Goal: Answer question/provide support

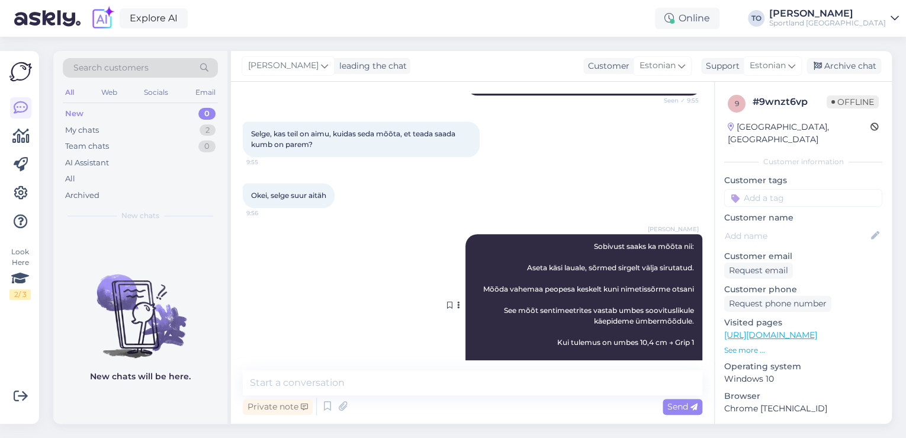
scroll to position [436, 0]
click at [812, 189] on input at bounding box center [803, 198] width 158 height 18
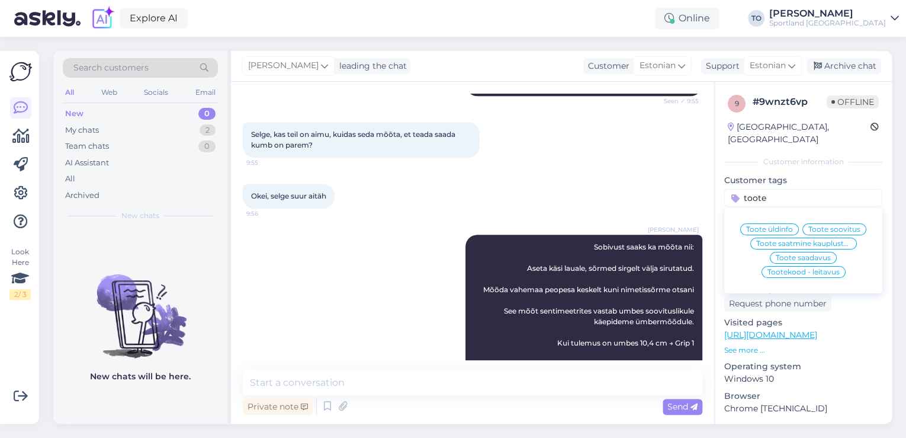
type input "toote"
click at [782, 223] on div "Toote üldinfo" at bounding box center [769, 229] width 59 height 12
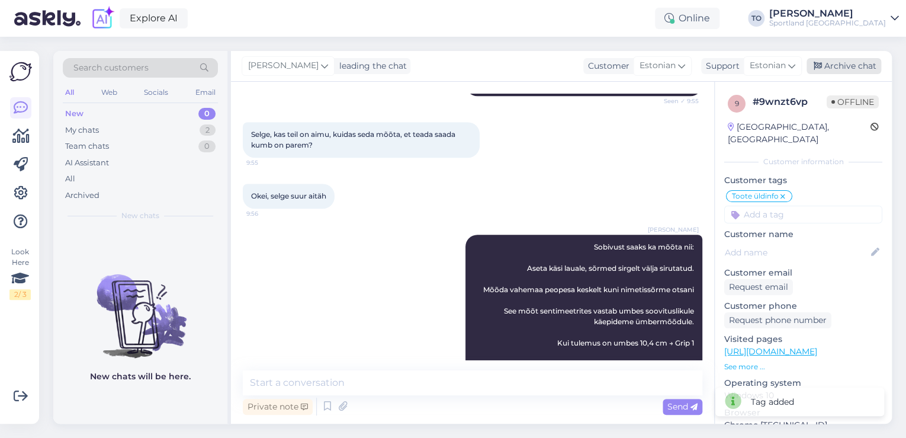
click at [847, 69] on div "Archive chat" at bounding box center [844, 66] width 75 height 16
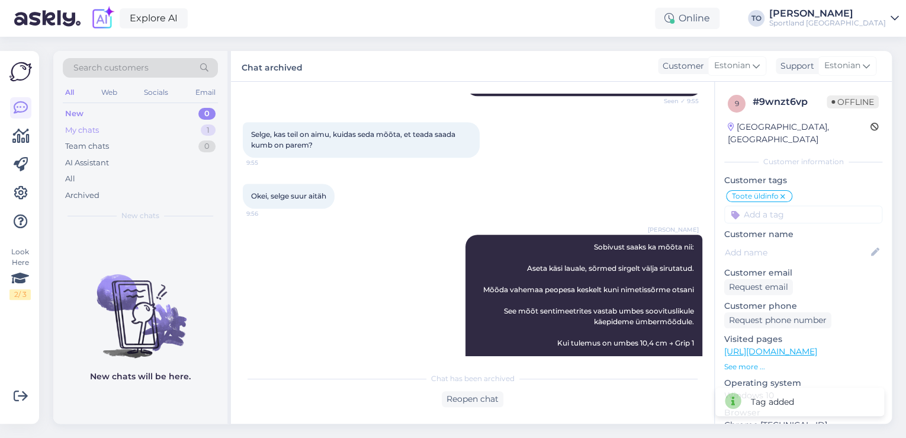
click at [204, 127] on div "1" at bounding box center [208, 130] width 15 height 12
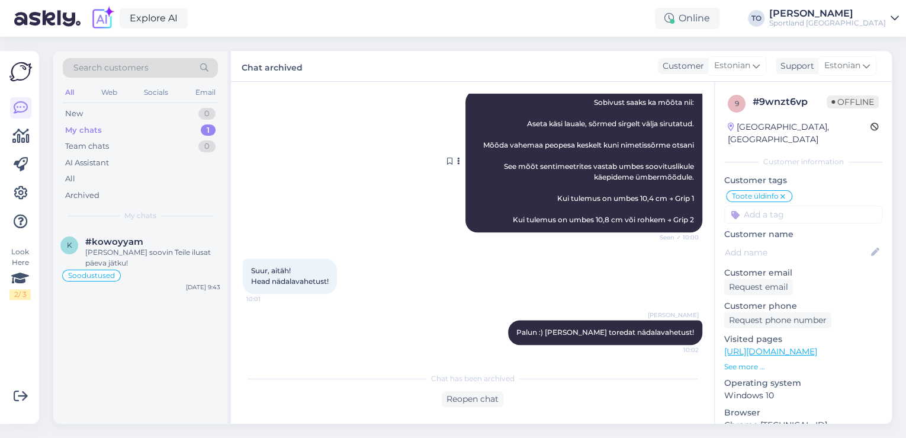
scroll to position [583, 0]
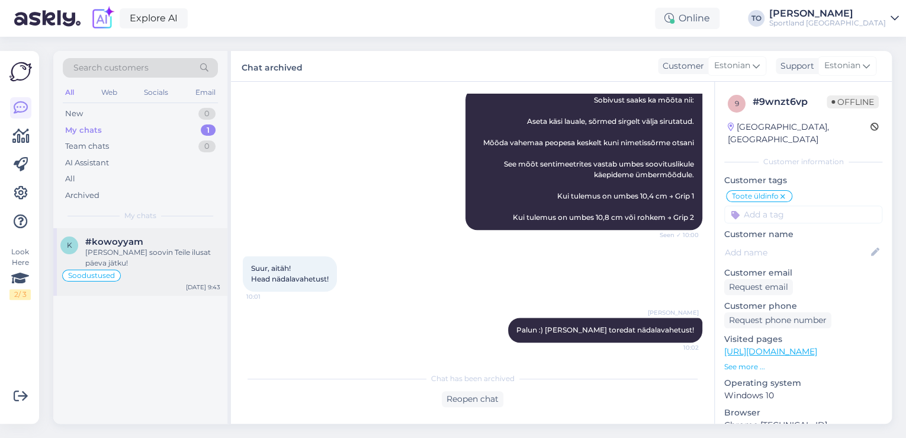
click at [199, 251] on div "[PERSON_NAME] soovin Teile ilusat päeva jätku!" at bounding box center [152, 257] width 135 height 21
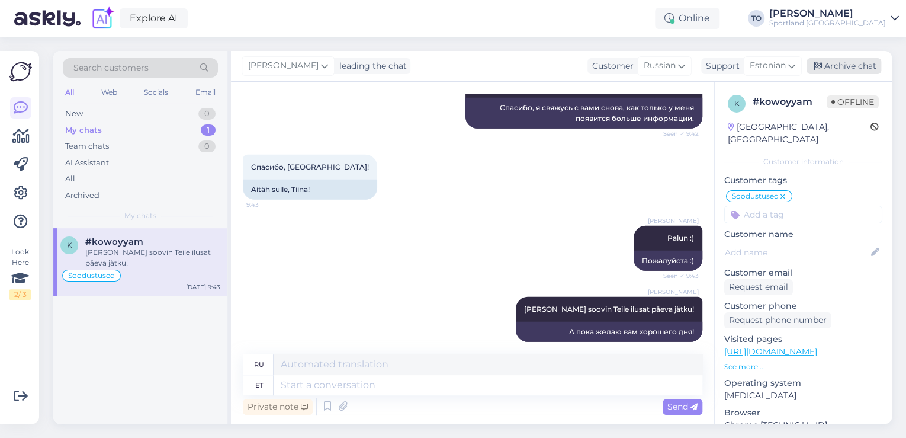
click at [836, 70] on div "Archive chat" at bounding box center [844, 66] width 75 height 16
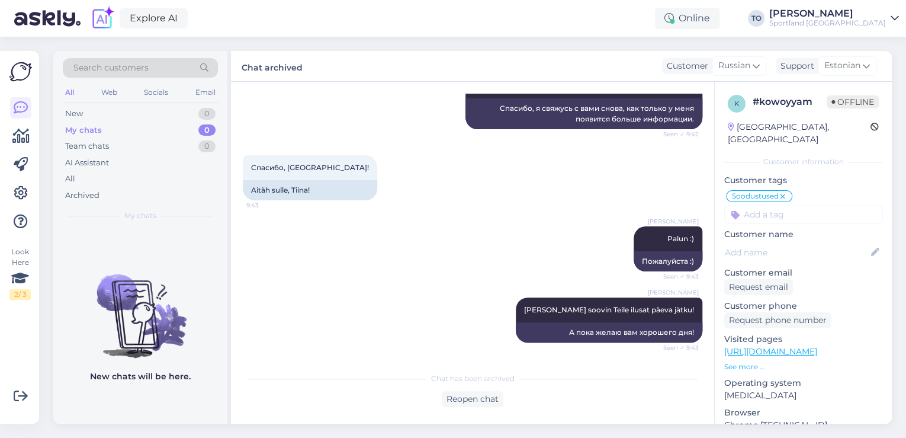
scroll to position [1660, 0]
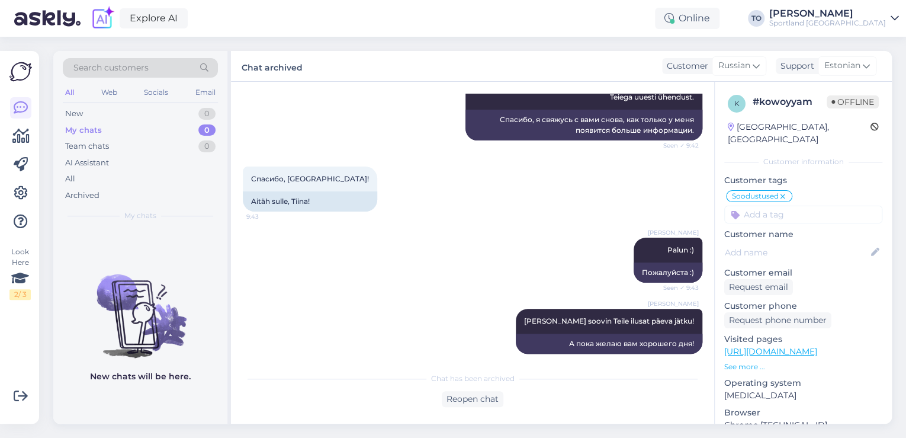
click at [862, 16] on div "[PERSON_NAME]" at bounding box center [827, 13] width 117 height 9
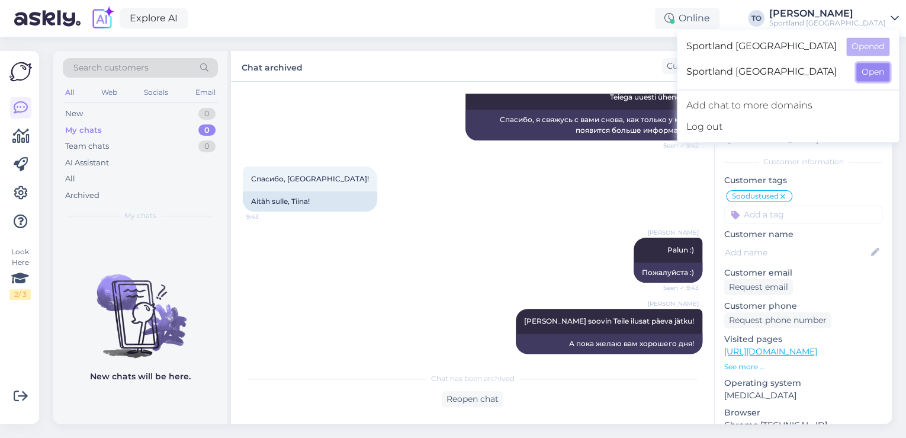
click at [870, 66] on button "Open" at bounding box center [873, 72] width 33 height 18
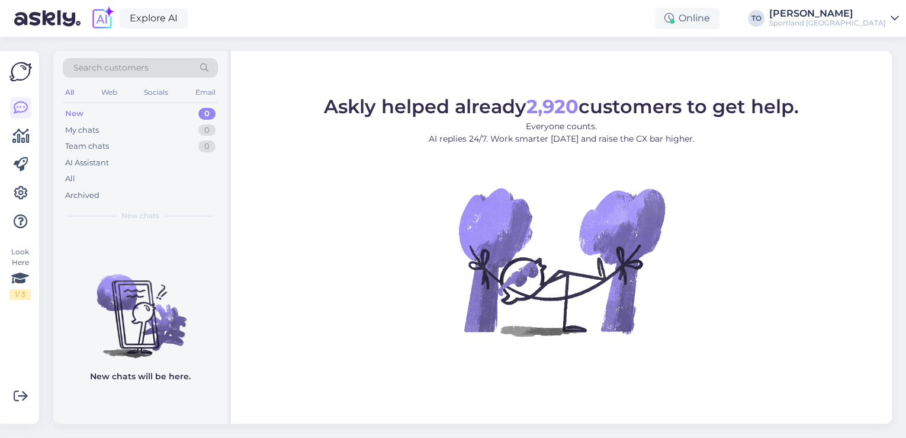
click at [853, 15] on div "[PERSON_NAME]" at bounding box center [827, 13] width 117 height 9
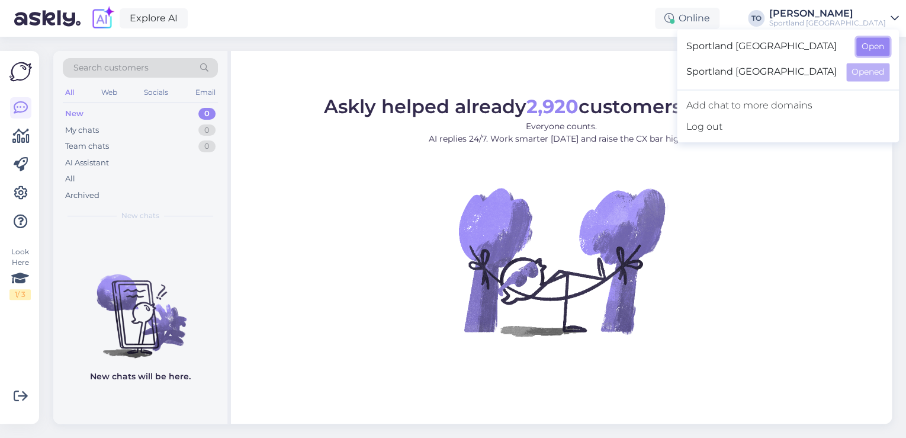
click at [871, 40] on button "Open" at bounding box center [873, 46] width 33 height 18
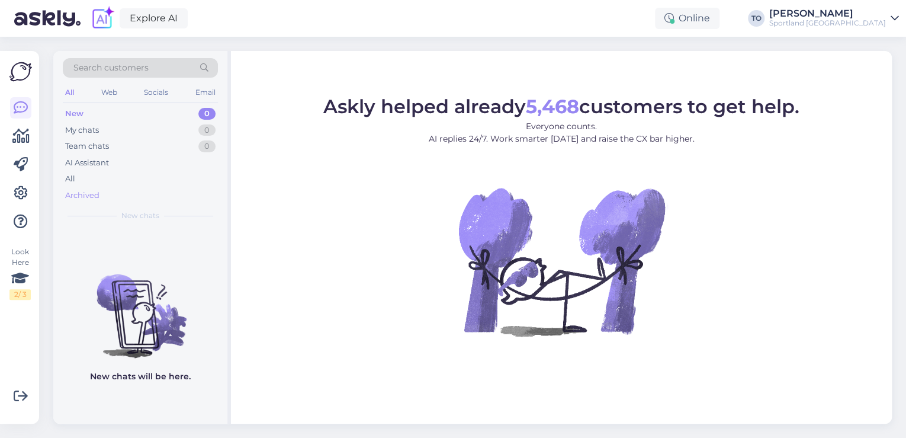
click at [101, 194] on div "Archived" at bounding box center [140, 195] width 155 height 17
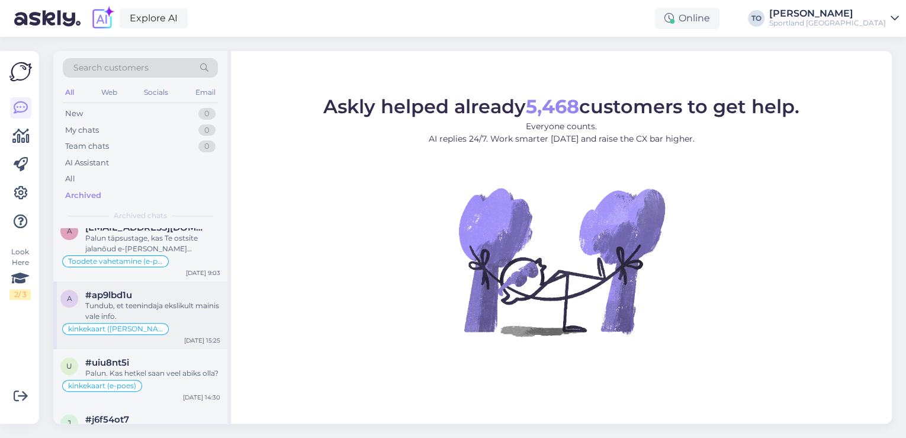
scroll to position [0, 0]
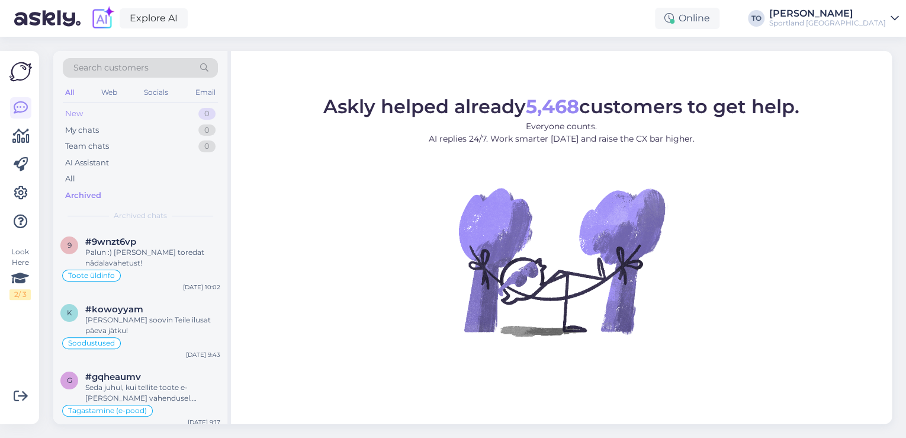
click at [85, 114] on div "New 0" at bounding box center [140, 113] width 155 height 17
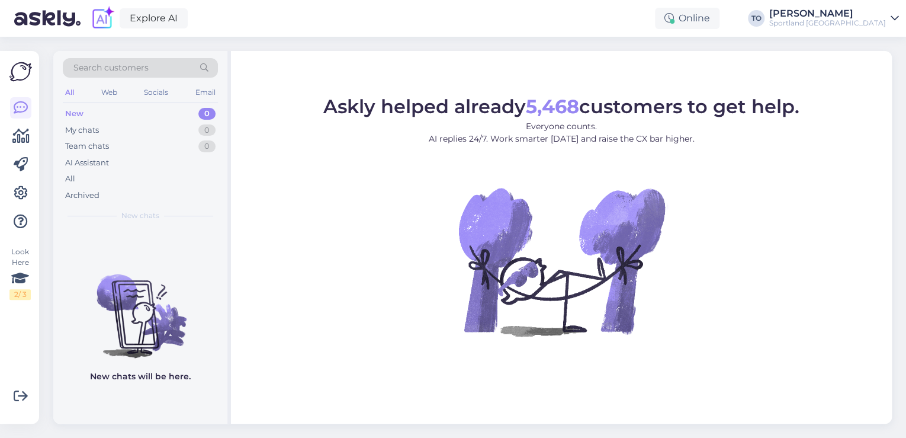
click at [870, 24] on div "Sportland [GEOGRAPHIC_DATA]" at bounding box center [827, 22] width 117 height 9
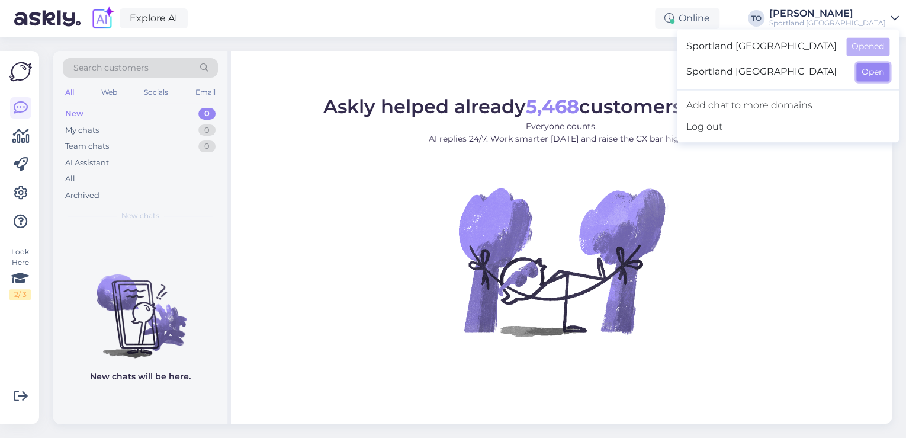
click at [874, 69] on button "Open" at bounding box center [873, 72] width 33 height 18
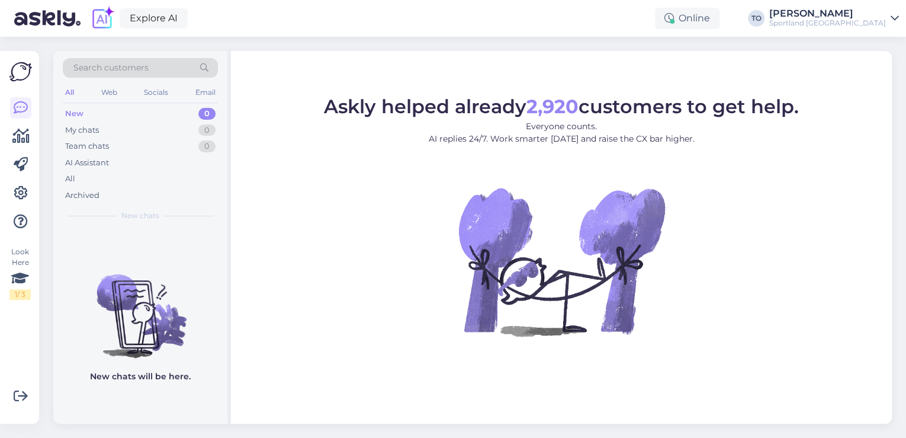
click at [876, 23] on div "Sportland [GEOGRAPHIC_DATA]" at bounding box center [827, 22] width 117 height 9
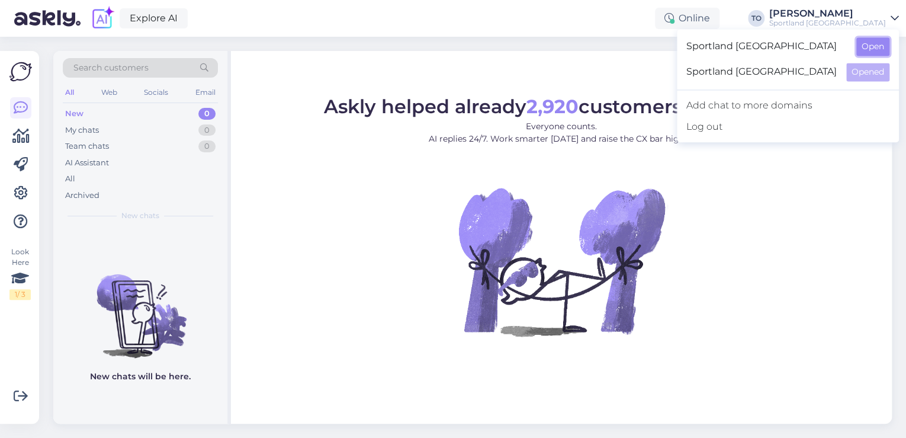
click at [872, 44] on button "Open" at bounding box center [873, 46] width 33 height 18
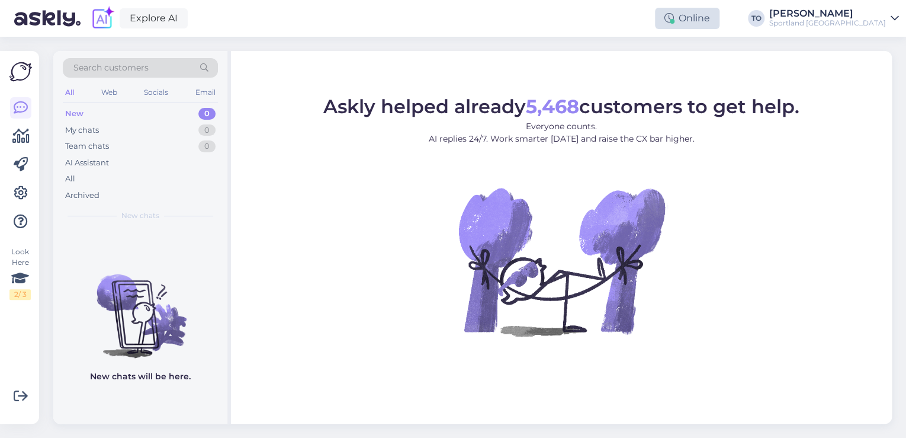
click at [720, 25] on div "Online" at bounding box center [687, 18] width 65 height 21
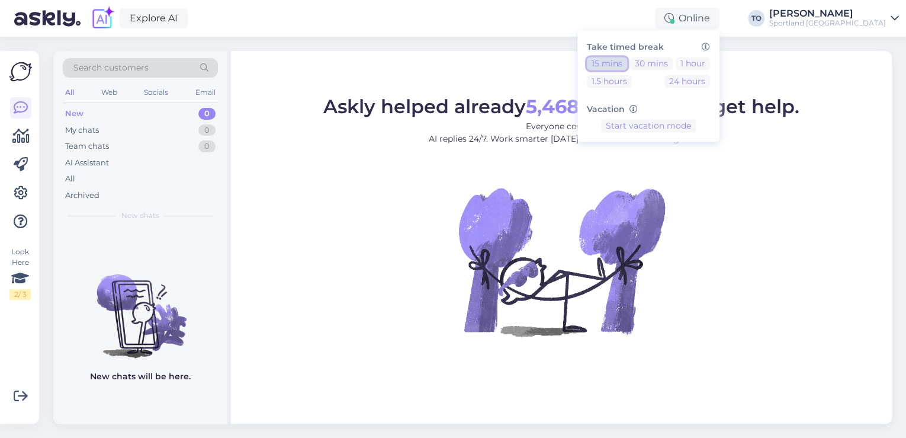
click at [627, 58] on button "15 mins" at bounding box center [607, 63] width 40 height 13
click at [833, 18] on div "Sportland [GEOGRAPHIC_DATA]" at bounding box center [827, 22] width 117 height 9
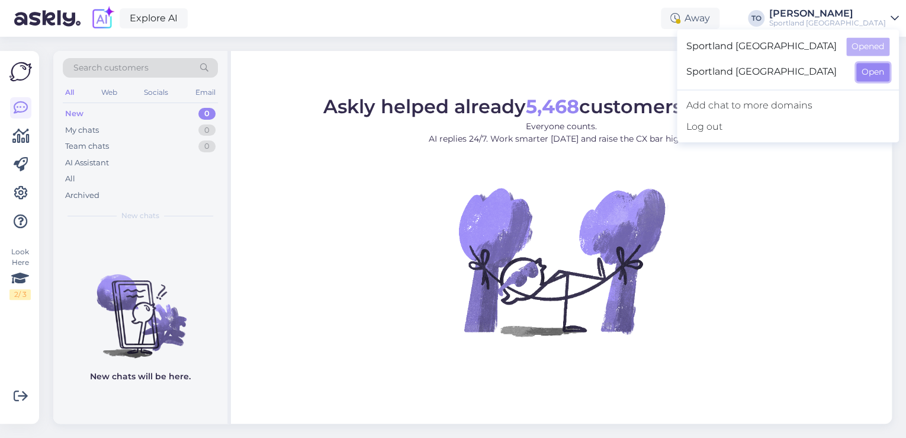
click at [867, 72] on button "Open" at bounding box center [873, 72] width 33 height 18
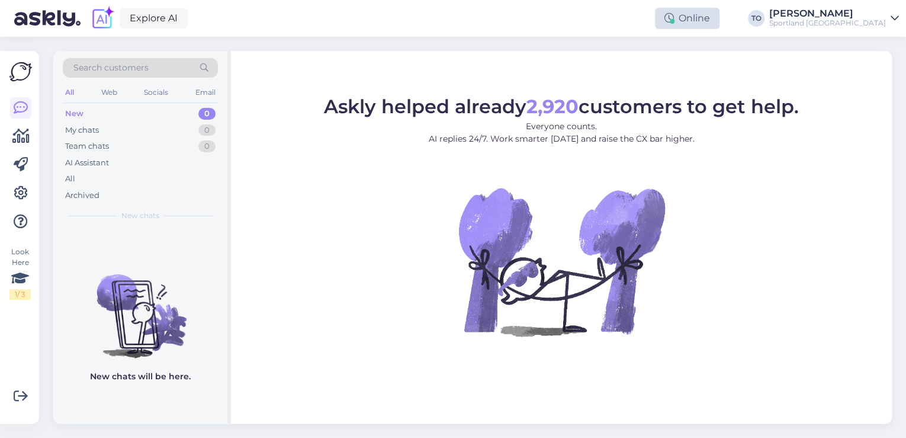
click at [711, 16] on div "Online" at bounding box center [687, 18] width 65 height 21
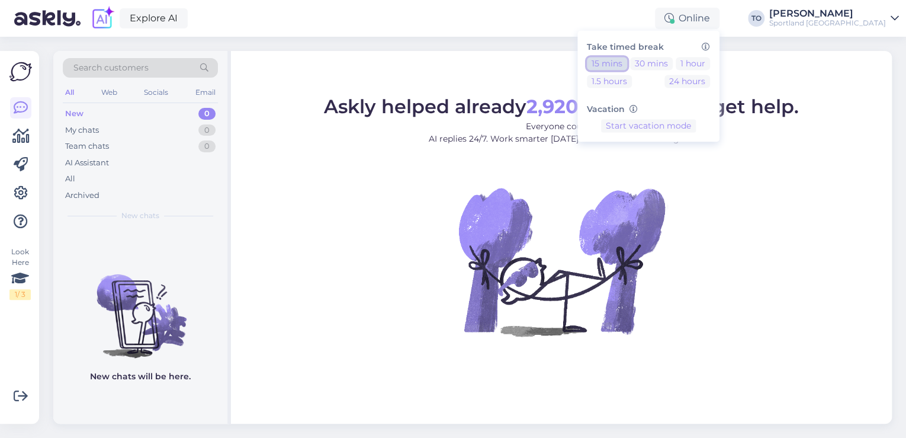
click at [627, 61] on button "15 mins" at bounding box center [607, 63] width 40 height 13
click at [535, 26] on div "Explore AI Away Take timed break 15 mins 30 mins 1 hour 1.5 hours 24 hours Vaca…" at bounding box center [453, 18] width 906 height 37
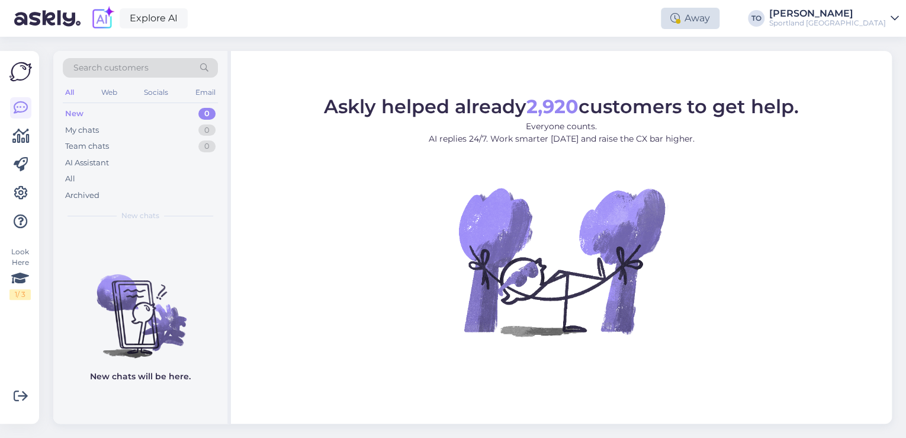
click at [720, 26] on div "Away" at bounding box center [690, 18] width 59 height 21
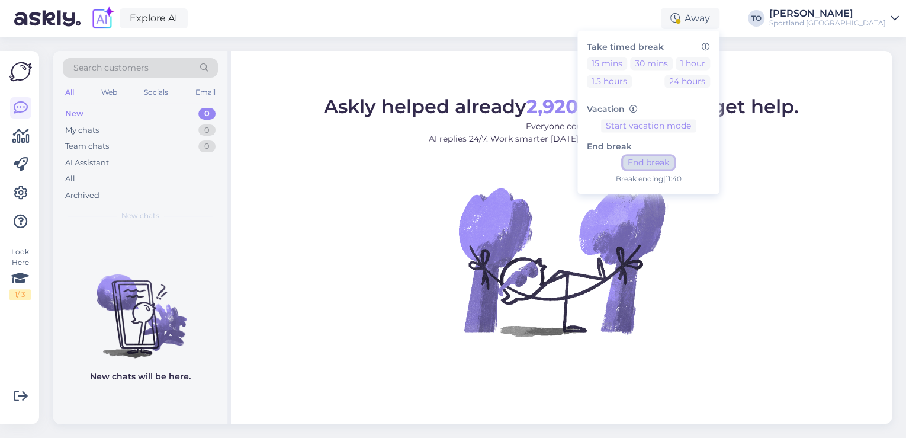
click at [674, 166] on button "End break" at bounding box center [648, 162] width 51 height 13
click at [874, 20] on div "Sportland [GEOGRAPHIC_DATA]" at bounding box center [827, 22] width 117 height 9
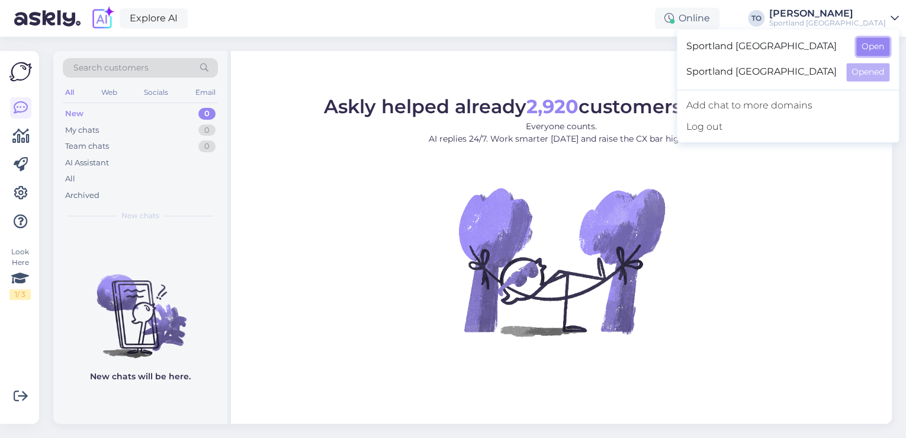
click at [873, 50] on button "Open" at bounding box center [873, 46] width 33 height 18
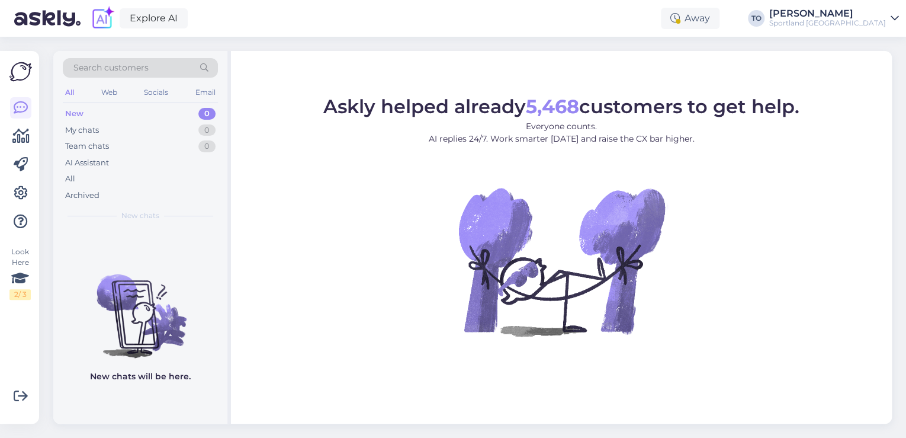
click at [720, 24] on div "Away" at bounding box center [690, 18] width 59 height 21
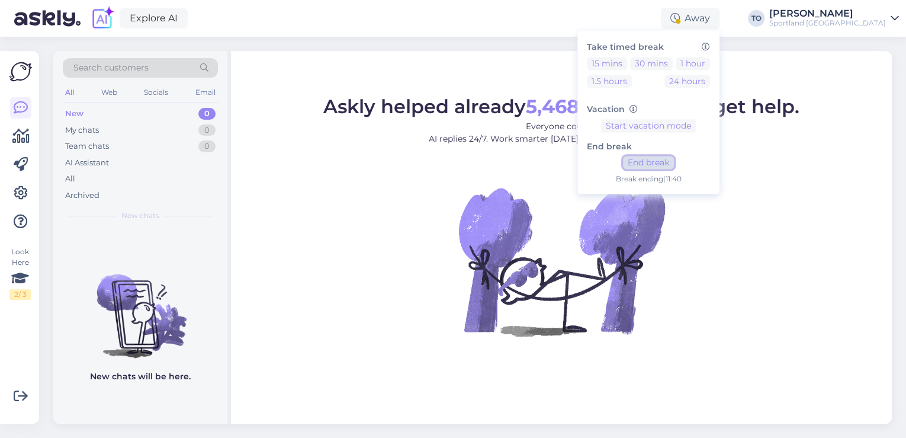
click at [674, 159] on button "End break" at bounding box center [648, 162] width 51 height 13
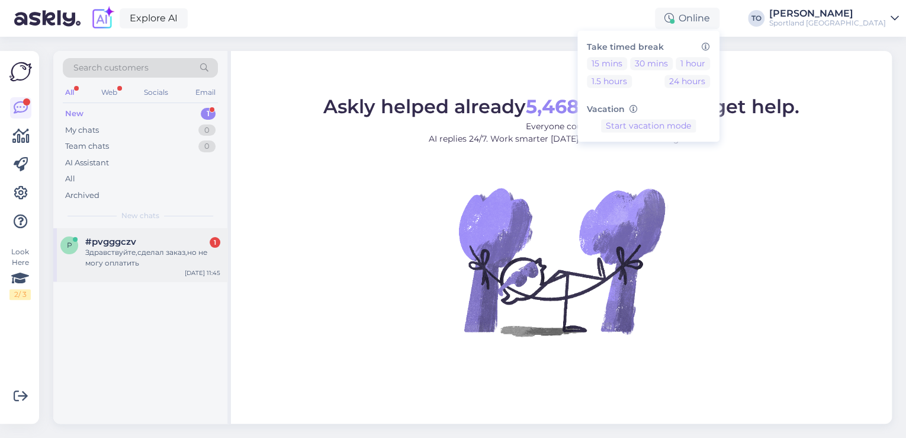
click at [129, 235] on div "p #pvgggczv 1 Здравствуйте,сделал заказ,но не могу оплатить [DATE] 11:45" at bounding box center [140, 254] width 174 height 53
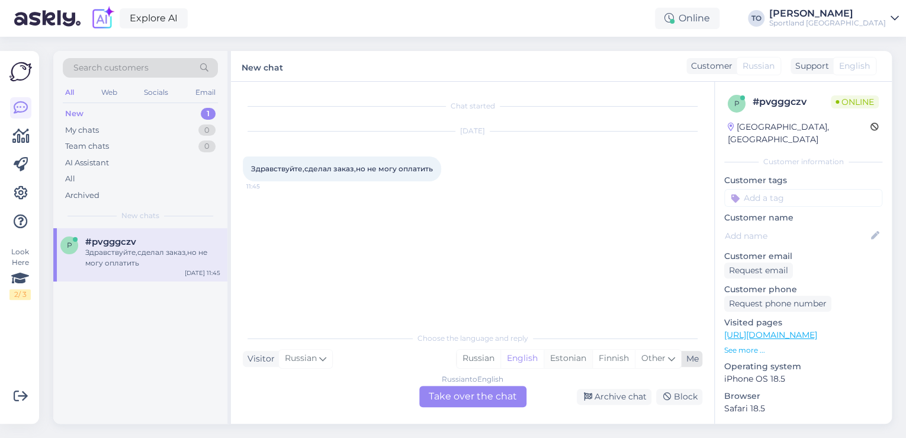
click at [561, 355] on div "Estonian" at bounding box center [568, 358] width 49 height 18
click at [477, 405] on div "Russian to Estonian Take over the chat" at bounding box center [472, 396] width 107 height 21
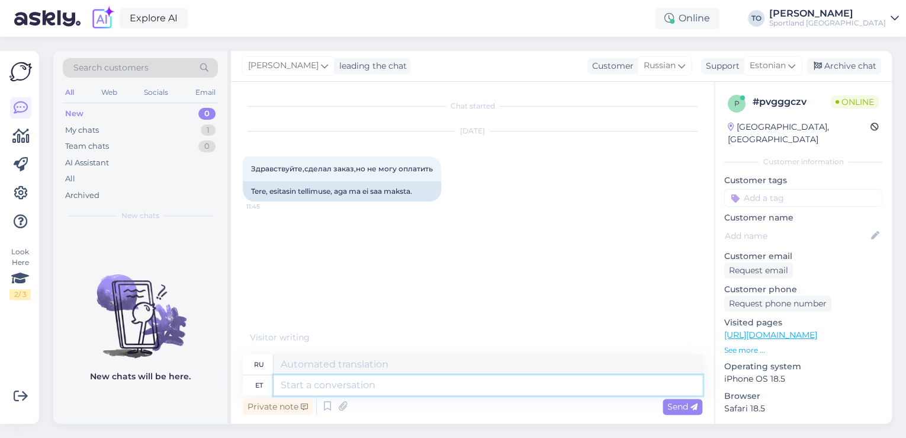
click at [376, 387] on textarea at bounding box center [488, 385] width 429 height 20
type textarea "Tere!"
type textarea "Привет!"
type textarea "Tere! [GEOGRAPHIC_DATA]"
type textarea "Привет! Я"
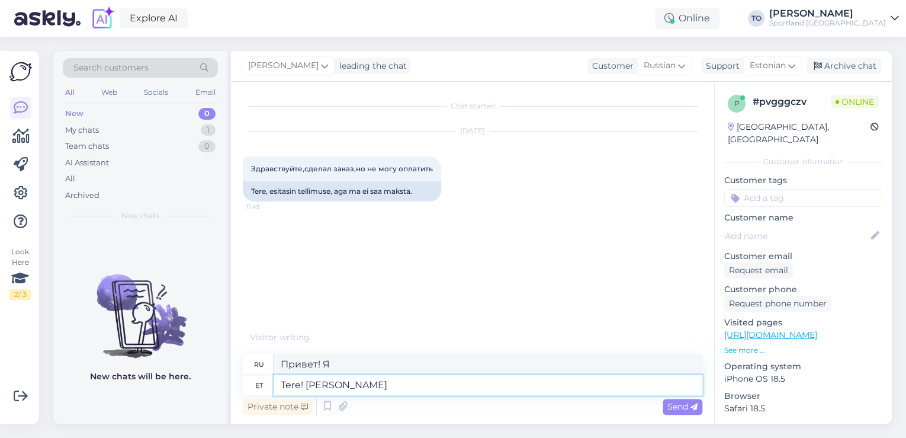
type textarea "Tere! [PERSON_NAME]"
type textarea "Привет! Меня зовут [PERSON_NAME]."
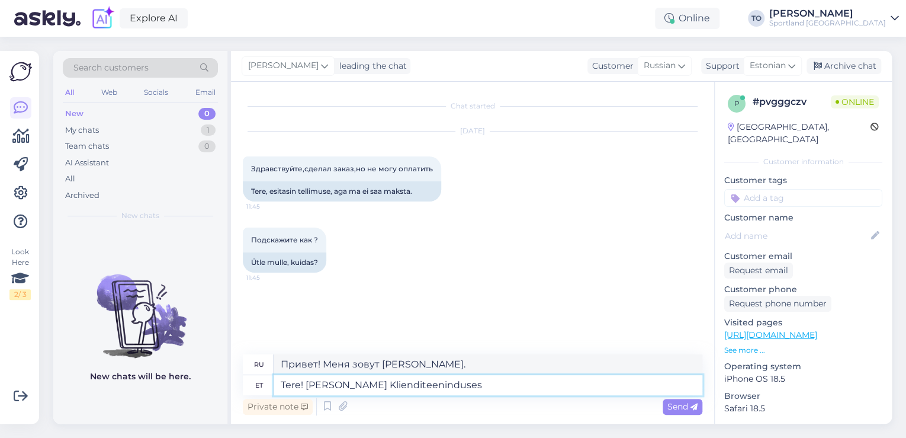
type textarea "Tere! [PERSON_NAME] Klienditeenindusest"
type textarea "Здравствуйте! Меня зовут [PERSON_NAME], я из службы поддержки клиентов."
type textarea "Tere! [PERSON_NAME] Klienditeenindusest"
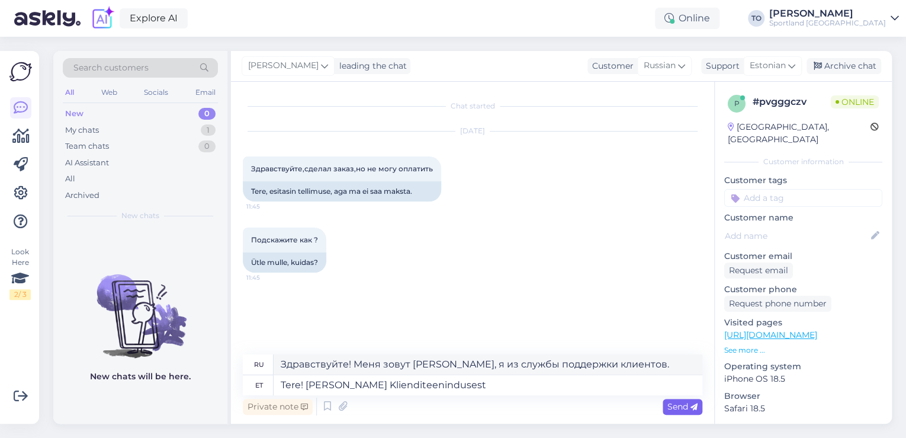
click at [685, 405] on span "Send" at bounding box center [683, 406] width 30 height 11
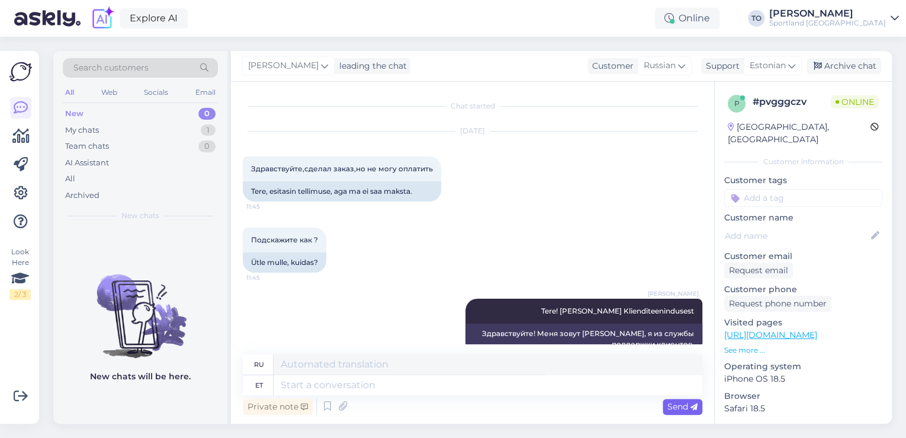
scroll to position [24, 0]
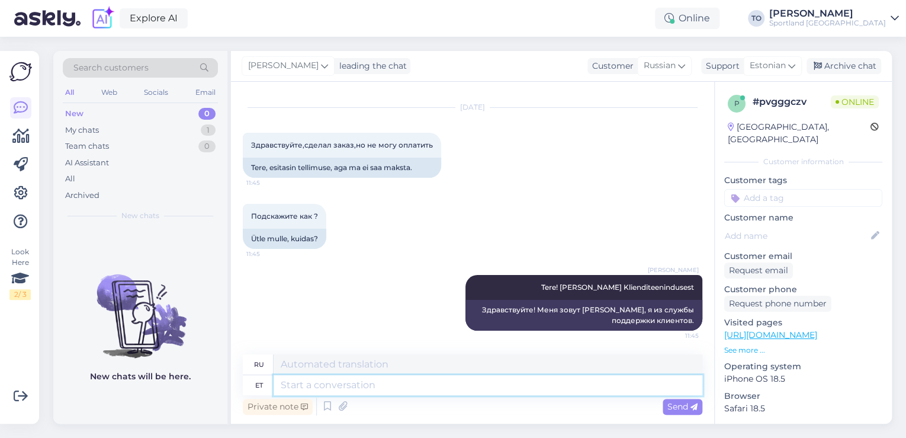
click at [418, 391] on textarea at bounding box center [488, 385] width 429 height 20
type textarea "Kas"
type textarea "Является"
type textarea "Kas Teil"
type textarea "У вас есть"
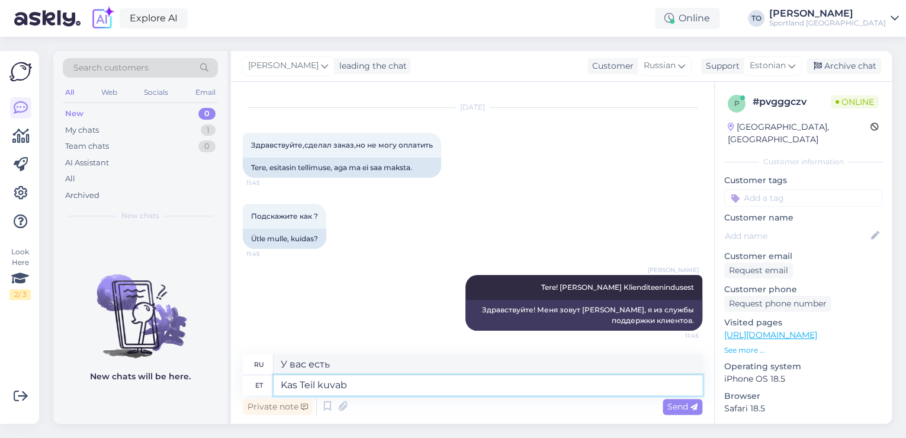
type textarea "Kas Teil kuvab"
type textarea "У вас есть дисплей?"
type textarea "Kas Teil kuvab erkraanil k"
type textarea "У вас есть экран?"
type textarea "Kas Teil kuvab erkraanil ka"
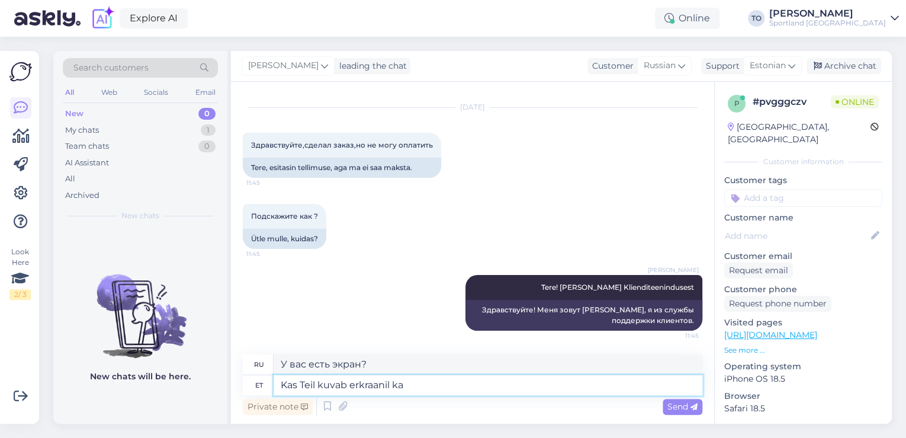
type textarea "Вы также видите экран?"
type textarea "Kas Teil kuvab erkraanil [PERSON_NAME]"
type textarea "Вы тоже видите что-то на экране?"
type textarea "Kas Teil kuvab erkraanil [PERSON_NAME] veateat"
type textarea "У вас тоже появляются какие-либо ошибки на экране?"
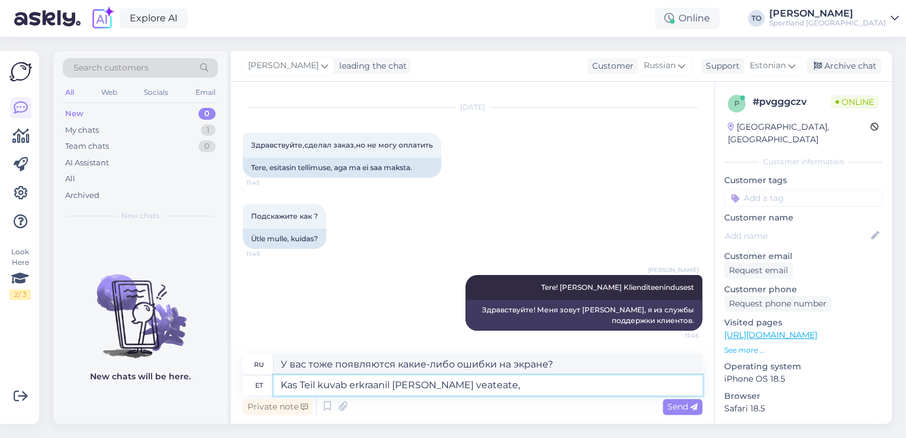
type textarea "Kas Teil kuvab erkraanil [PERSON_NAME] veateate, k"
type textarea "Появляются ли на экране какие-либо сообщения об ошибках?"
type textarea "Kas Teil kuvab erkraanil [PERSON_NAME] veateate, kui m"
type textarea "Появляются ли на экране какие-либо сообщения об ошибках, когда"
type textarea "Kas Teil kuvab erkraanil [PERSON_NAME] veateate, kui maksma s"
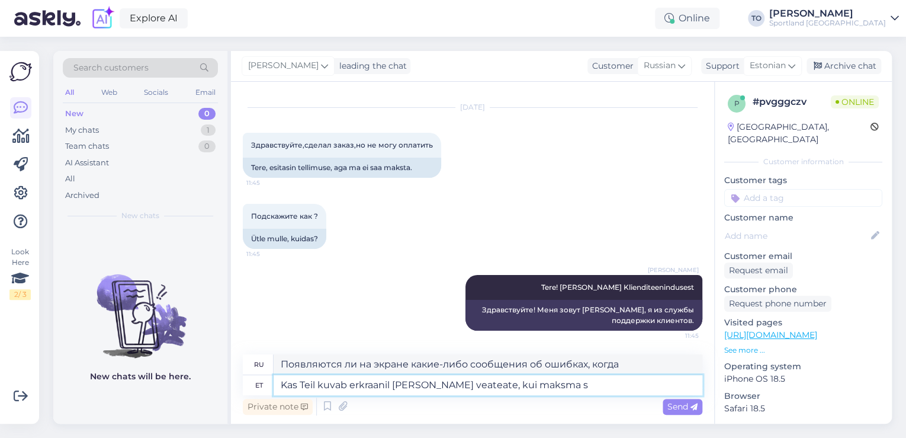
type textarea "Появляется ли у вас на экране сообщение об ошибке при оплате?"
type textarea "Kas Teil kuvab erkraanil [PERSON_NAME] veateate, kui maksma suundute?"
type textarea "У вас тоже появляется сообщение об ошибке на экране, когда вы собираетесь запла…"
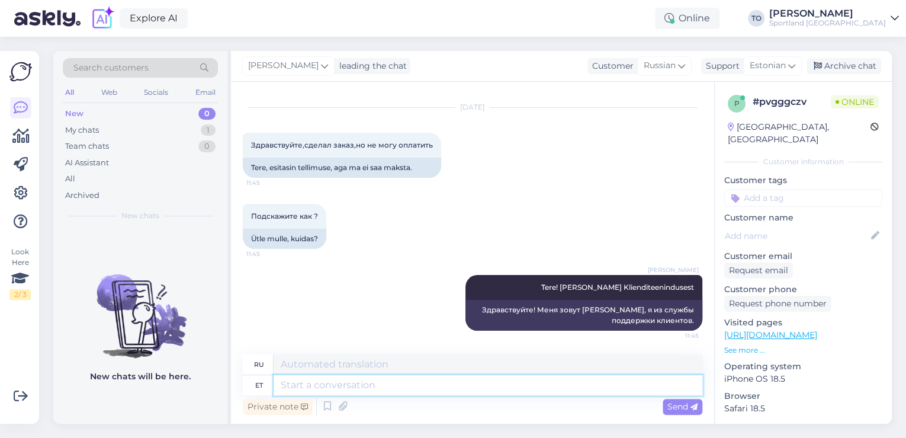
scroll to position [116, 0]
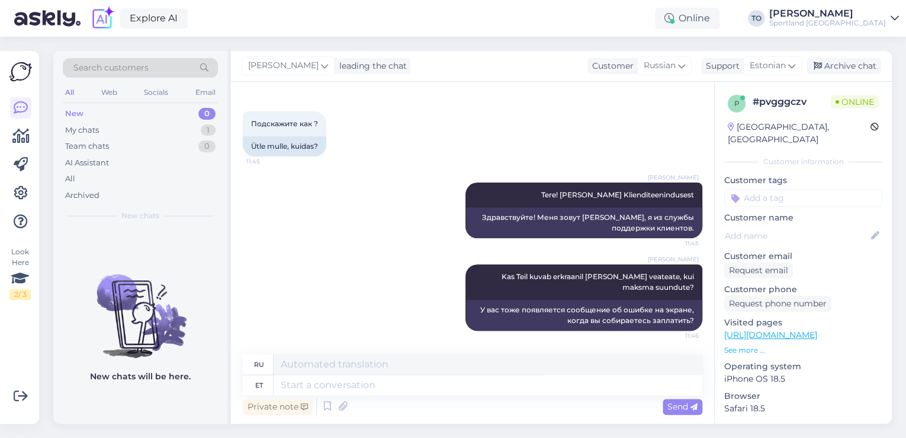
click at [795, 195] on div "p # pvgggczv Online [GEOGRAPHIC_DATA], [GEOGRAPHIC_DATA] Customer information C…" at bounding box center [803, 333] width 177 height 503
click at [796, 190] on input at bounding box center [803, 198] width 158 height 18
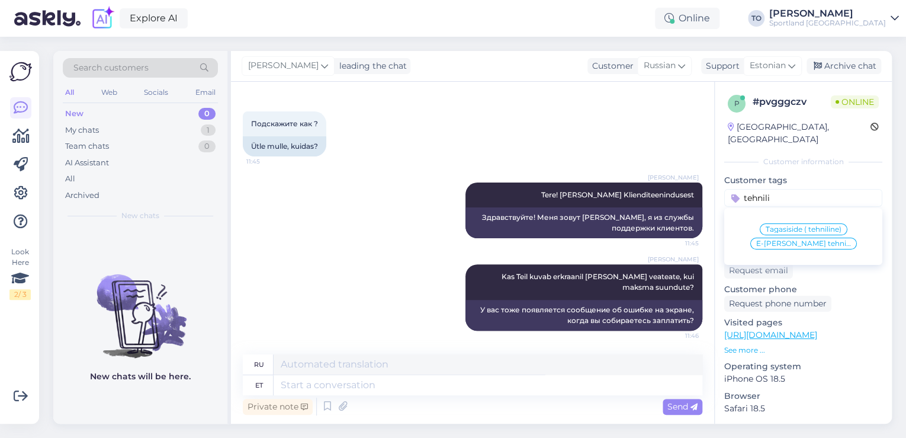
type input "tehnili"
click at [799, 240] on span "E-[PERSON_NAME] tehniline info" at bounding box center [803, 243] width 95 height 7
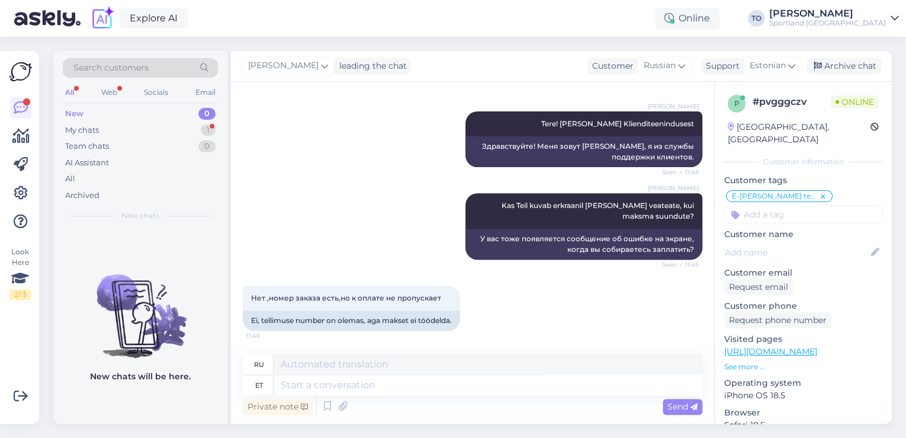
scroll to position [187, 0]
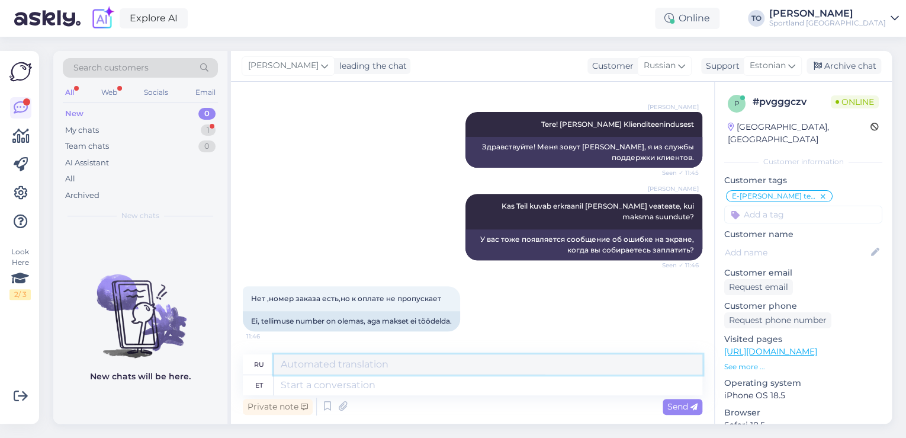
click at [424, 374] on textarea at bounding box center [488, 364] width 429 height 20
click at [422, 389] on textarea at bounding box center [488, 385] width 429 height 20
type textarea "Kirjutage"
type textarea "Писать"
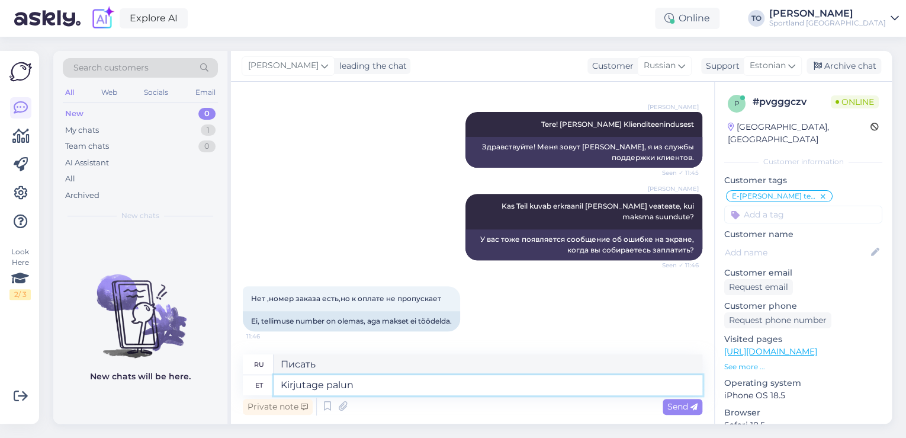
type textarea "Kirjutage palun t"
type textarea "Пожалуйста, напишите."
type textarea "Kirjutage palun tellimuse"
type textarea "Пожалуйста, напишите заказ."
type textarea "Kirjutage palun tellimuse number"
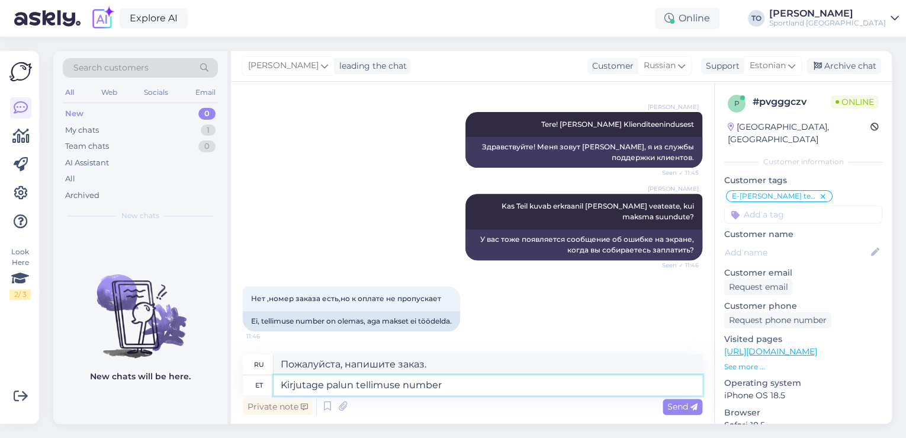
type textarea "Пожалуйста, напишите номер заказа."
type textarea "Kirjutage palun tellimuse number"
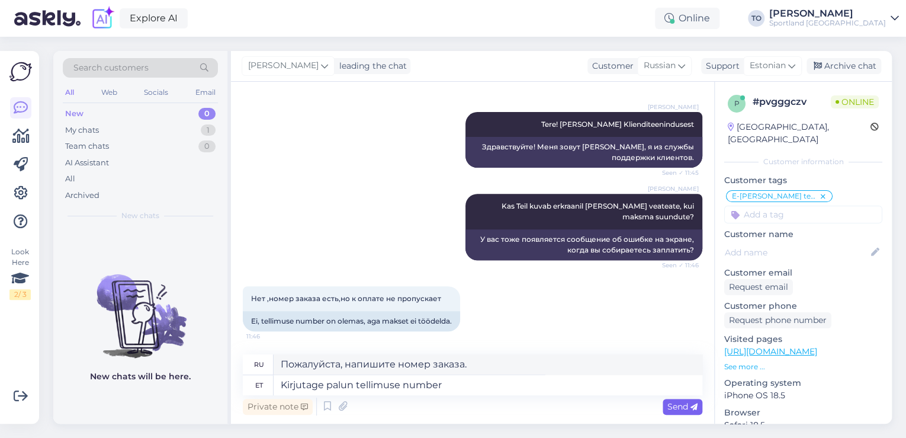
click at [677, 411] on span "Send" at bounding box center [683, 406] width 30 height 11
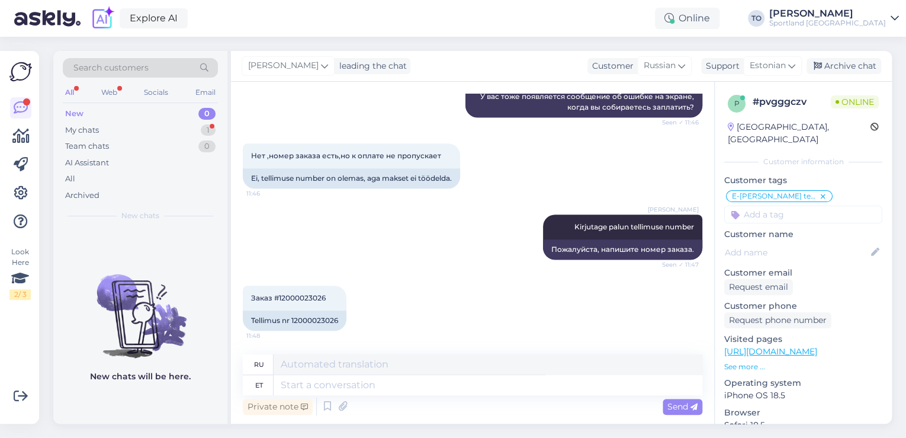
scroll to position [329, 0]
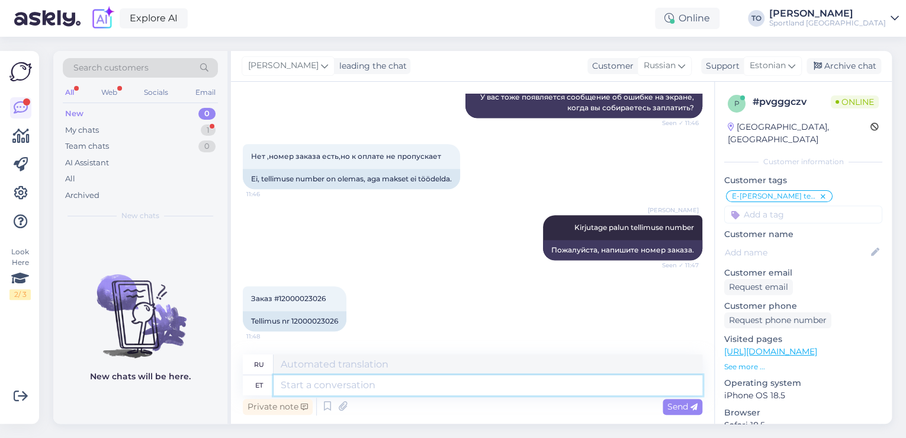
click at [384, 385] on textarea at bounding box center [488, 385] width 429 height 20
type textarea "Tänan, ko"
type textarea "Спасибо,"
type textarea "Tänan, kohe"
type textarea "Спасибо, прямо сейчас."
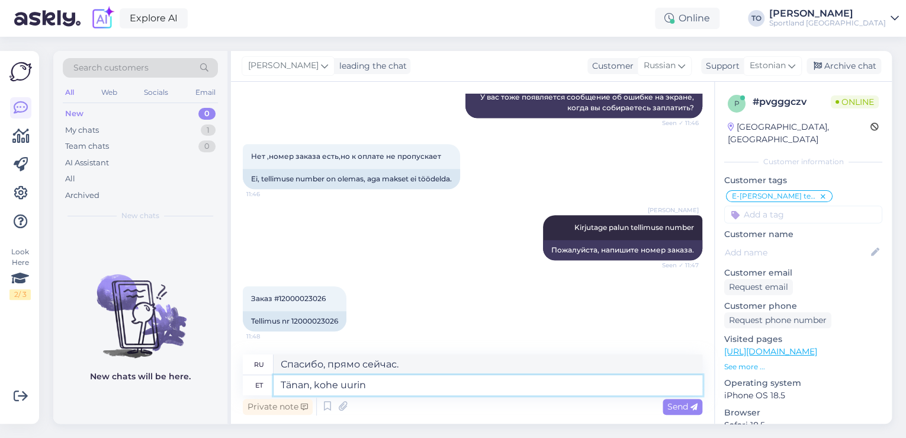
type textarea "Tänan, kohe uurin t"
type textarea "Спасибо, я сейчас же этим займусь."
type textarea "Tänan, kohe uurin täpsemalt"
type textarea "Спасибо, я сейчас подробнее это изучу."
type textarea "Tänan, kohe uurin täpsemalt"
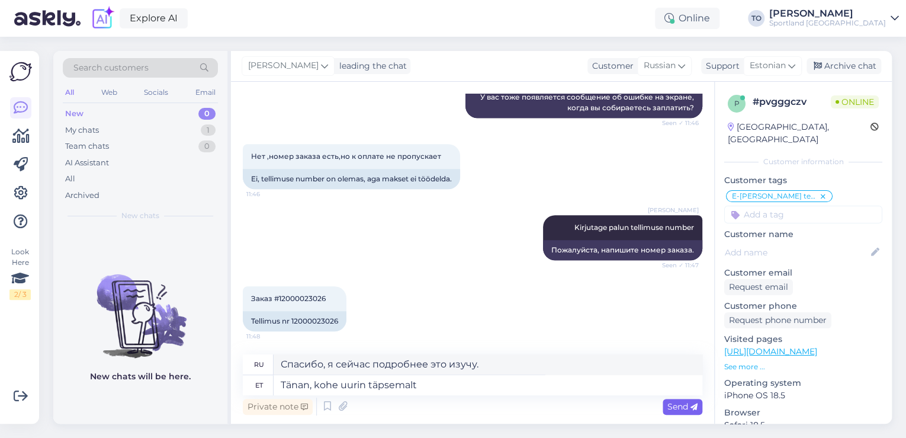
click at [675, 408] on span "Send" at bounding box center [683, 406] width 30 height 11
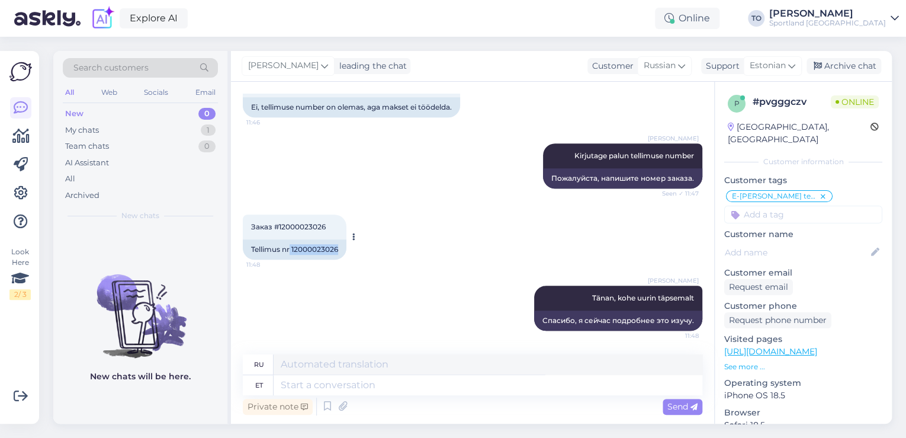
drag, startPoint x: 291, startPoint y: 248, endPoint x: 339, endPoint y: 251, distance: 48.7
click at [339, 251] on div "Tellimus nr 12000023026" at bounding box center [295, 249] width 104 height 20
copy div "12000023026"
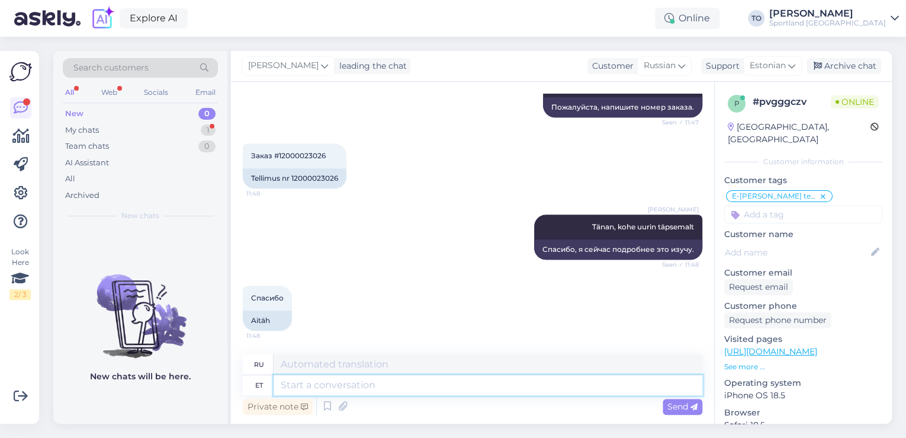
click at [325, 384] on textarea at bounding box center [488, 385] width 429 height 20
type textarea "kahjuks e"
type textarea "к сожалению"
type textarea "kahjuks ei"
type textarea "к сожалению, нет"
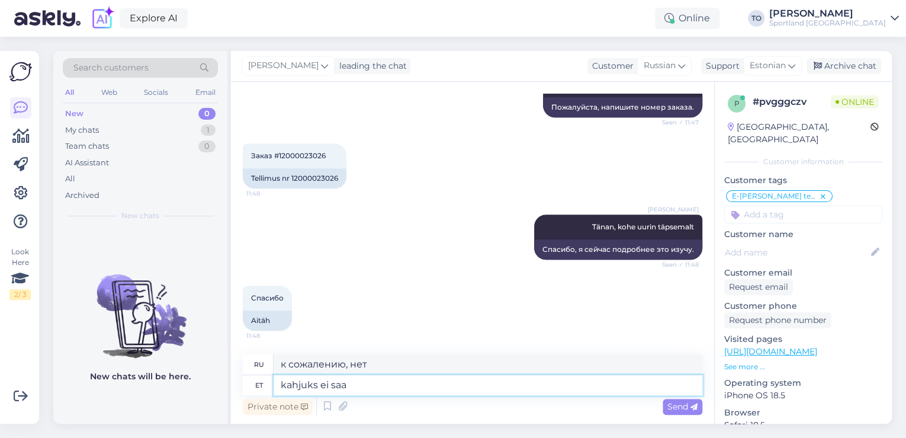
type textarea "kahjuks ei saa"
type textarea "к сожалению, я не могу"
type textarea "kahjuks ei saa poolelijäänud t"
type textarea "к сожалению, незаконченная работа не может быть завершена"
type textarea "kahjuks ei saa poolelijäänud tellimuse ee"
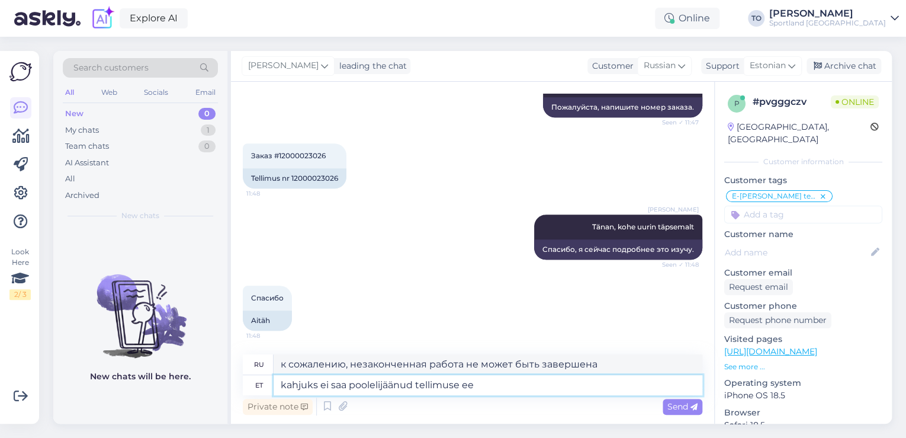
type textarea "К сожалению, вы не можете получить отложенный заказ."
type textarea "kahjuks ei saa poolelijäänud tellimuse eest e"
type textarea "К сожалению, мы не можем вернуть деньги за неполный заказ."
type textarea "kahjuks ei saa poolelijäänud tellimuse eest enam"
type textarea "К сожалению, вы больше не можете получить возврат средств за неполный заказ."
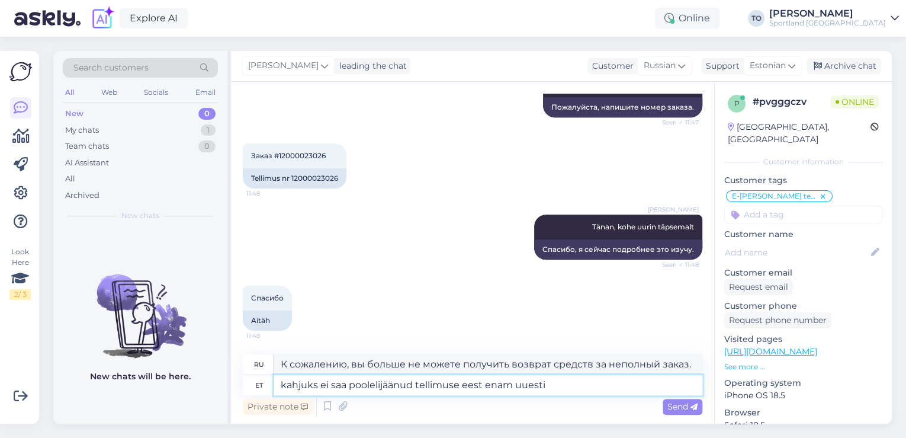
type textarea "kahjuks ei saa poolelijäänud tellimuse eest enam uuesti"
type textarea "К сожалению, вы не можете повторно заказать не полностью выполненный заказ."
type textarea "kahjuks ei saa poolelijäänud tellimuse eest enam uuesti tasuda."
type textarea "К сожалению, вы не сможете повторно оплатить не полностью выполненный заказ."
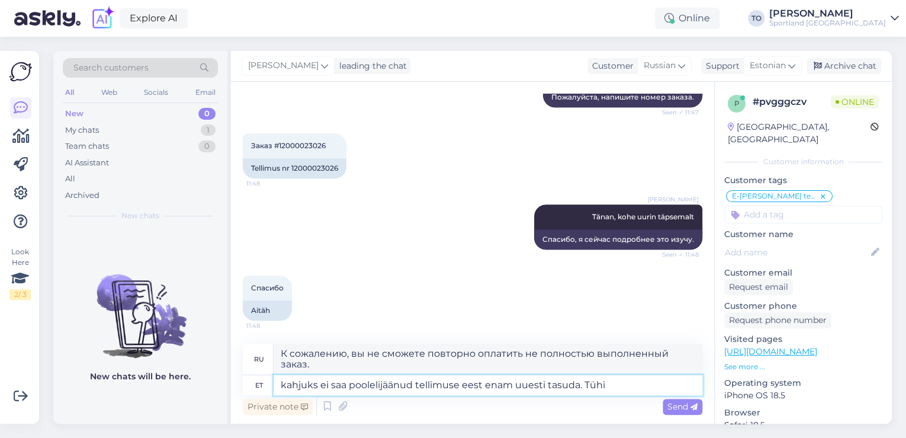
type textarea "kahjuks ei saa poolelijäänud tellimuse eest enam uuesti tasuda. Tühis"
type textarea "К сожалению, вы не сможете повторно оплатить отмененный заказ."
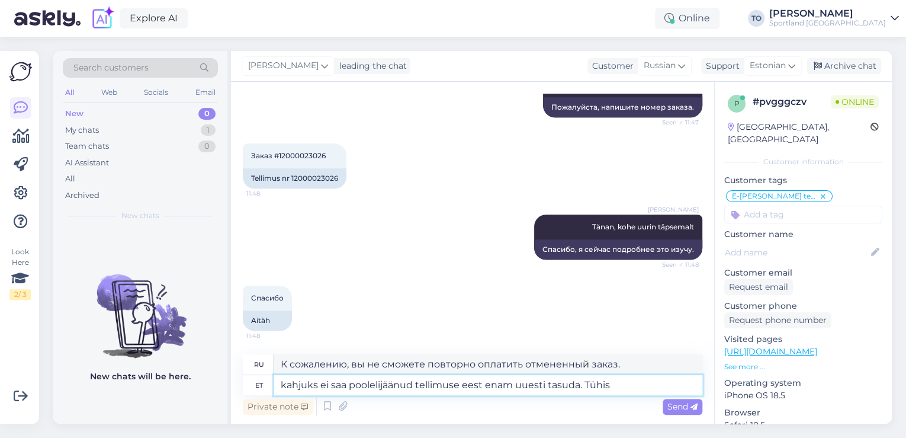
scroll to position [472, 0]
type textarea "kahjuks ei saa poolelijäänud tellimuse eest enam uuesti tasuda. Tühistas"
type textarea "К сожалению, вы не сможете повторно оплатить отменённый заказ. Отмена"
type textarea "kahjuks ei saa poolelijäänud tellimuse eest enam uuesti tasuda. Tühistasin t"
type textarea "К сожалению, вы не можете повторно оплатить отменённый заказ. Я его отменил."
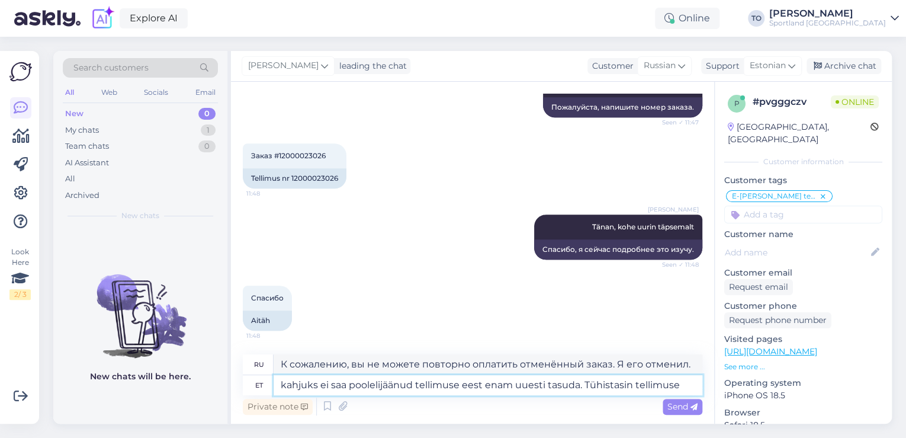
type textarea "kahjuks ei saa poolelijäänud tellimuse eest enam uuesti tasuda. Tühistasin tell…"
type textarea "К сожалению, вы не можете повторно оплатить отменённый заказ. Я отменил заказ."
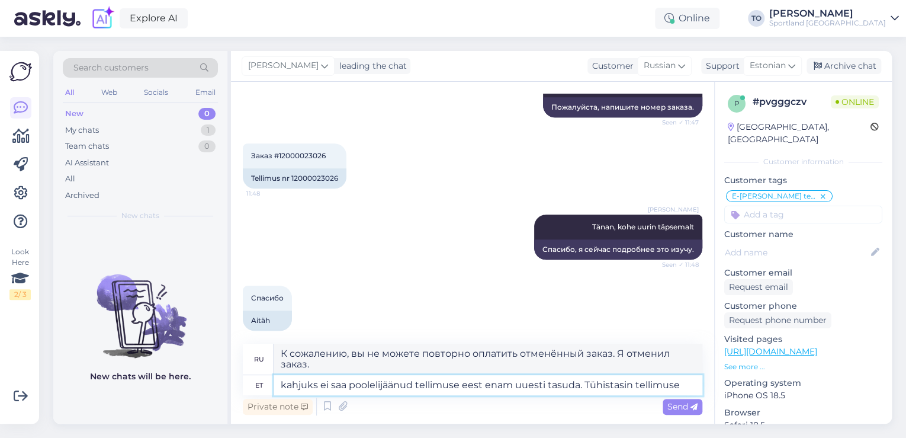
scroll to position [482, 0]
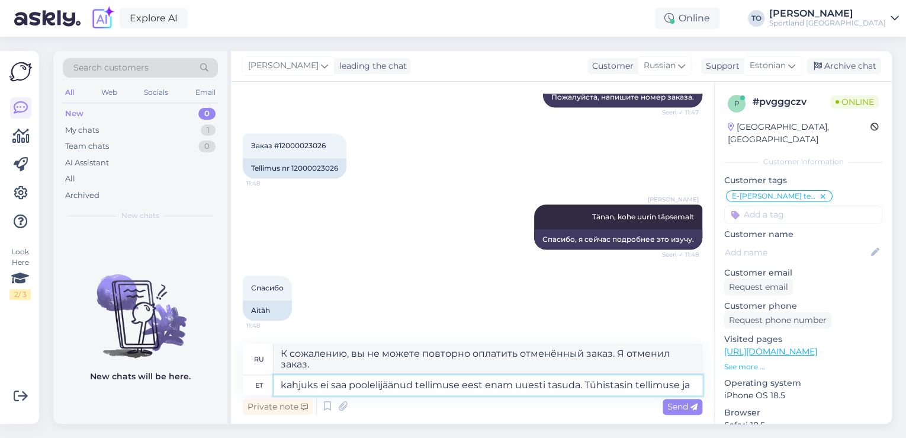
type textarea "kahjuks ei saa poolelijäänud tellimuse eest enam uuesti tasuda. Tühistasin tell…"
type textarea "К сожалению, вы не можете повторно оплатить отменённый заказ. Я отменил заказ и…"
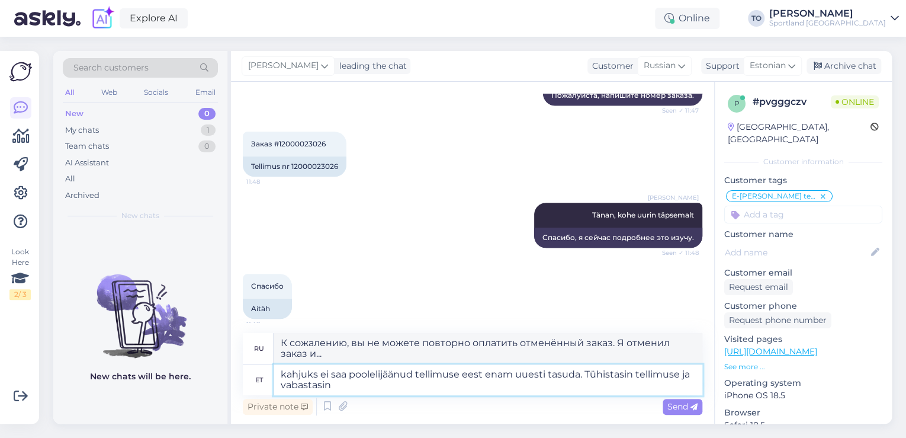
type textarea "kahjuks ei saa poolelijäänud tellimuse eest enam uuesti tasuda. Tühistasin tell…"
type textarea "К сожалению, вы не можете повторно оплатить отменённый заказ. Я отменил заказ и…"
type textarea "kahjuks ei saa poolelijäänud tellimuse eest enam uuesti tasuda. Tühistasin tell…"
type textarea "К сожалению, вы не можете повторно оплатить отменённый заказ. Я отменил заказ и…"
type textarea "kahjuks ei saa poolelijäänud tellimuse eest enam uuesti tasuda. Tühistasin tell…"
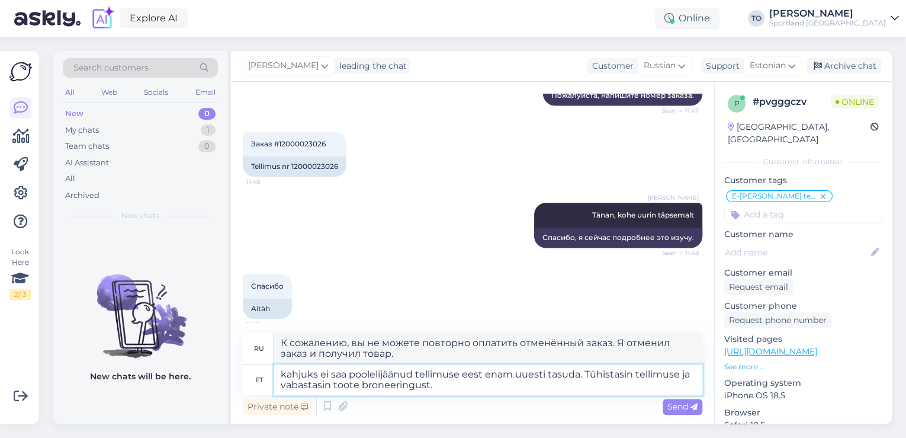
type textarea "К сожалению, я больше не могу оплатить отменённый заказ. Я отменил заказ и снял…"
type textarea "kahjuks ei saa poolelijäänud tellimuse eest enam uuesti tasuda. Tühistasin tell…"
type textarea "К сожалению, вы не можете повторно оплатить отменённый заказ. Я отменил заказ и…"
type textarea "kahjuks ei saa poolelijäänud tellimuse eest enam uuesti tasuda. Tühistasin tell…"
type textarea "К сожалению, вы не можете повторно оплатить отменённый заказ. Я отменил заказ и…"
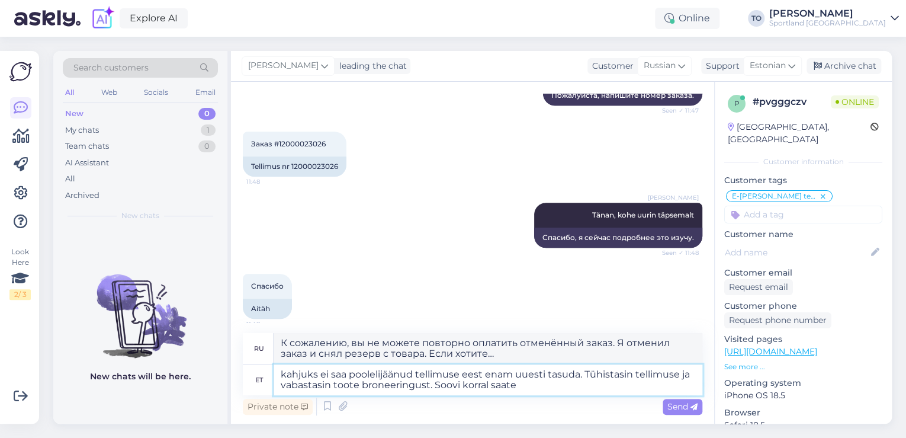
type textarea "kahjuks ei saa poolelijäänud tellimuse eest enam uuesti tasuda. Tühistasin tell…"
type textarea "К сожалению, вы не можете повторно оплатить отменённый заказ. Я отменил заказ и…"
type textarea "kahjuks ei saa poolelijäänud tellimuse eest enam uuesti tasuda. Tühistasin tell…"
type textarea "К сожалению, вы не можете повторно оплатить отменённый заказ. Я отменил заказ и…"
type textarea "kahjuks ei saa poolelijäänud tellimuse eest enam uuesti tasuda. Tühistasin tell…"
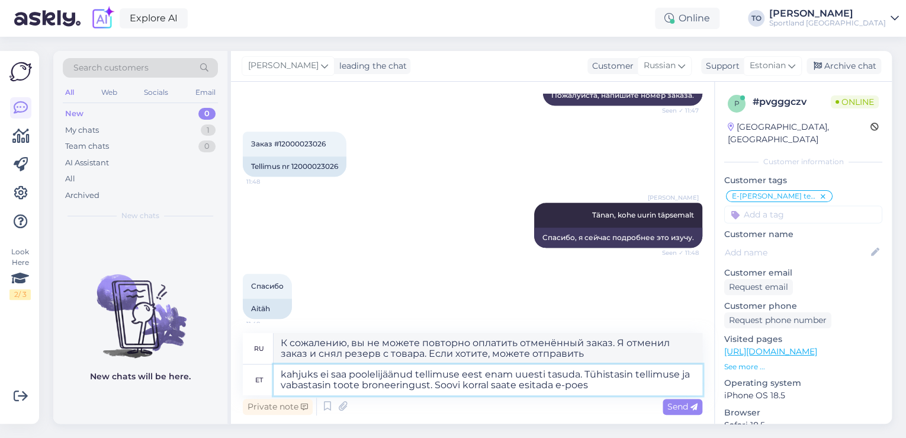
type textarea "К сожалению, вы не можете повторно оплатить отменённый заказ. Я отменил заказ и…"
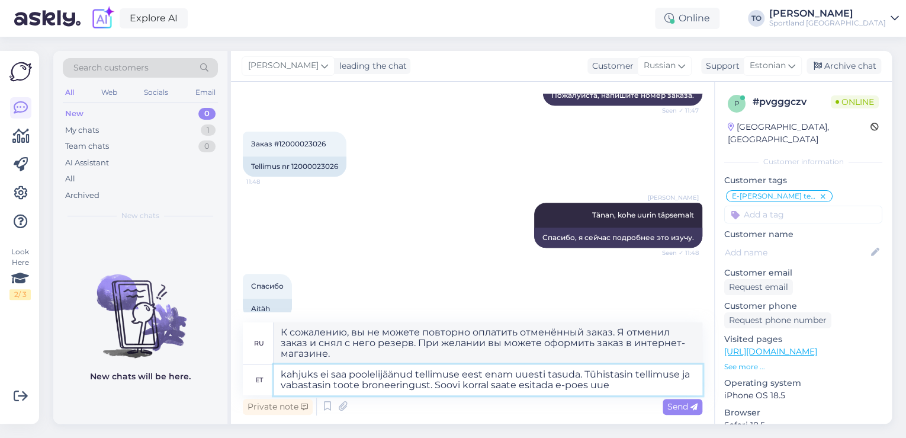
type textarea "kahjuks ei saa poolelijäänud tellimuse eest enam uuesti tasuda. Tühistasin tell…"
type textarea "К сожалению, вы не можете повторно оплатить отменённый заказ. Я отменил заказ и…"
type textarea "kahjuks ei saa poolelijäänud tellimuse eest enam uuesti tasuda. Tühistasin tell…"
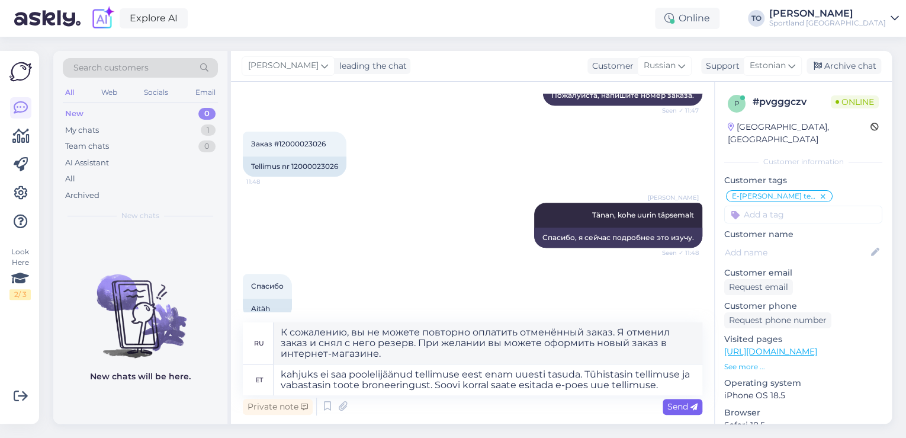
click at [692, 406] on icon at bounding box center [694, 406] width 7 height 7
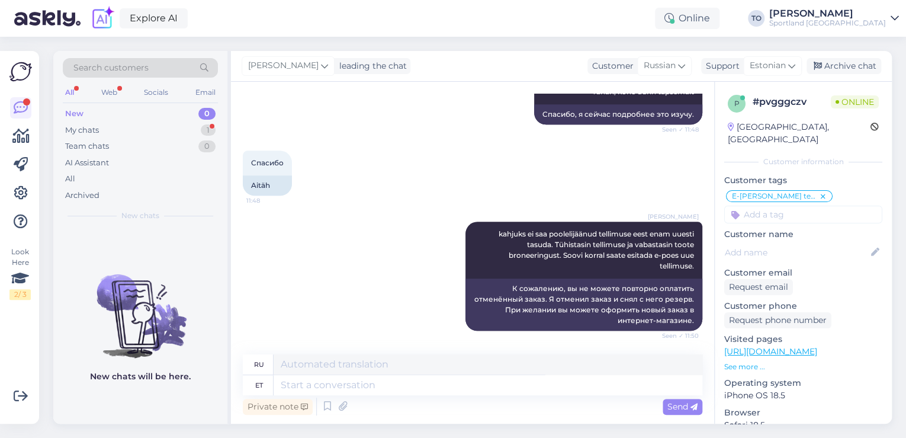
scroll to position [678, 0]
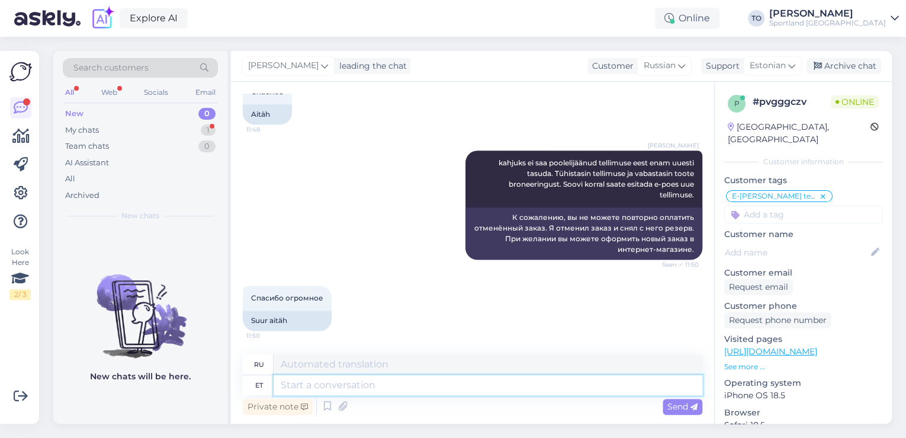
click at [338, 383] on textarea at bounding box center [488, 385] width 429 height 20
type textarea "Palun"
type textarea "Пожалуйста"
type textarea "Palun :)"
type textarea "Пожалуйста :)"
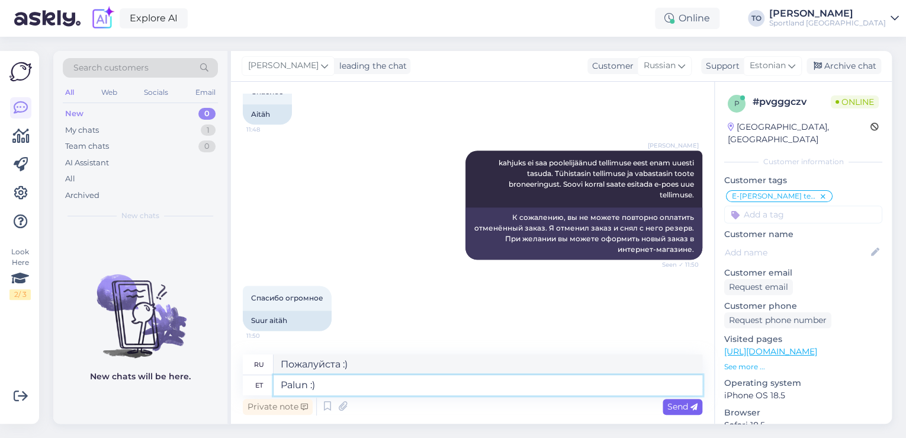
type textarea "Palun :)"
click at [690, 406] on span "Send" at bounding box center [683, 406] width 30 height 11
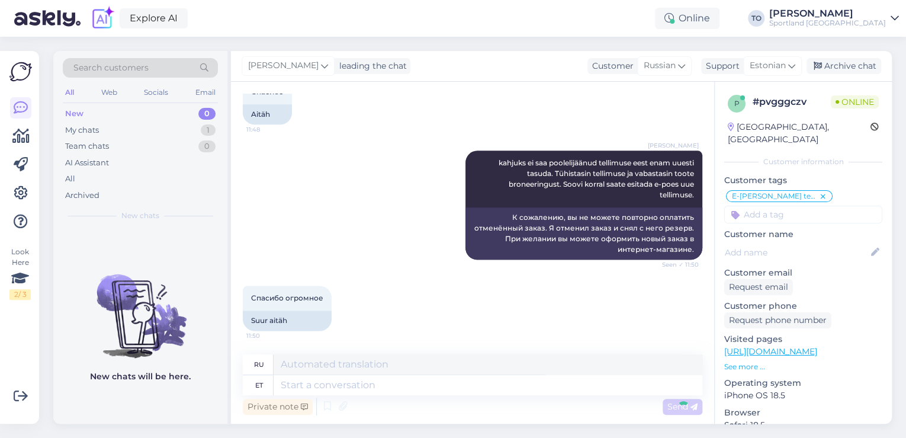
scroll to position [749, 0]
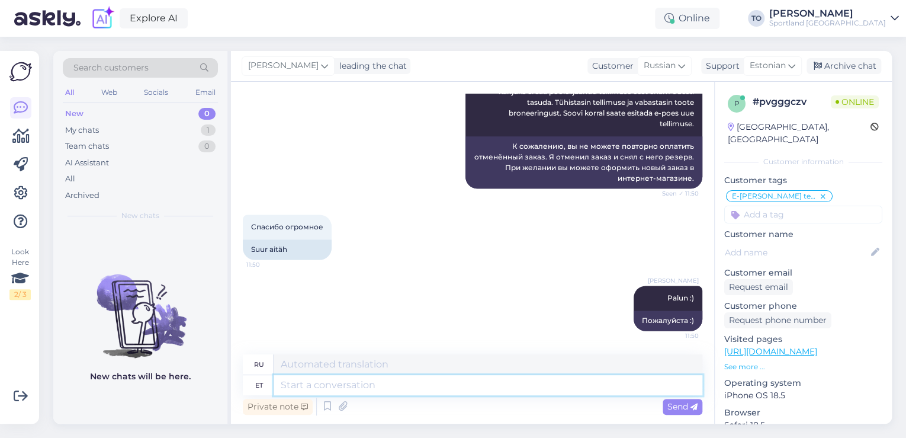
click at [533, 387] on textarea at bounding box center [488, 385] width 429 height 20
type textarea "Kas"
type textarea "Является"
type textarea "Kas hetkel sa"
type textarea "В данный момент?"
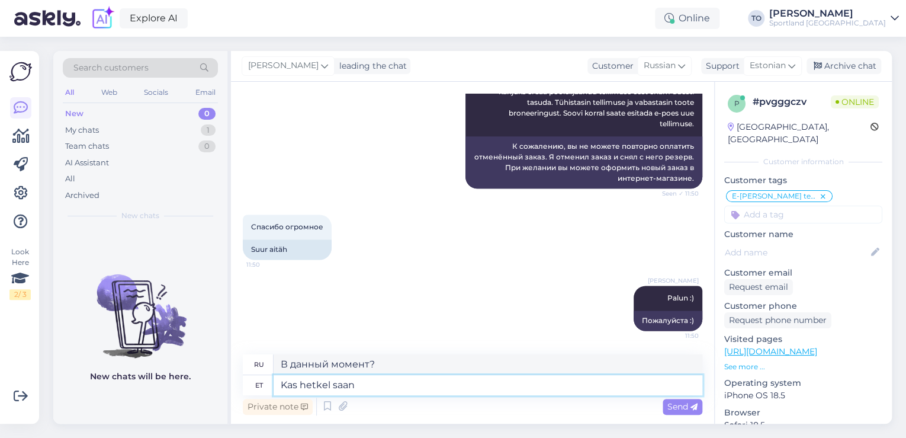
type textarea "Kas hetkel saan b"
type textarea "Могу ли я сейчас?"
type textarea "Kas hetkel saan veel a"
type textarea "Могу ли я получить его сейчас?"
type textarea "Kas hetkel saan veel abiks"
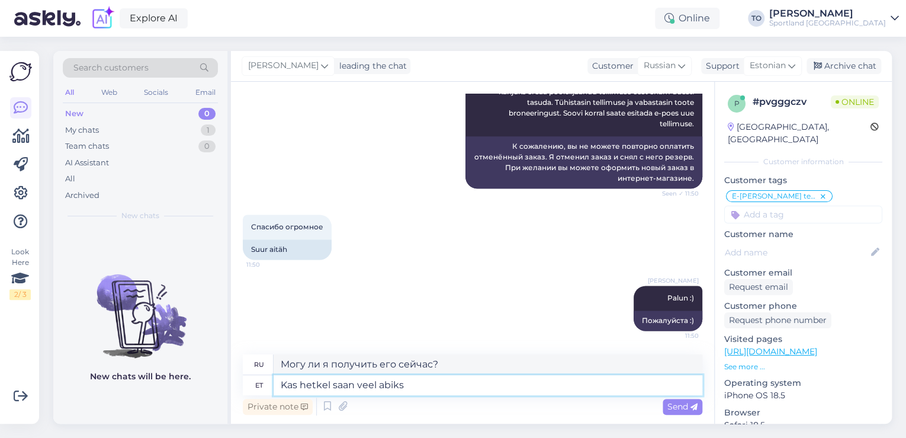
type textarea "Могу ли я вам еще помочь?"
type textarea "Kas hetkel saan veel abiks olla?"
type textarea "Могу ли я еще быть полезен в данный момент?"
type textarea "Kas hetkel saan veel abiks olla?"
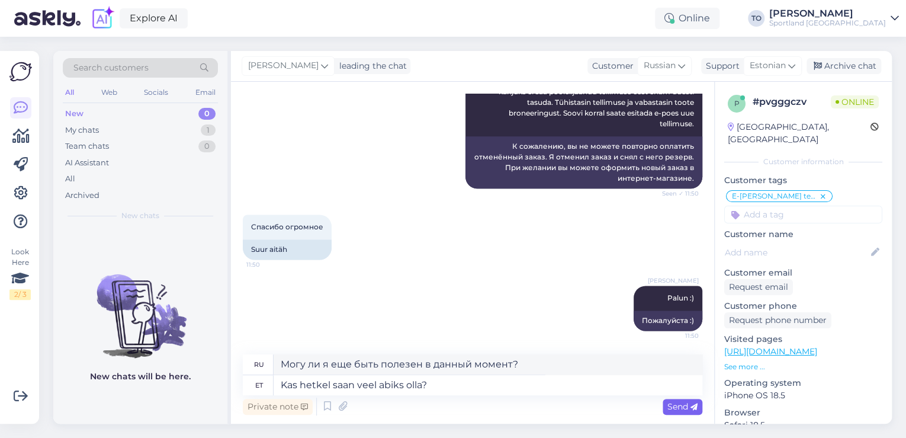
click at [685, 409] on span "Send" at bounding box center [683, 406] width 30 height 11
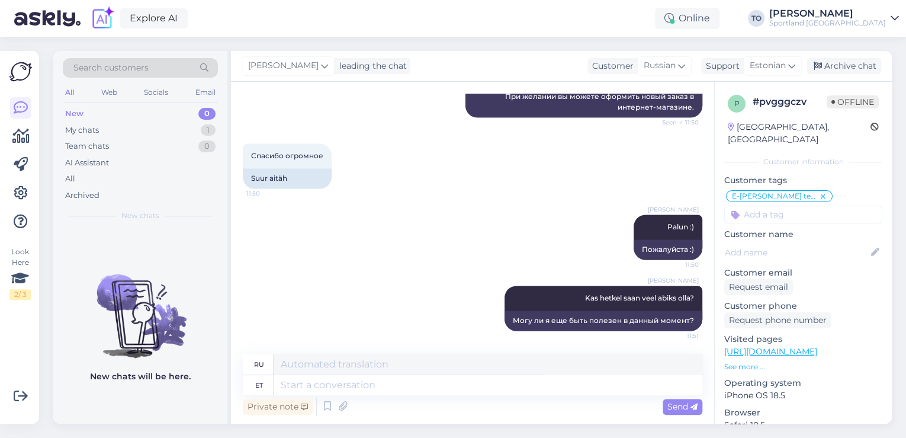
scroll to position [819, 0]
click at [844, 63] on div "Archive chat" at bounding box center [844, 66] width 75 height 16
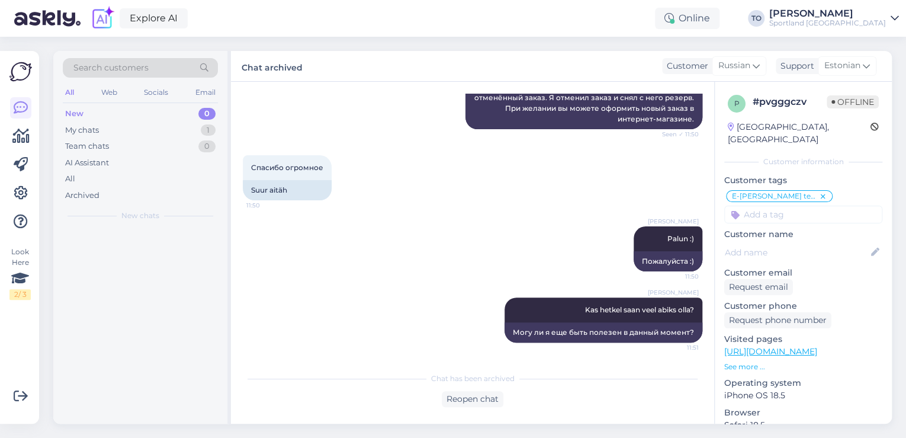
scroll to position [808, 0]
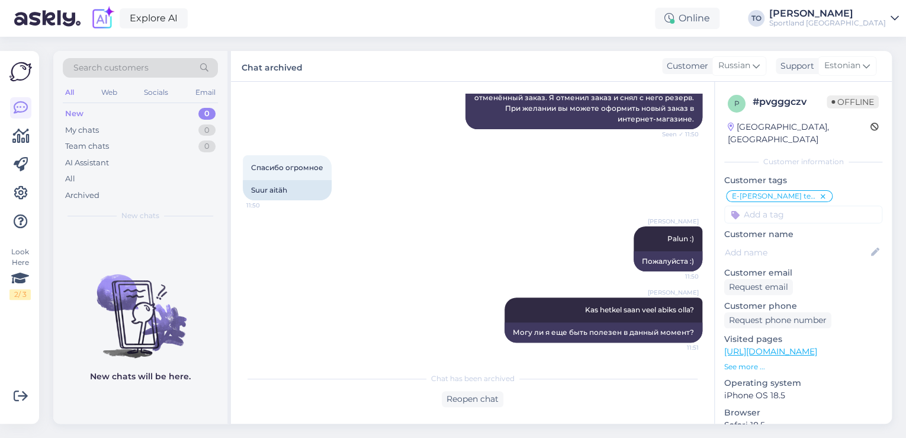
click at [839, 21] on div "Sportland [GEOGRAPHIC_DATA]" at bounding box center [827, 22] width 117 height 9
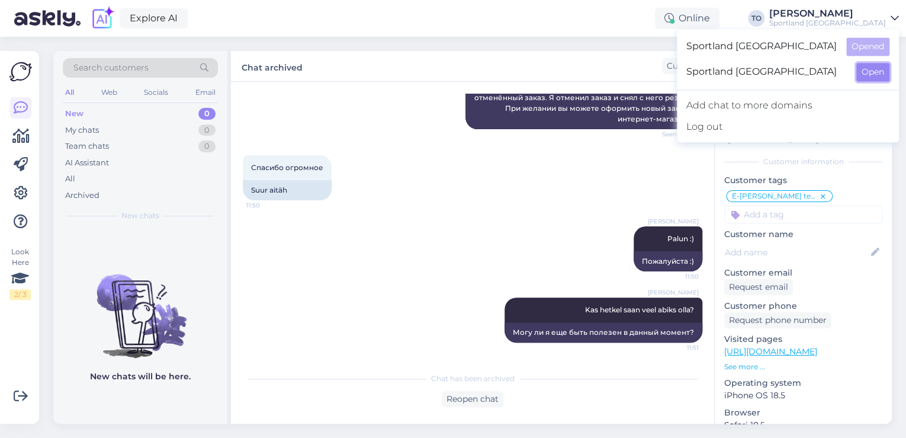
click at [869, 71] on button "Open" at bounding box center [873, 72] width 33 height 18
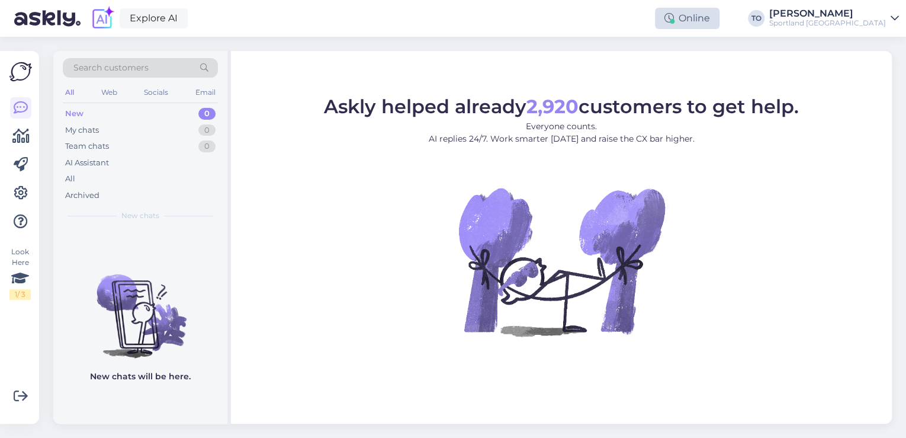
click at [720, 18] on div "Online" at bounding box center [687, 18] width 65 height 21
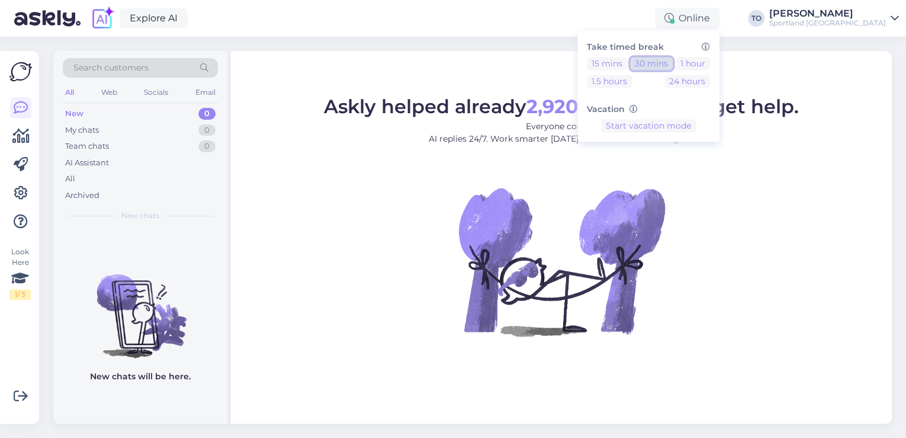
click at [673, 59] on button "30 mins" at bounding box center [651, 63] width 43 height 13
click at [891, 14] on icon at bounding box center [895, 18] width 8 height 9
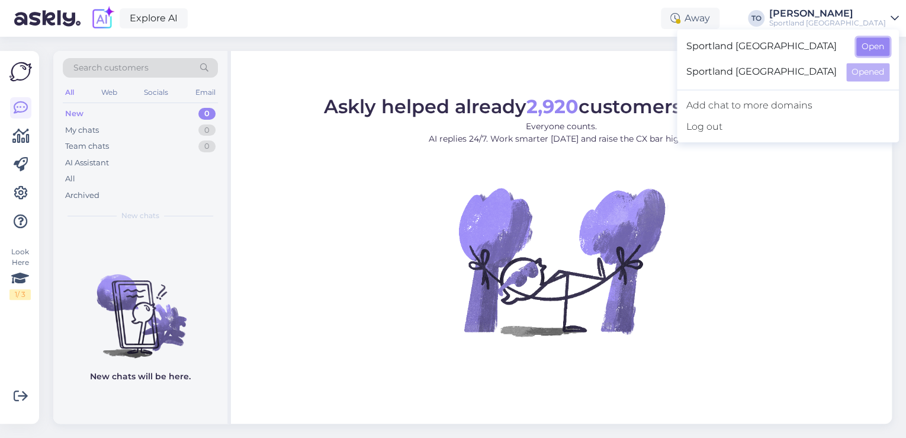
click at [876, 44] on button "Open" at bounding box center [873, 46] width 33 height 18
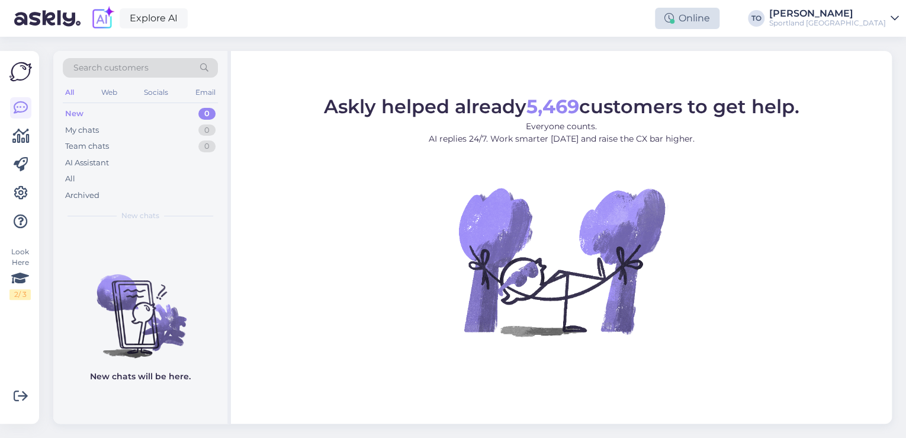
click at [675, 22] on div at bounding box center [672, 21] width 5 height 5
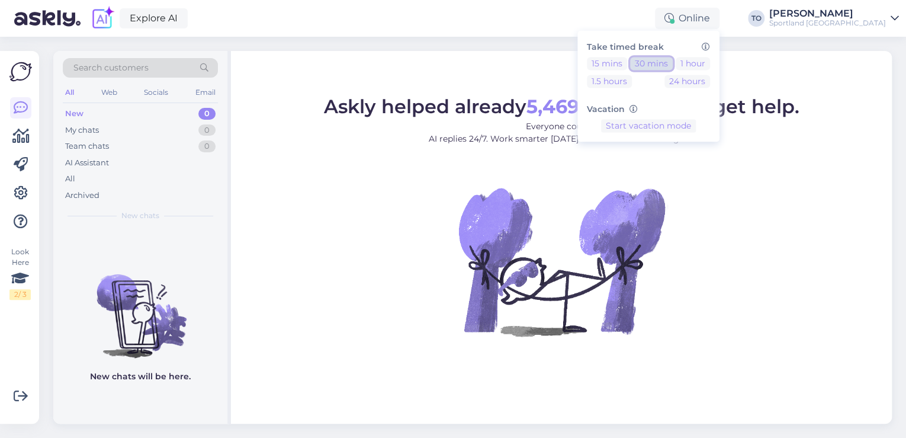
click at [673, 60] on button "30 mins" at bounding box center [651, 63] width 43 height 13
click at [549, 25] on div "Explore AI Away Take timed break 15 mins 30 mins 1 hour 1.5 hours 24 hours Vaca…" at bounding box center [453, 18] width 906 height 37
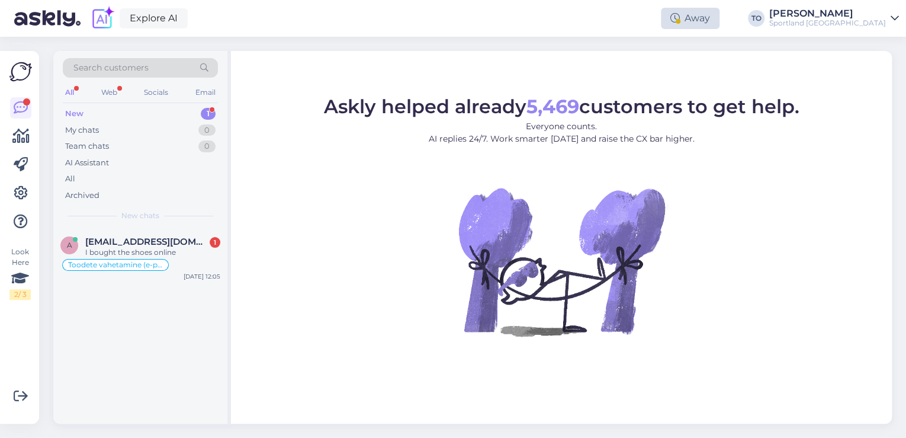
click at [720, 17] on div "Away" at bounding box center [690, 18] width 59 height 21
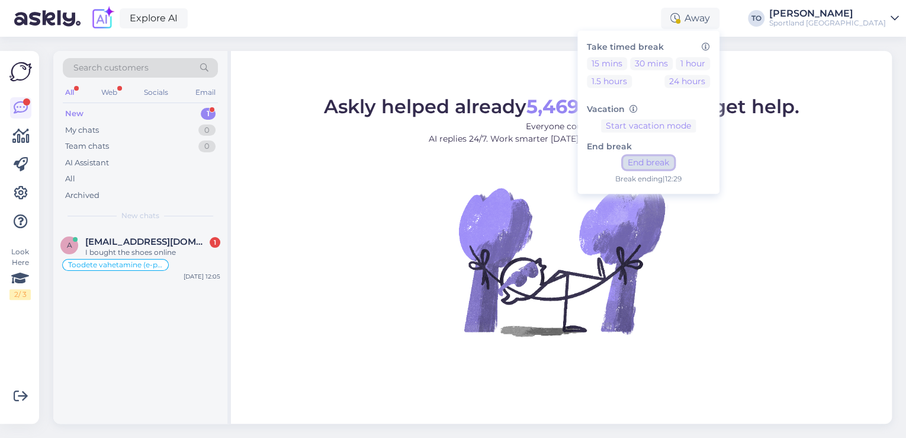
click at [674, 158] on button "End break" at bounding box center [648, 162] width 51 height 13
click at [874, 15] on div "[PERSON_NAME]" at bounding box center [827, 13] width 117 height 9
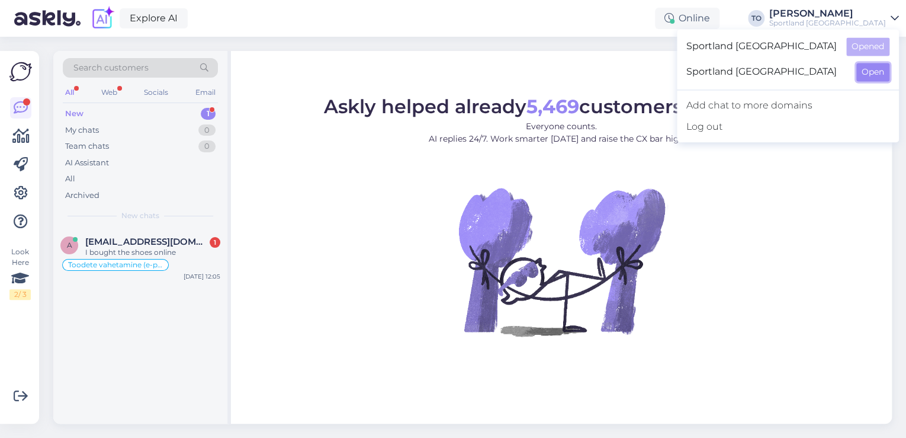
click at [861, 69] on button "Open" at bounding box center [873, 72] width 33 height 18
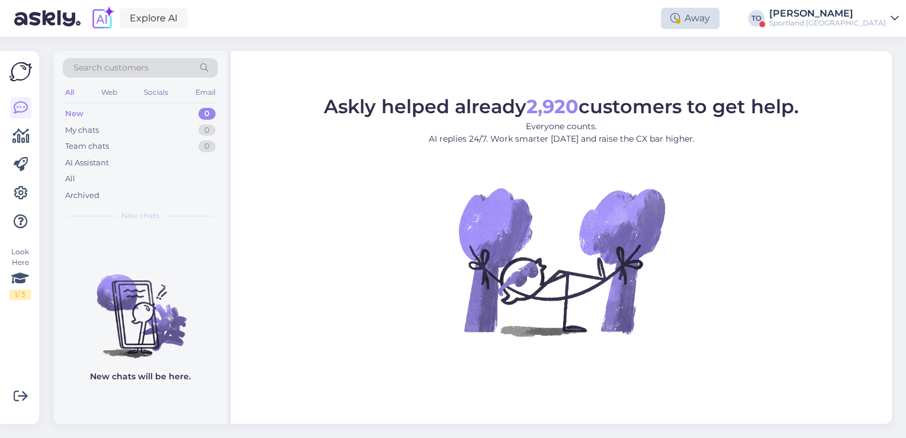
click at [680, 17] on icon at bounding box center [675, 18] width 9 height 9
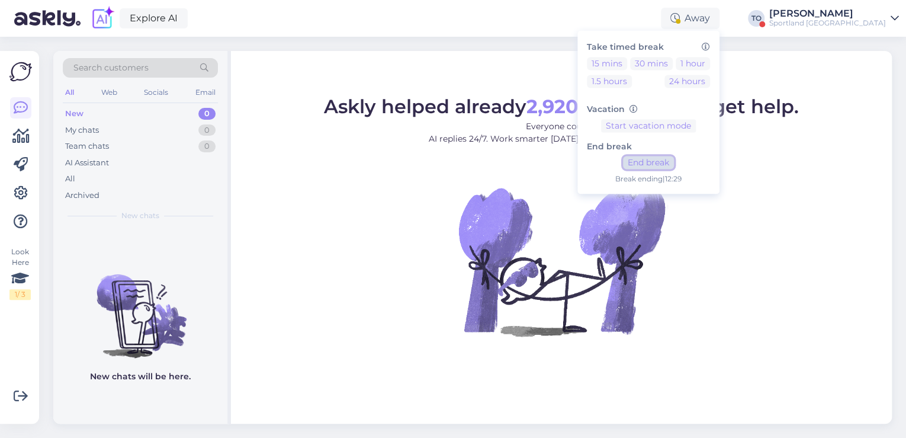
click at [674, 156] on button "End break" at bounding box center [648, 162] width 51 height 13
click at [873, 19] on div "Sportland [GEOGRAPHIC_DATA]" at bounding box center [827, 22] width 117 height 9
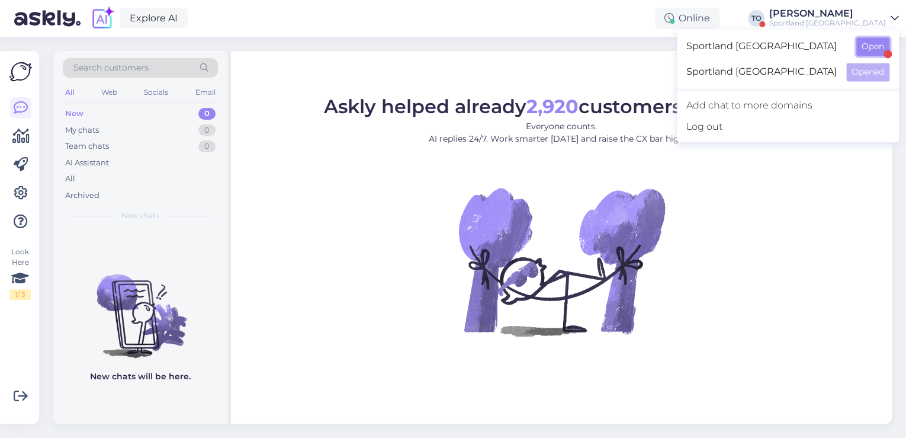
click at [873, 49] on button "Open" at bounding box center [873, 46] width 33 height 18
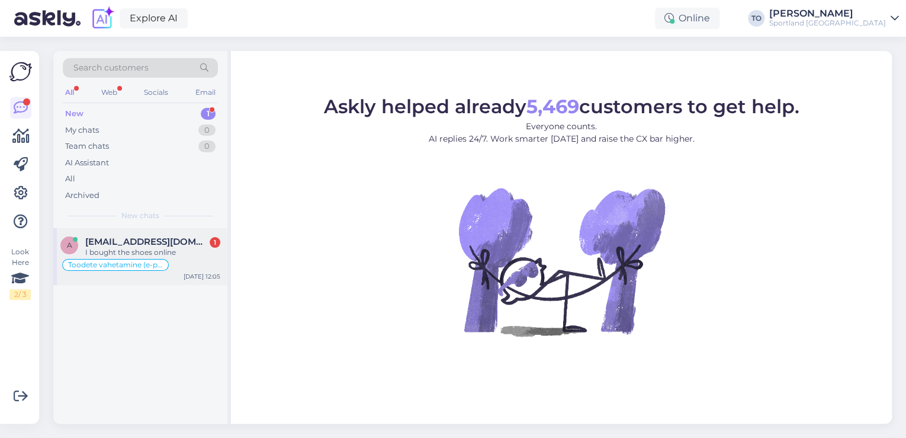
click at [163, 256] on div "I bought the shoes online" at bounding box center [152, 252] width 135 height 11
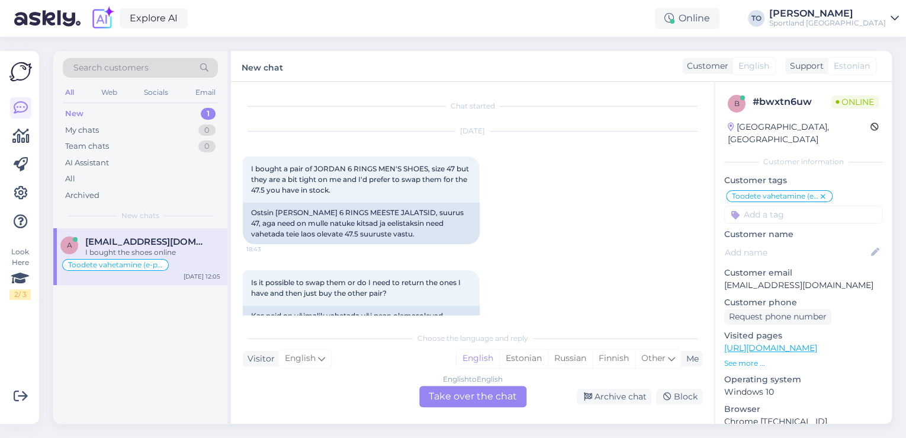
scroll to position [294, 0]
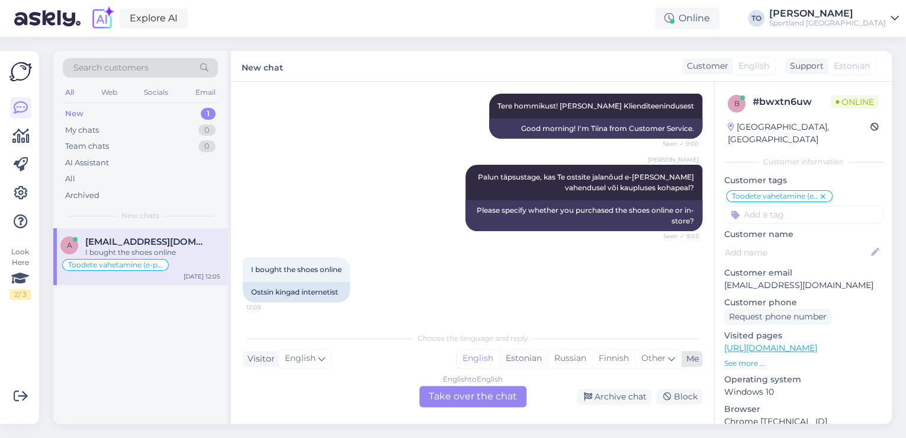
drag, startPoint x: 529, startPoint y: 354, endPoint x: 526, endPoint y: 360, distance: 6.1
click at [528, 355] on div "Estonian" at bounding box center [523, 358] width 49 height 18
click at [495, 395] on div "English to Estonian Take over the chat" at bounding box center [472, 396] width 107 height 21
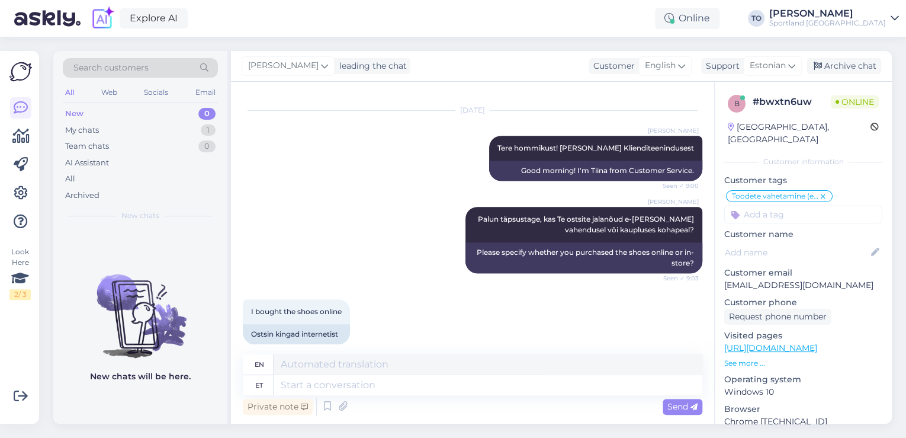
scroll to position [265, 0]
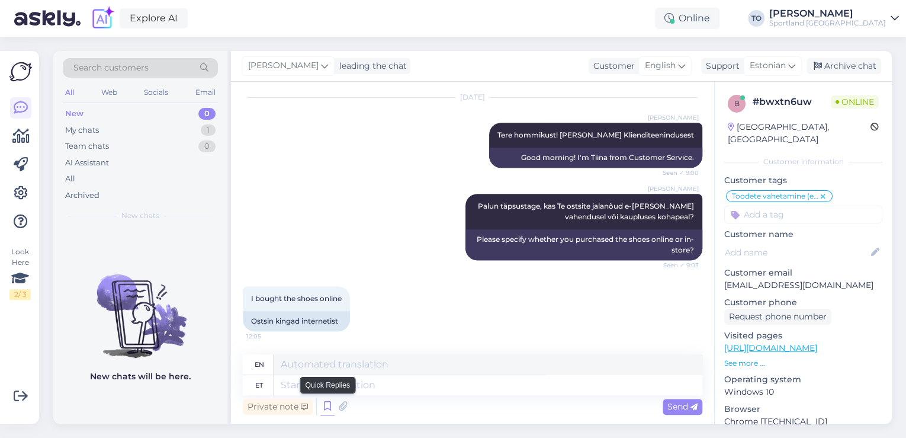
click at [326, 408] on icon at bounding box center [327, 406] width 14 height 18
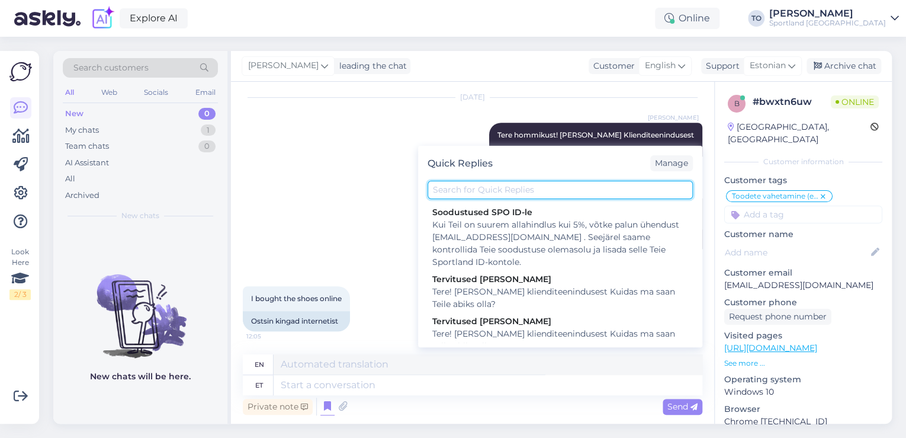
click at [493, 191] on input "text" at bounding box center [560, 190] width 265 height 18
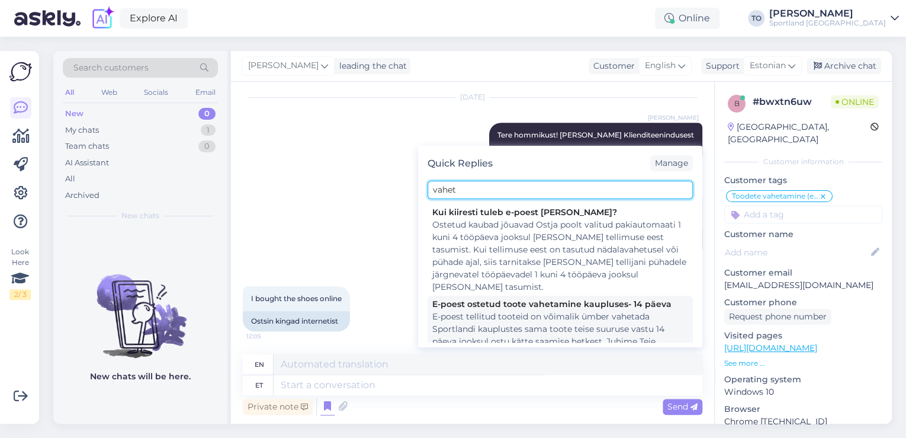
type input "vahet"
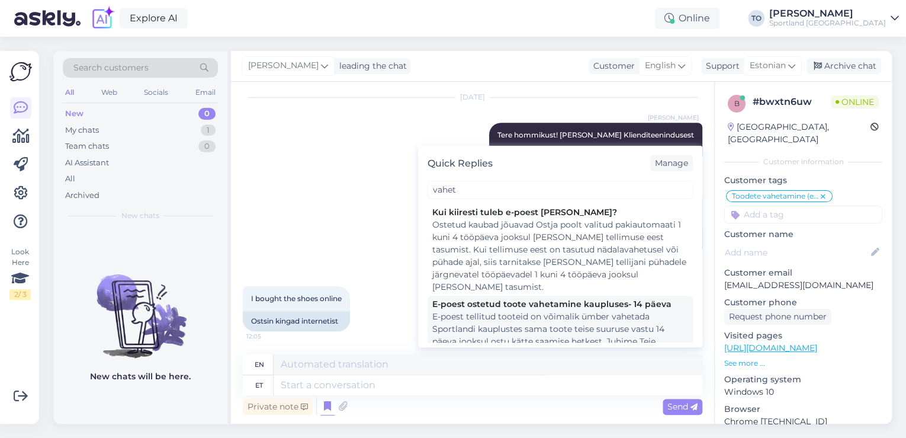
click at [505, 323] on div "E-poest tellitud tooteid on võimalik ümber vahetada Sportlandi kauplustes sama …" at bounding box center [560, 360] width 256 height 100
type textarea "Products ordered from the e-store can be exchanged for another size of the same…"
type textarea "E-poest tellitud tooteid on võimalik ümber vahetada Sportlandi kauplustes sama …"
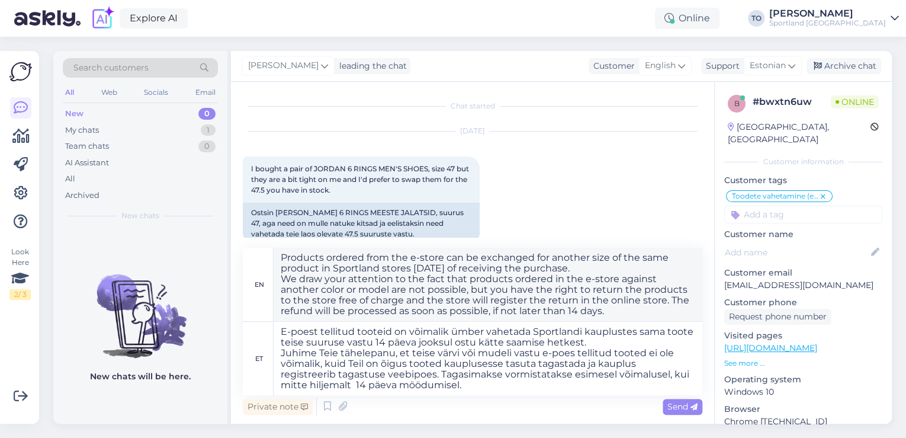
scroll to position [142, 0]
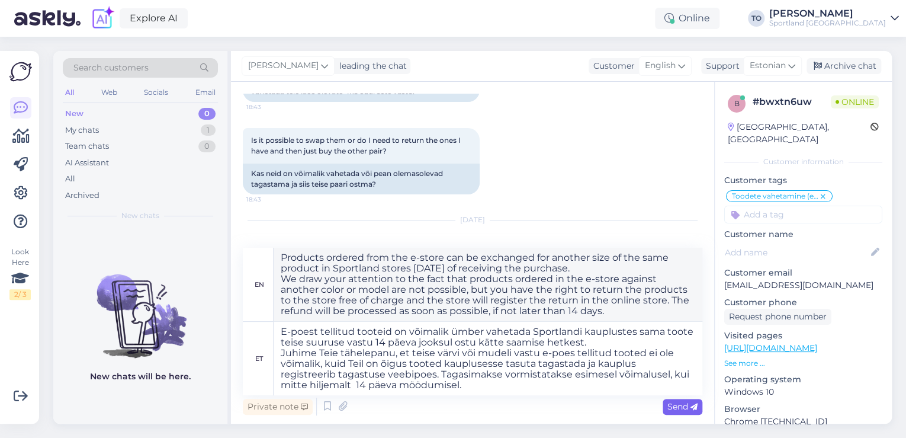
click at [674, 403] on span "Send" at bounding box center [683, 406] width 30 height 11
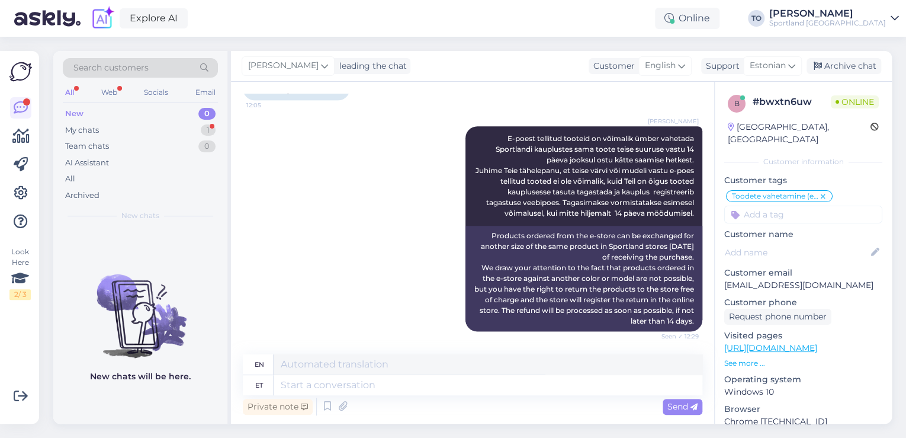
scroll to position [588, 0]
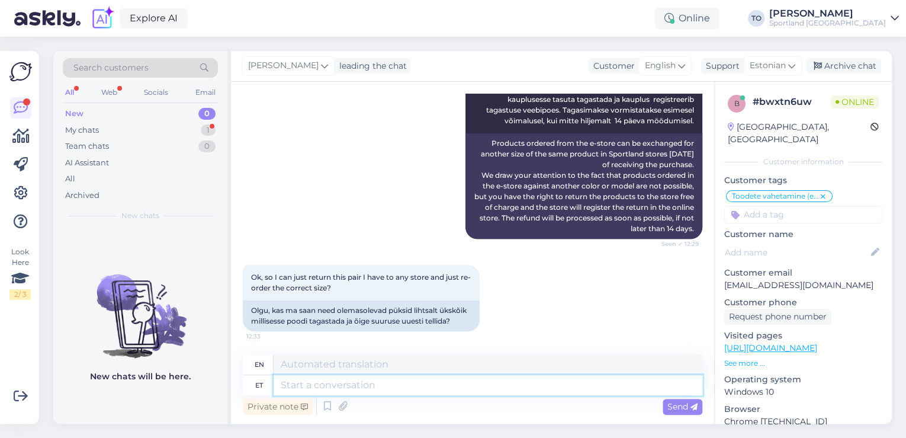
click at [435, 388] on textarea at bounding box center [488, 385] width 429 height 20
type textarea "Jah, k"
type textarea "Yes,"
type textarea "Jah, kui"
type textarea "Yes, if"
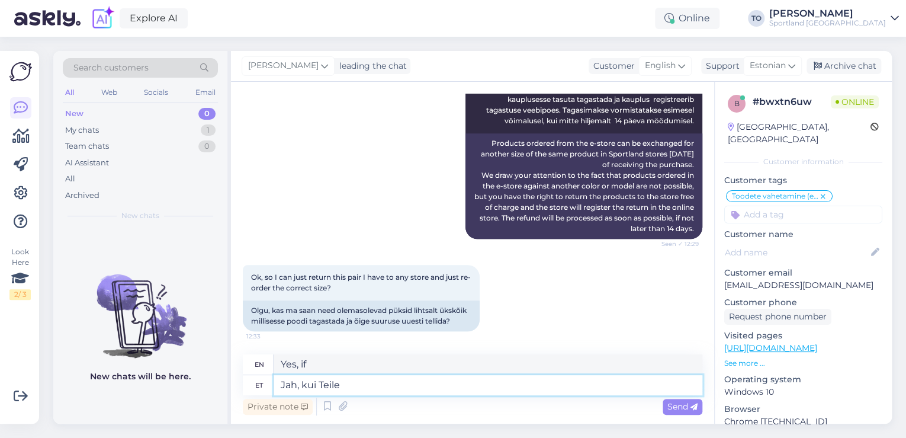
type textarea "Jah, kui Teile"
type textarea "Yes, if you"
type textarea "Jah, kui Teile sobivat s"
type textarea "Yes, if it suits you."
type textarea "Jah, kui Teile sobivat suurust"
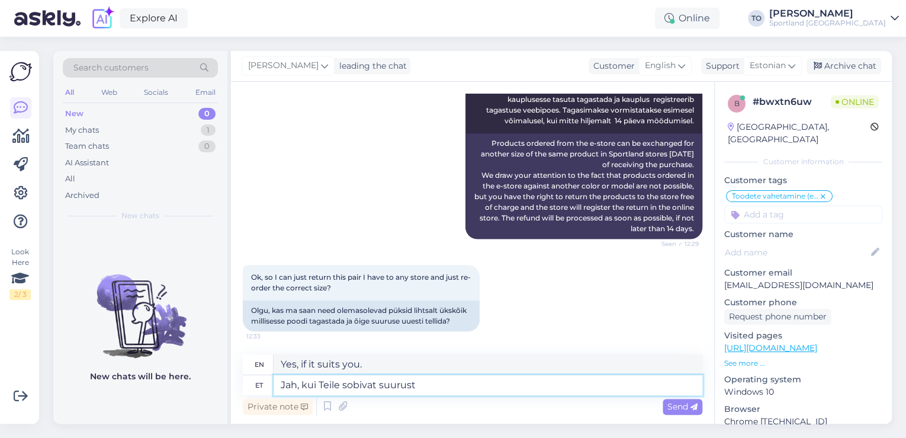
type textarea "Yes, if the size suits you."
type textarea "Jah, kui Teile sobivat suurust kaupluses"
type textarea "Yes, if you have the right size in the store"
type textarea "Jah, kui Teile sobivat suurust kaupluses kohapeal ei"
type textarea "Yes, if you have the right size in the store."
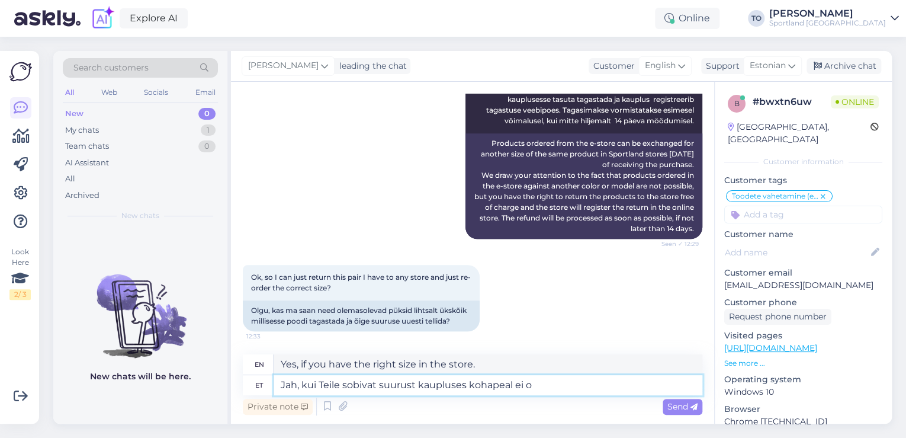
type textarea "Jah, kui Teile sobivat suurust kaupluses kohapeal ei ol"
type textarea "Yes, if the size you need is not available in the store."
type textarea "Jah, kui Teile sobivat suurust kaupluses kohapeal ei ole, si"
type textarea "Yes, if the size you need is not available in the store,"
type textarea "Jah, kui Teile sobivat suurust kaupluses kohapeal ei ole, siis"
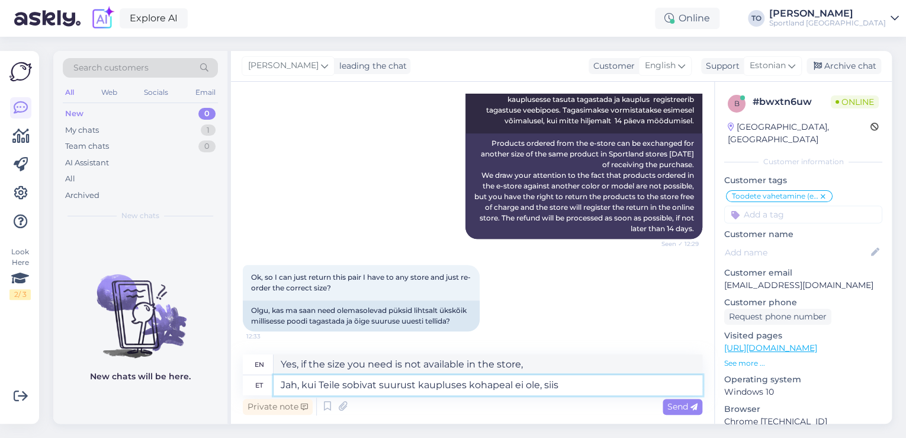
type textarea "Yes, if the size you need is not available in the store, then"
type textarea "Jah, kui Teile sobivat suurust kaupluses kohapeal ei ole, siis saate"
type textarea "Yes, if the size you need is not available in the store, you can"
type textarea "Jah, kui Teile sobivat suurust kaupluses kohapeal ei ole, siis saate toote ta"
type textarea "Yes, if the size you need is not available in the store, you can order the prod…"
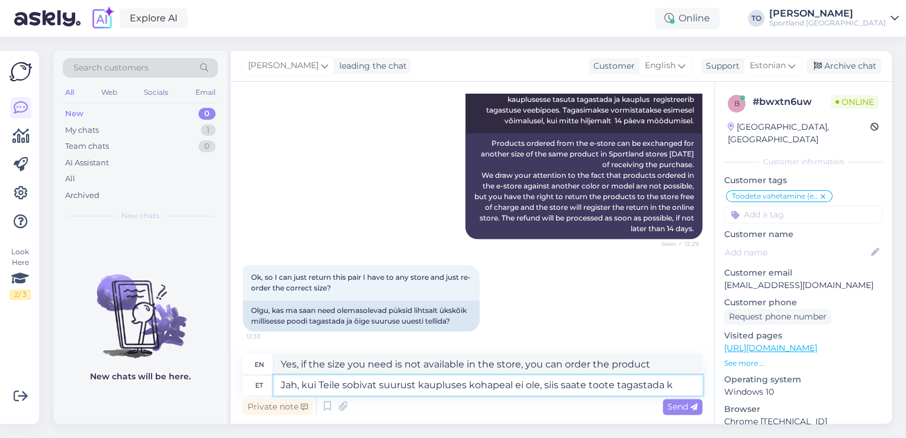
type textarea "Jah, kui Teile sobivat suurust kaupluses kohapeal ei ole, siis saate toote taga…"
type textarea "Yes, if the size you need is not available in the store, you can return the pro…"
type textarea "Jah, kui Teile sobivat suurust kaupluses kohapeal ei ole, siis saate toote taga…"
type textarea "Yes, if the size you need is not available in the store, you can return the pro…"
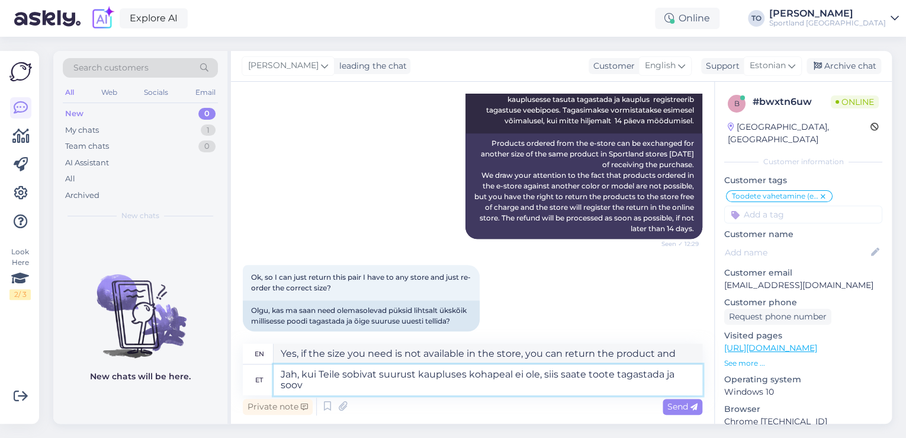
scroll to position [599, 0]
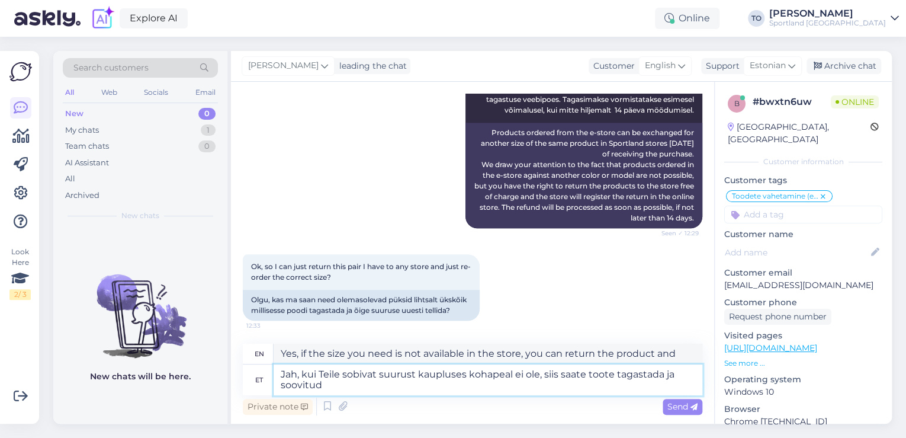
type textarea "Jah, kui Teile sobivat suurust kaupluses kohapeal ei ole, siis saate toote taga…"
type textarea "Yes, if the size you need is not available in the store, you can return the pro…"
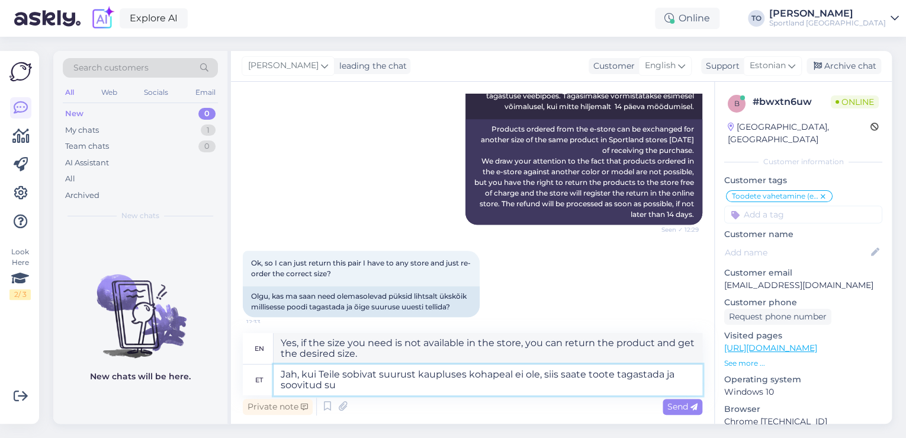
type textarea "Jah, kui Teile sobivat suurust kaupluses kohapeal ei ole, siis saate toote taga…"
type textarea "Yes, if the size you need is not available in the store, you can return the pro…"
click at [614, 373] on textarea "Jah, kui Teile sobivat suurust kaupluses kohapeal ei ole, siis saate toote taga…" at bounding box center [488, 379] width 429 height 31
type textarea "Jah, kui Teile sobivat suurust kaupluses kohapeal ei ole, siis saate toote kaup…"
type textarea "Yes, if the size you need is not available in the store, you can return the pro…"
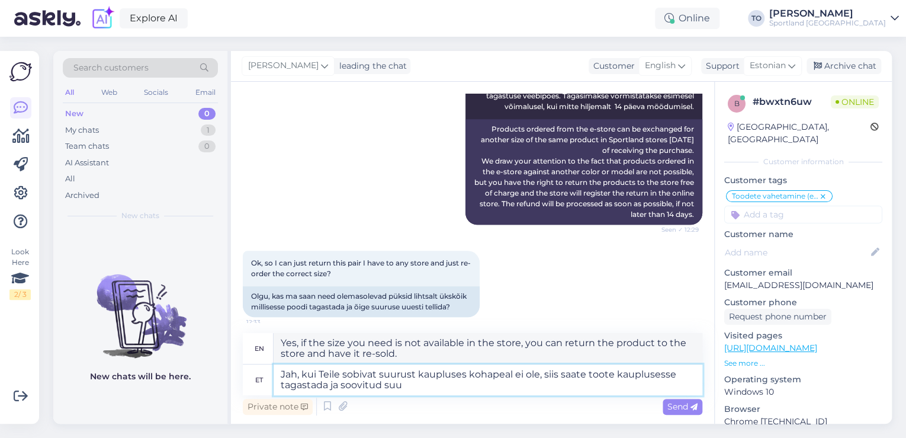
click at [509, 384] on textarea "Jah, kui Teile sobivat suurust kaupluses kohapeal ei ole, siis saate toote kaup…" at bounding box center [488, 379] width 429 height 31
type textarea "Jah, kui Teile sobivat suurust kaupluses kohapeal ei ole, siis saate toote kaup…"
type textarea "Yes, if the size you need is not available in the store, you can return the pro…"
type textarea "Jah, kui Teile sobivat suurust kaupluses kohapeal ei ole, siis saate toote kaup…"
type textarea "Yes, if the size you need is not available in the store, you can return the pro…"
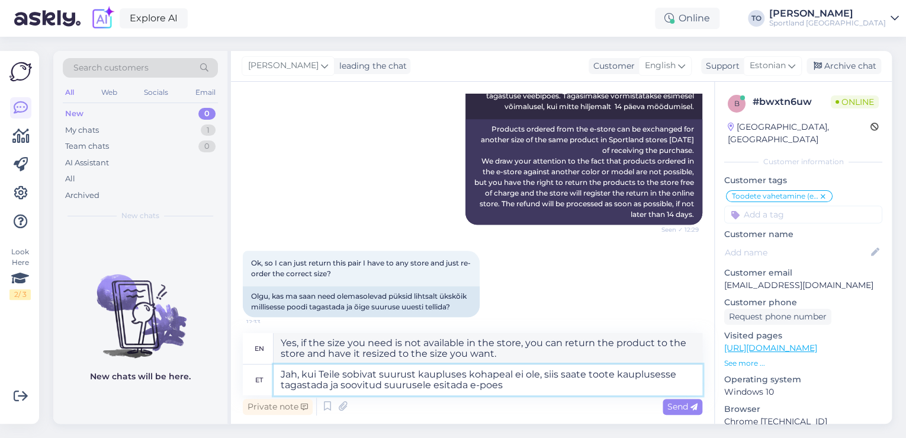
type textarea "Jah, kui Teile sobivat suurust kaupluses kohapeal ei ole, siis saate toote kaup…"
type textarea "Yes, if the size you need is not available in the store, you can return the pro…"
type textarea "Jah, kui Teile sobivat suurust kaupluses kohapeal ei ole, siis saate toote kaup…"
type textarea "Yes, if the size you need is not available in the store, you can return the pro…"
type textarea "Jah, kui Teile sobivat suurust kaupluses kohapeal ei ole, siis saate toote kaup…"
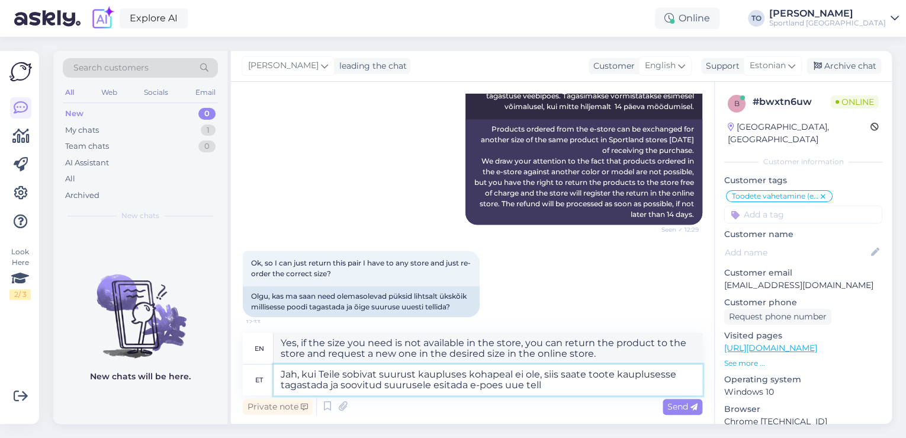
type textarea "Yes, if the size you need is not available in the store, you can return the pro…"
type textarea "Jah, kui Teile sobivat suurust kaupluses kohapeal ei ole, siis saate toote kaup…"
type textarea "Yes, if the size you need is not available in the store, you can return the pro…"
type textarea "Jah, kui Teile sobivat suurust kaupluses kohapeal ei ole, siis saate toote kaup…"
click at [680, 406] on span "Send" at bounding box center [683, 406] width 30 height 11
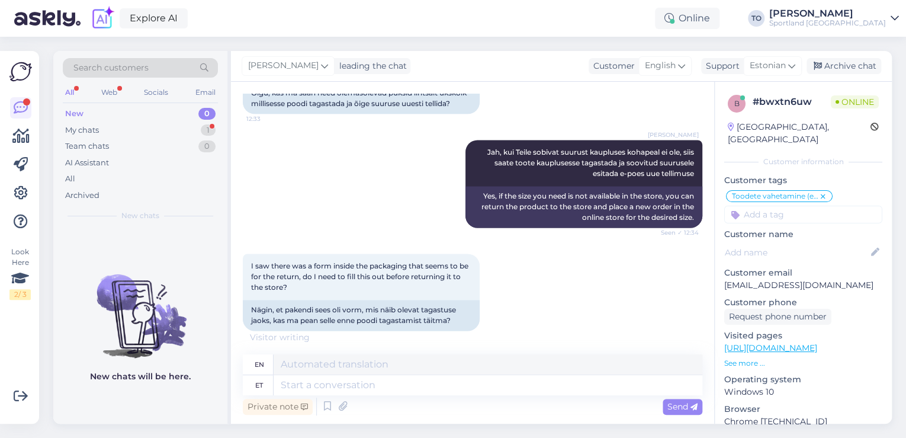
scroll to position [817, 0]
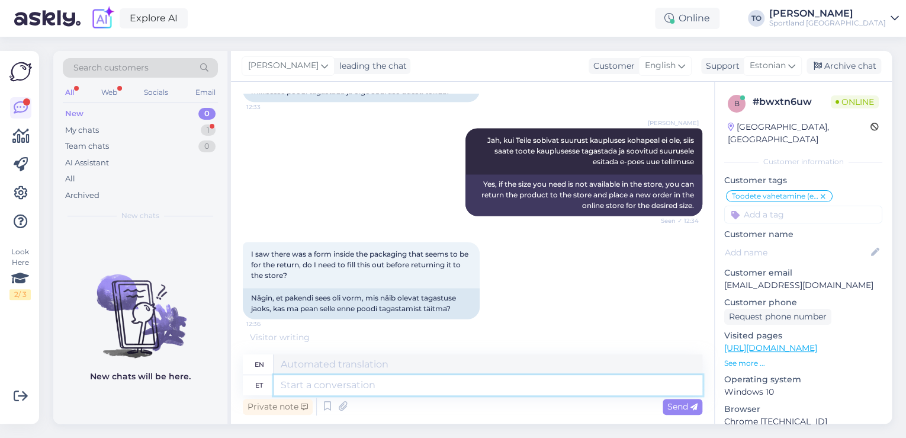
click at [478, 389] on textarea at bounding box center [488, 385] width 429 height 20
type textarea "Jah,"
type textarea "Yes,"
type textarea "Jah, kui s"
type textarea "Yes, if"
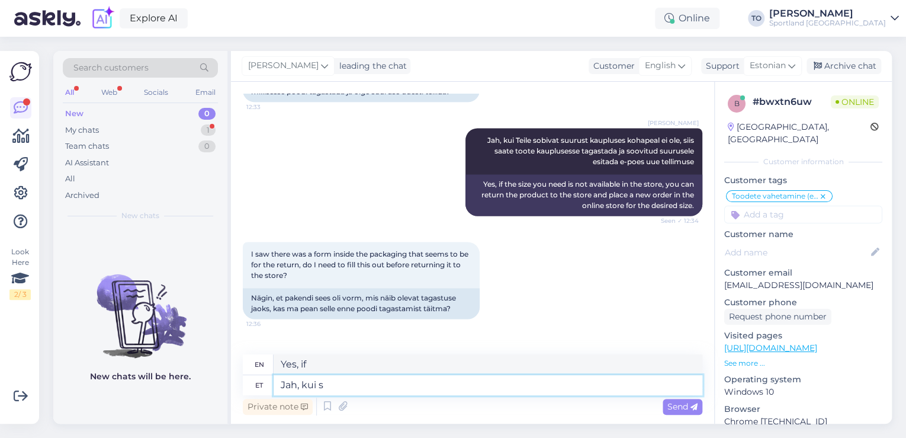
scroll to position [877, 0]
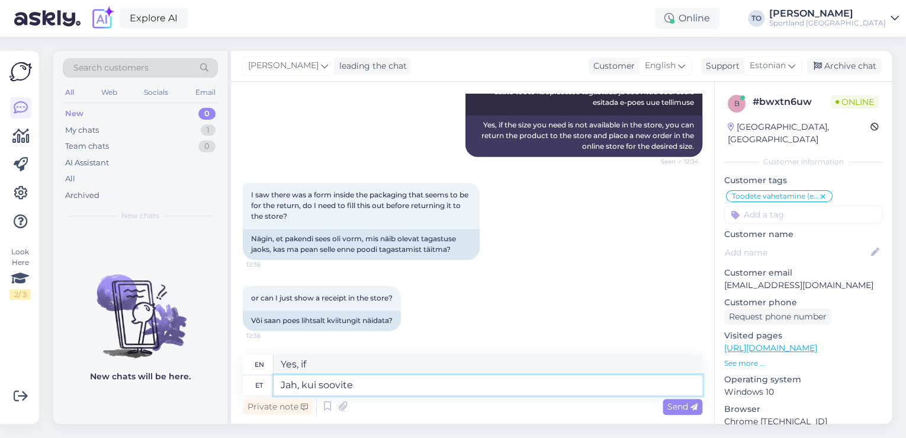
type textarea "Jah, kui soovite t"
type textarea "Yes, if you want."
type textarea "[PERSON_NAME], kui soovite toote ta"
type textarea "Yes, if you want the product"
type textarea "Jah, kui soovite toote tagastada, si"
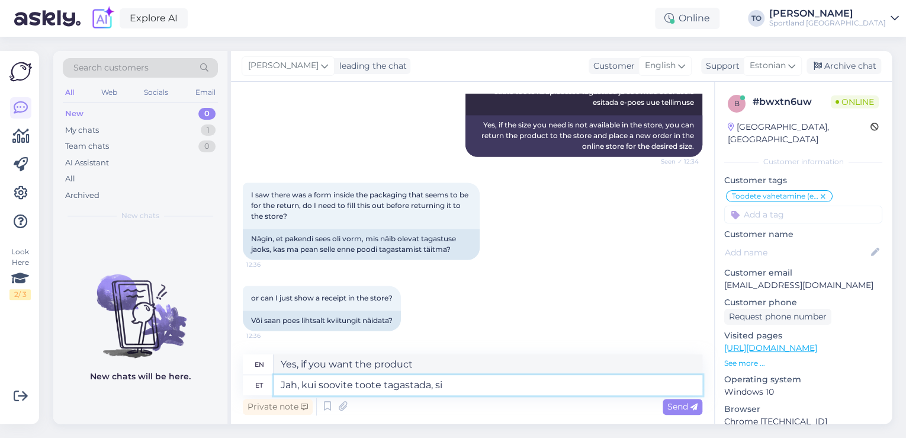
type textarea "Yes, if you want to return the product,"
type textarea "Jah, kui soovite toote tagastada, siis"
type textarea "Yes, if you want to return the product, then"
type textarea "Jah, kui soovite toote tagastada, siis tuleb"
type textarea "Yes, if you want to return the product, you must"
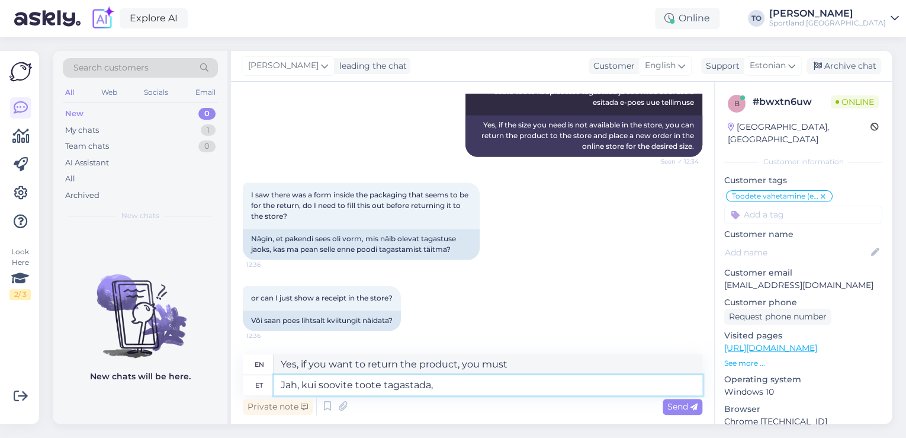
type textarea "Jah, kui soovite toote tagastada,"
type textarea "Yes, if you want to return the product, then"
type textarea "Jah, kui soovite toote"
type textarea "Yes, if you want to return the product,"
type textarea "Jah, kui soovi"
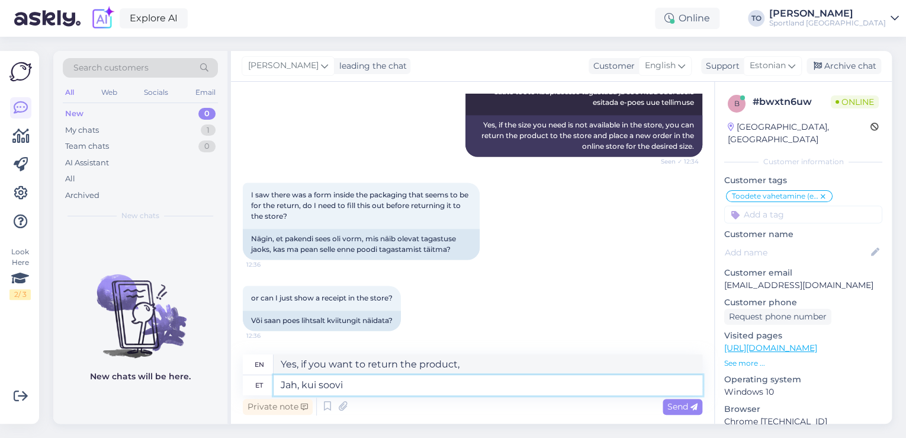
type textarea "Yes, if you want the product"
type textarea "Jah, ku"
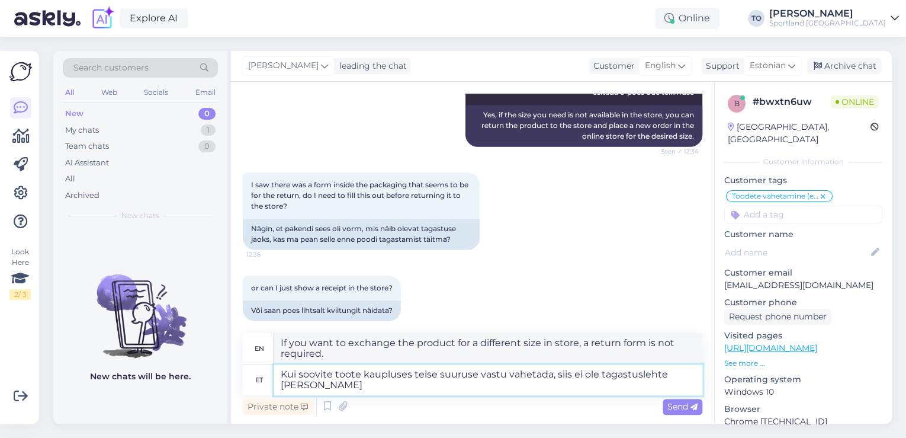
scroll to position [889, 0]
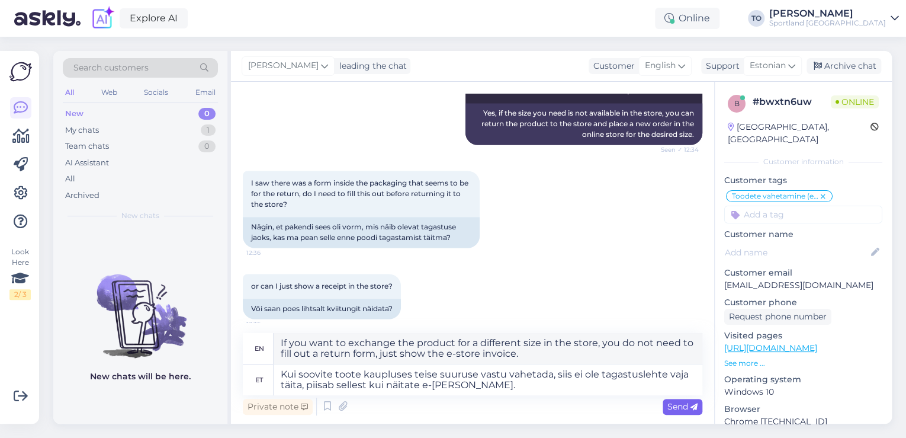
click at [665, 406] on div "Send" at bounding box center [683, 407] width 40 height 16
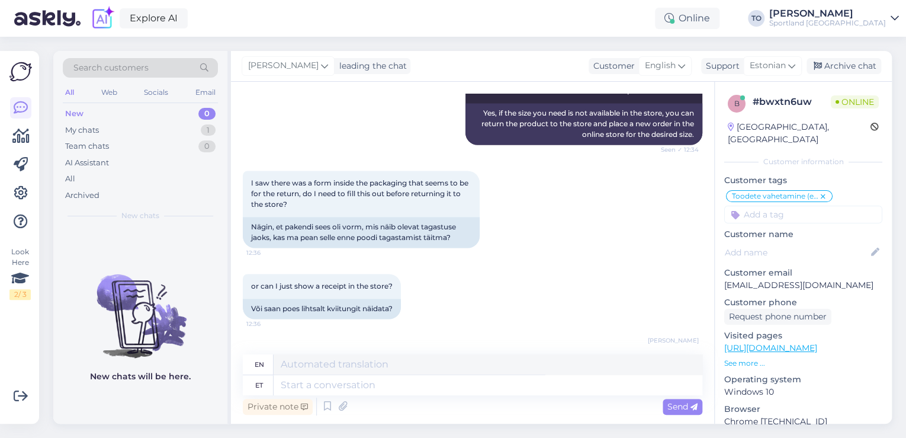
scroll to position [990, 0]
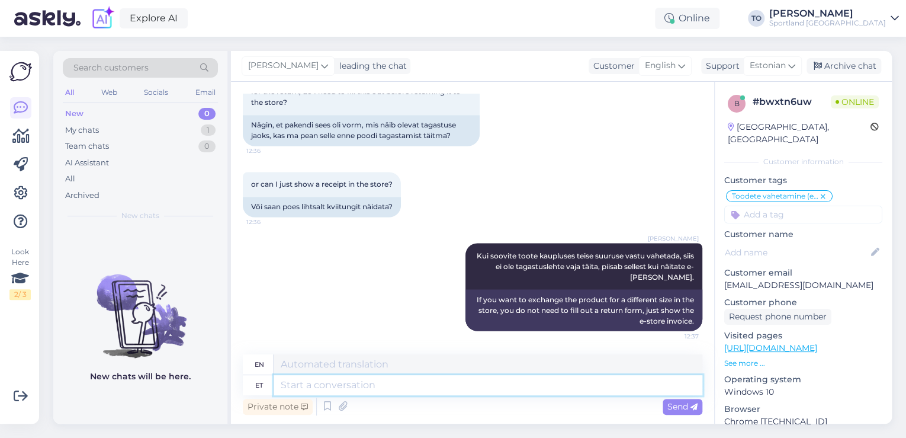
click at [607, 388] on textarea at bounding box center [488, 385] width 429 height 20
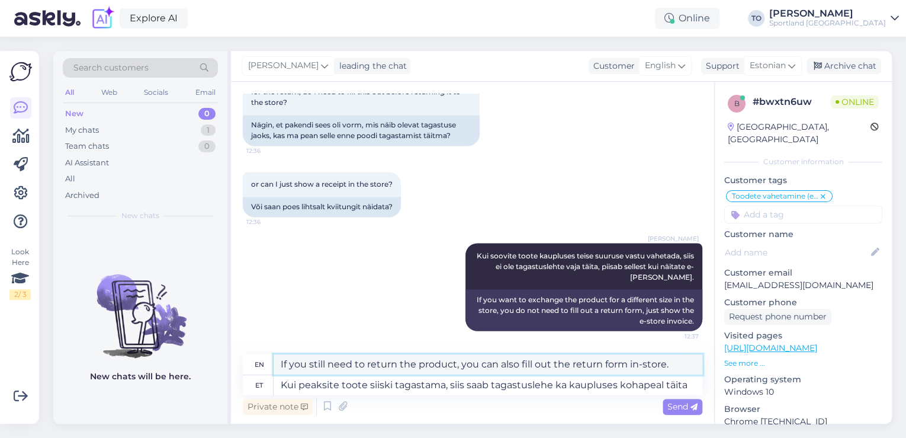
click at [641, 364] on textarea "If you still need to return the product, you can also fill out the return form …" at bounding box center [488, 364] width 429 height 20
click at [673, 403] on span "Send" at bounding box center [683, 406] width 30 height 11
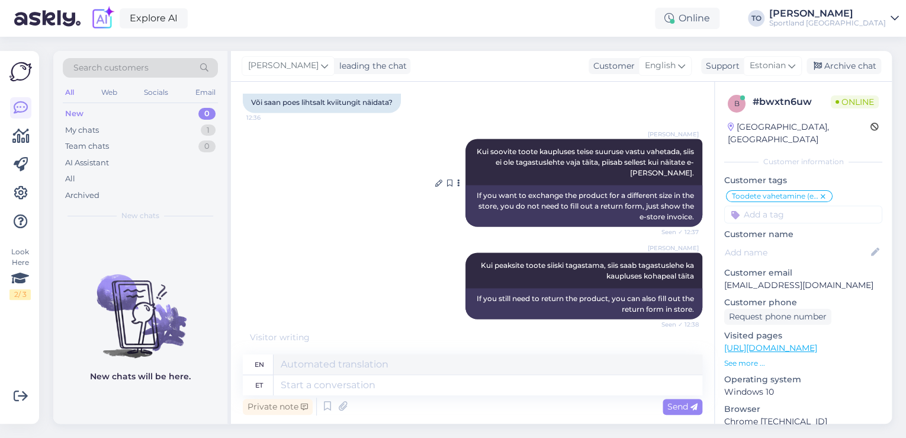
scroll to position [1154, 0]
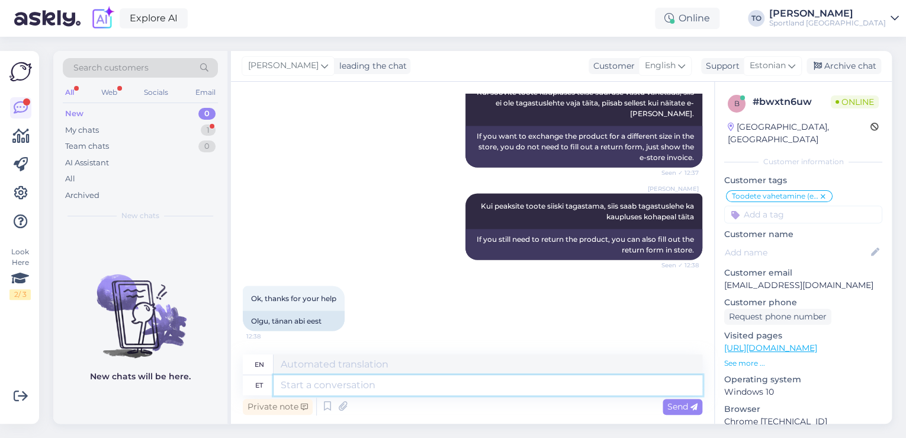
click at [476, 386] on textarea at bounding box center [488, 385] width 429 height 20
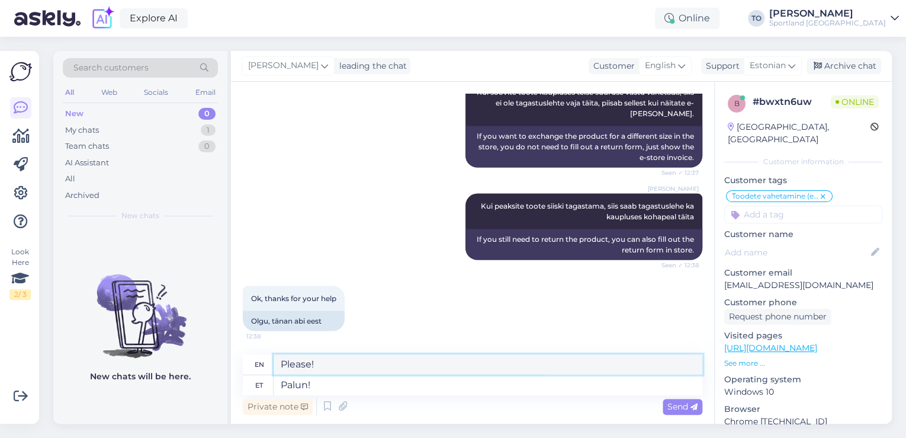
click at [413, 366] on textarea "Please!" at bounding box center [488, 364] width 429 height 20
click at [668, 407] on span "Send" at bounding box center [683, 406] width 30 height 11
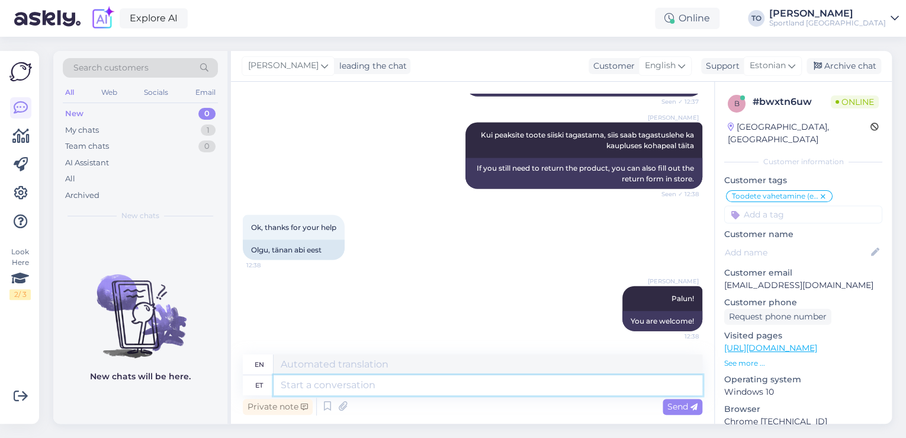
click at [599, 393] on textarea at bounding box center [488, 385] width 429 height 20
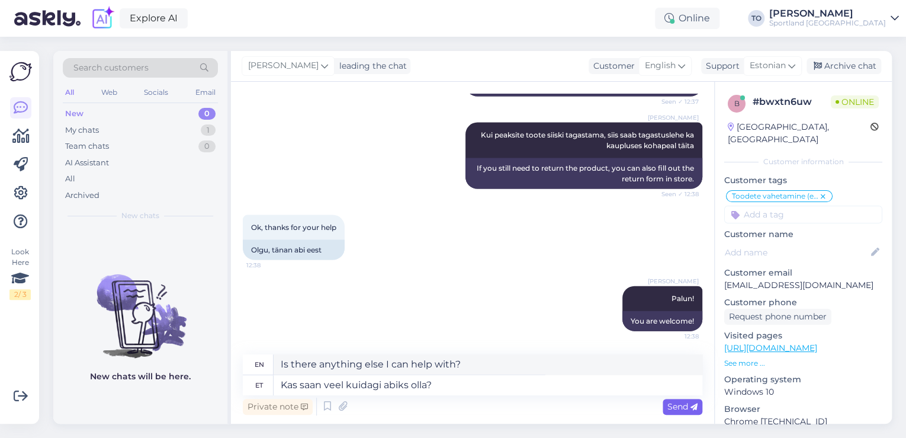
click at [674, 411] on span "Send" at bounding box center [683, 406] width 30 height 11
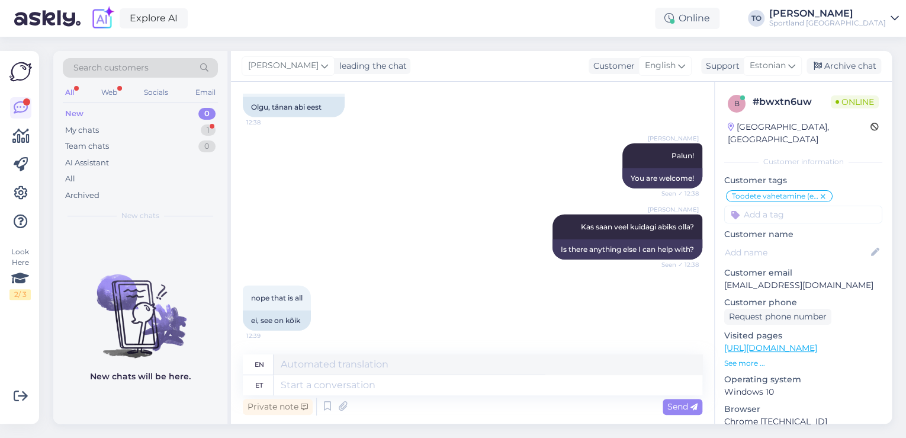
scroll to position [1367, 0]
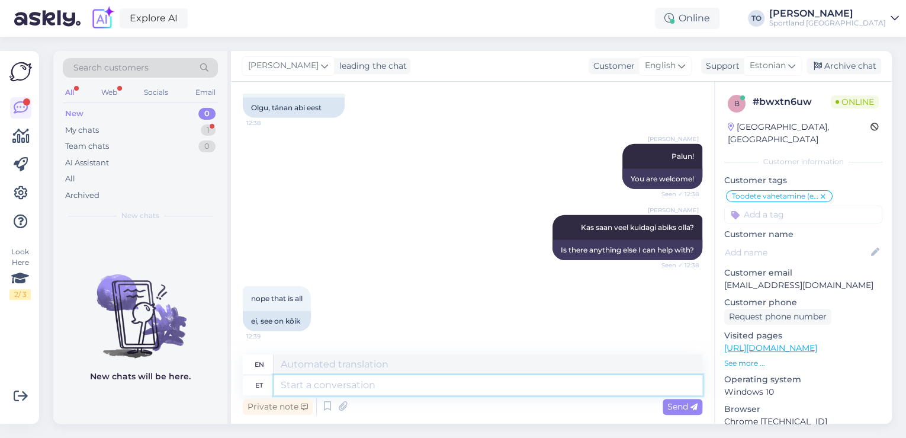
click at [487, 390] on textarea at bounding box center [488, 385] width 429 height 20
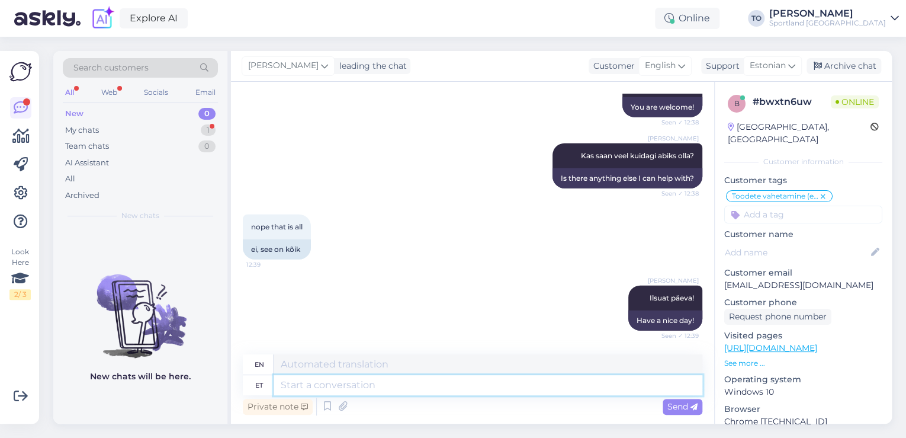
scroll to position [1509, 0]
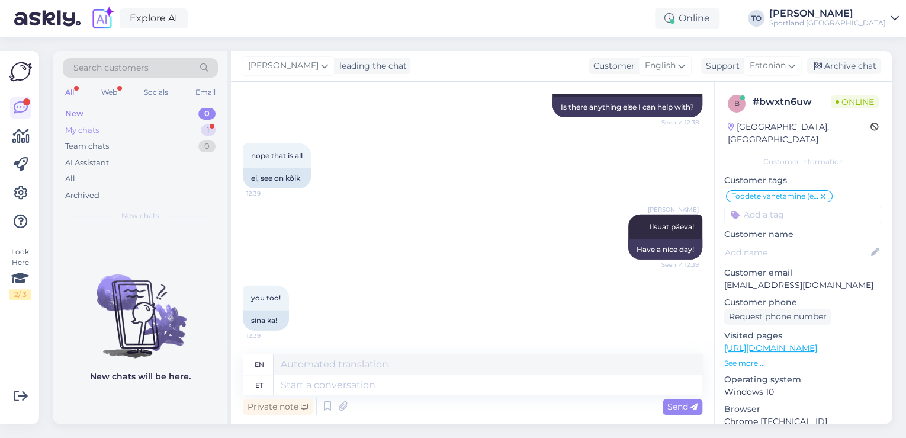
click at [109, 132] on div "My chats 1" at bounding box center [140, 130] width 155 height 17
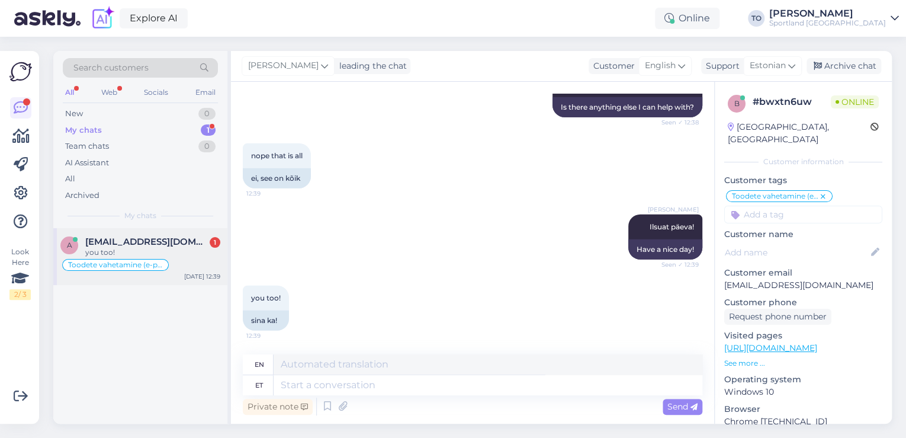
click at [214, 252] on div "you too!" at bounding box center [152, 252] width 135 height 11
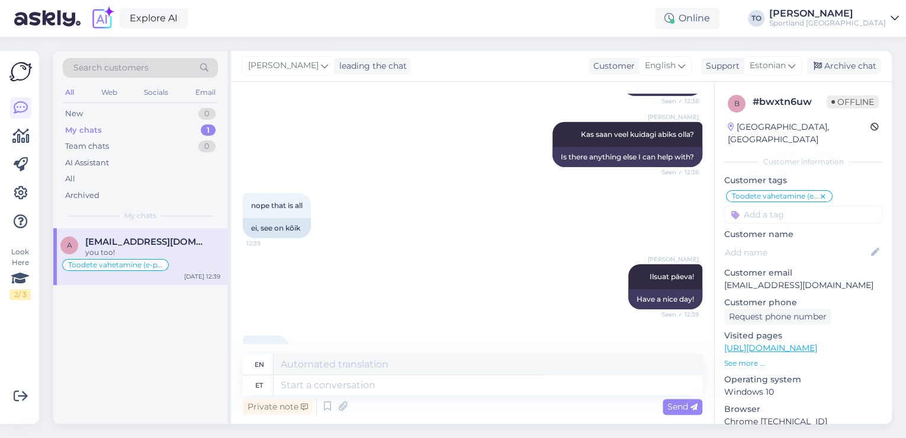
scroll to position [1509, 0]
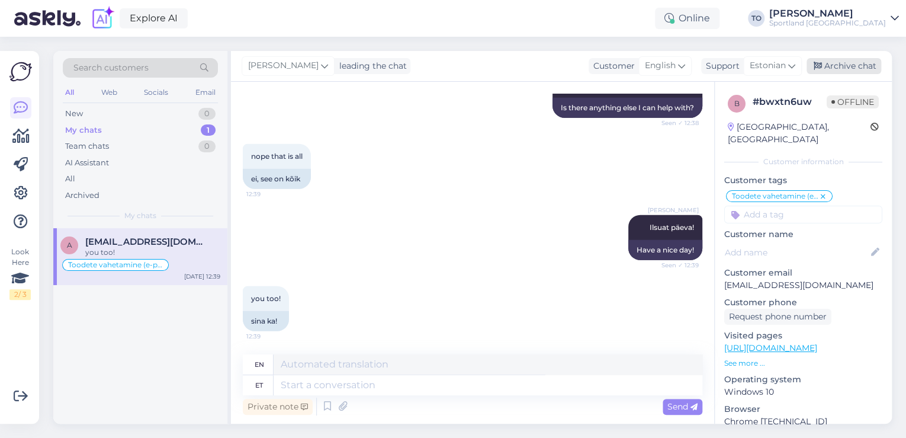
click at [858, 66] on div "Archive chat" at bounding box center [844, 66] width 75 height 16
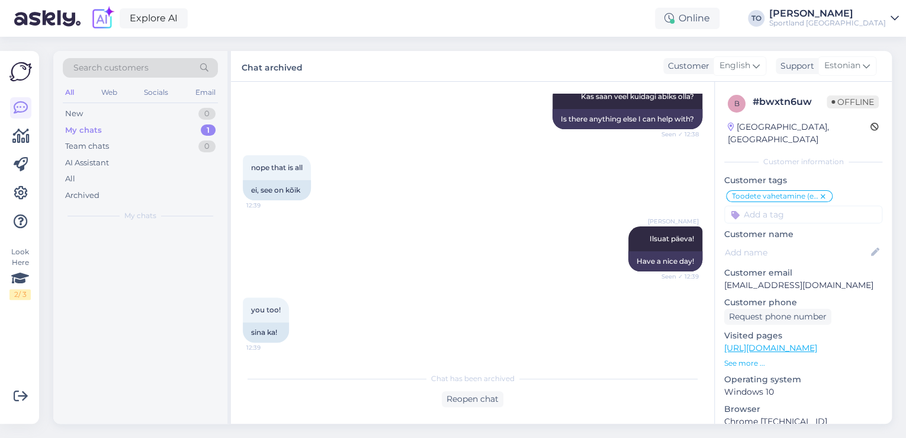
scroll to position [1497, 0]
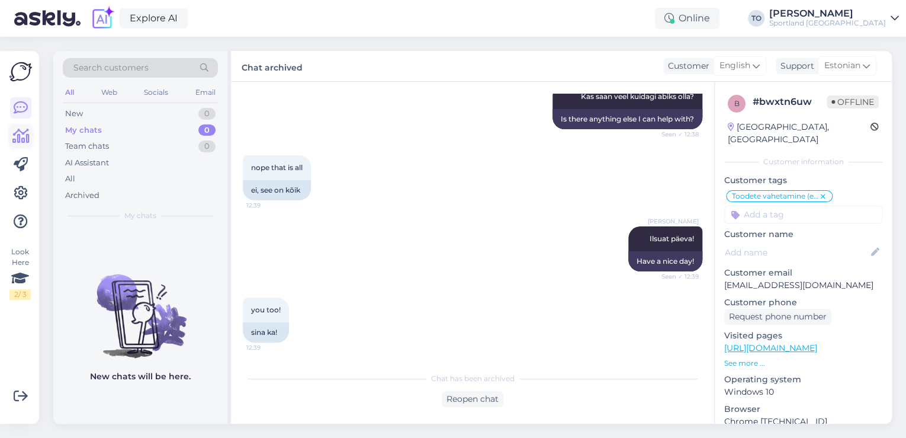
click at [19, 141] on icon at bounding box center [20, 136] width 17 height 14
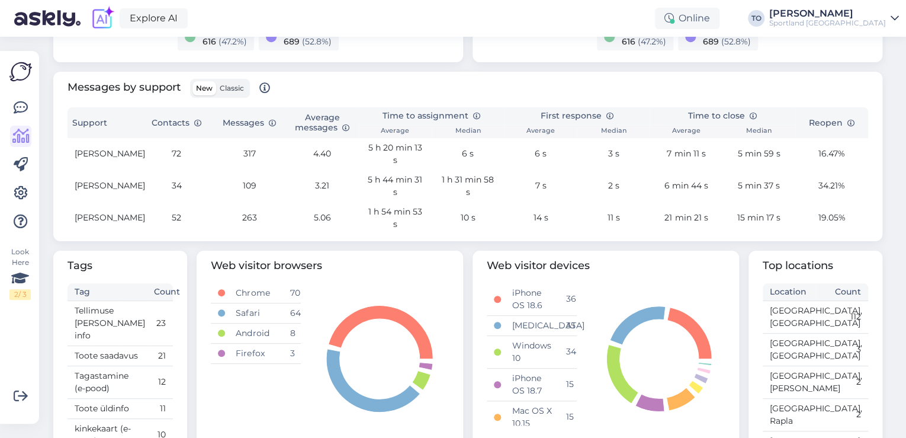
scroll to position [237, 0]
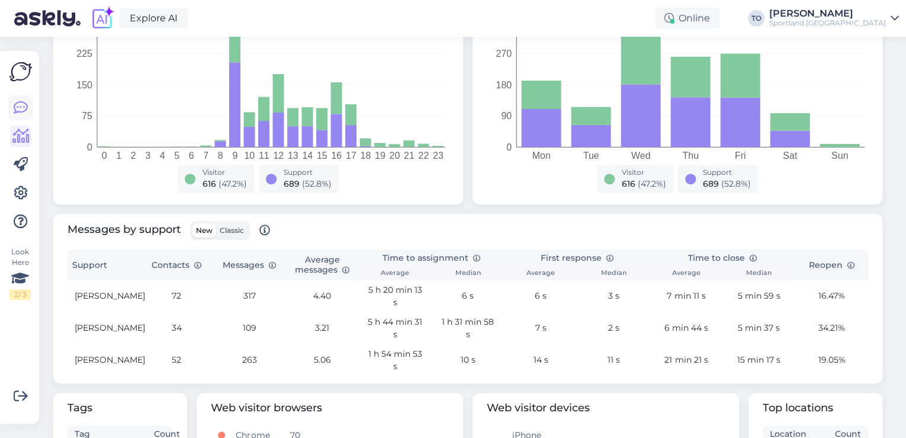
click at [21, 111] on icon at bounding box center [21, 108] width 14 height 14
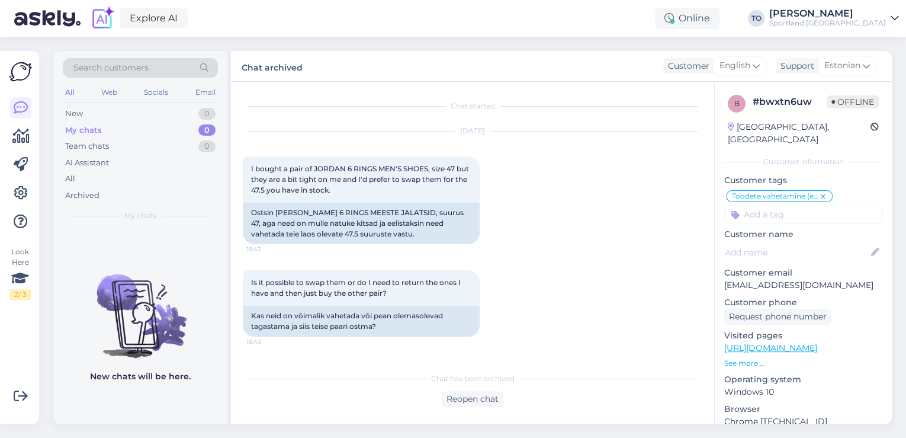
scroll to position [1497, 0]
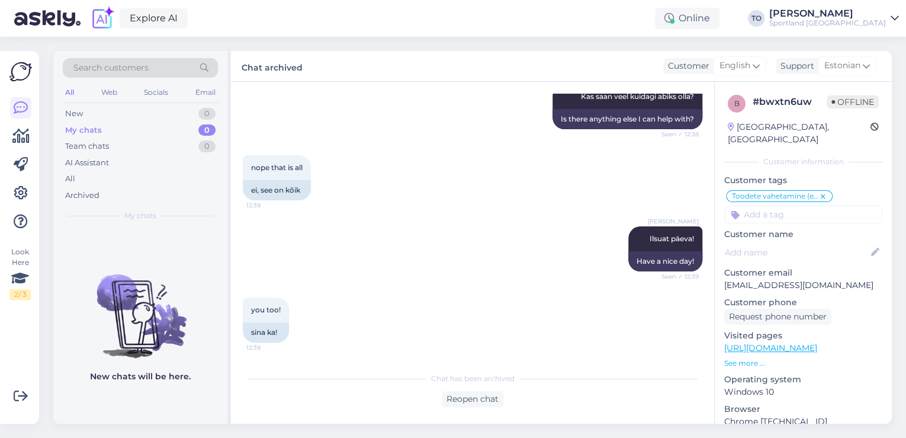
click at [846, 19] on div "Sportland [GEOGRAPHIC_DATA]" at bounding box center [827, 22] width 117 height 9
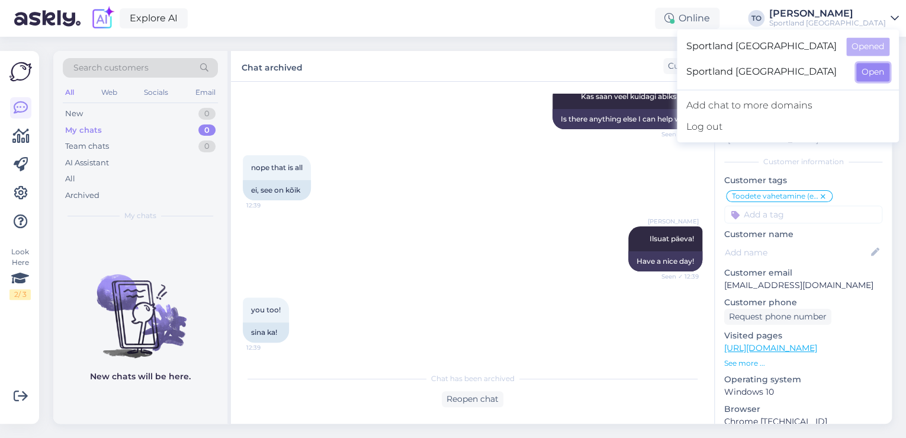
click at [862, 71] on button "Open" at bounding box center [873, 72] width 33 height 18
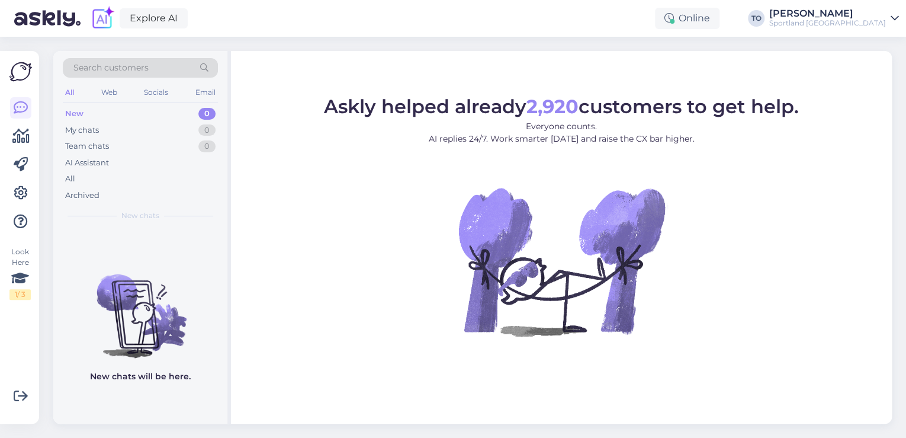
click at [857, 31] on div "Explore AI Online TO [PERSON_NAME] Sportland [GEOGRAPHIC_DATA]" at bounding box center [453, 18] width 906 height 37
click at [857, 21] on div "Sportland [GEOGRAPHIC_DATA]" at bounding box center [827, 22] width 117 height 9
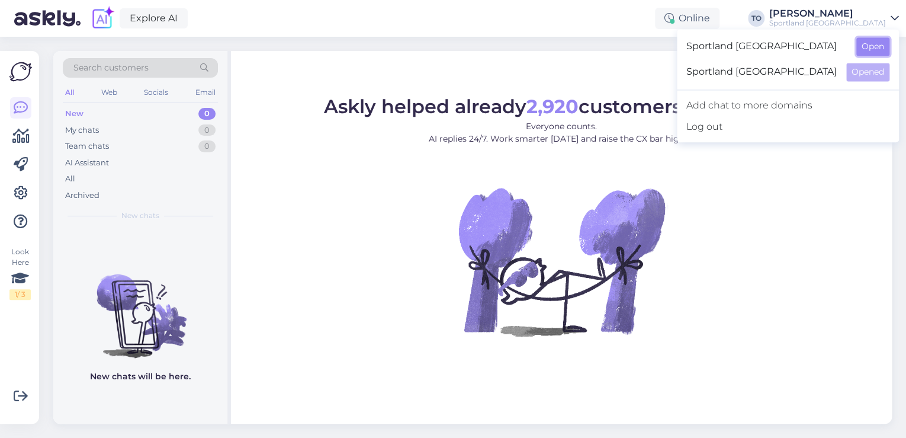
click at [862, 40] on button "Open" at bounding box center [873, 46] width 33 height 18
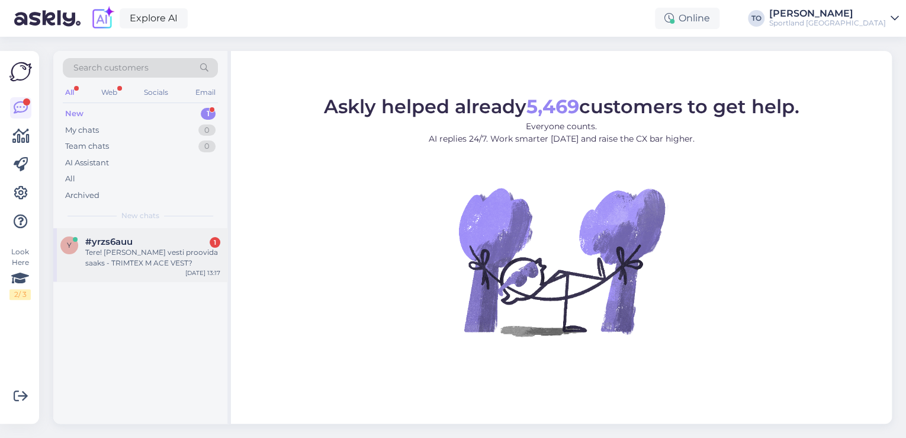
click at [158, 249] on div "Tere! [PERSON_NAME] vesti proovida saaks - TRIMTEX M ACE VEST?" at bounding box center [152, 257] width 135 height 21
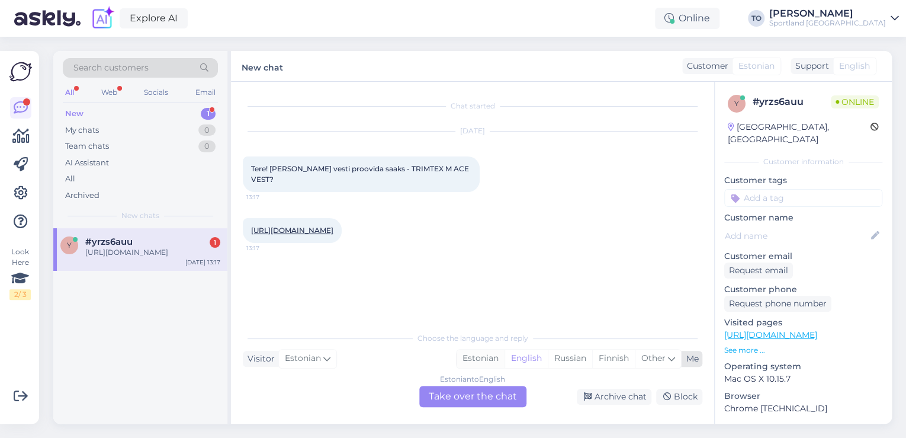
click at [483, 358] on div "Estonian" at bounding box center [481, 358] width 48 height 18
click at [470, 401] on div "Estonian to Estonian Take over the chat" at bounding box center [472, 396] width 107 height 21
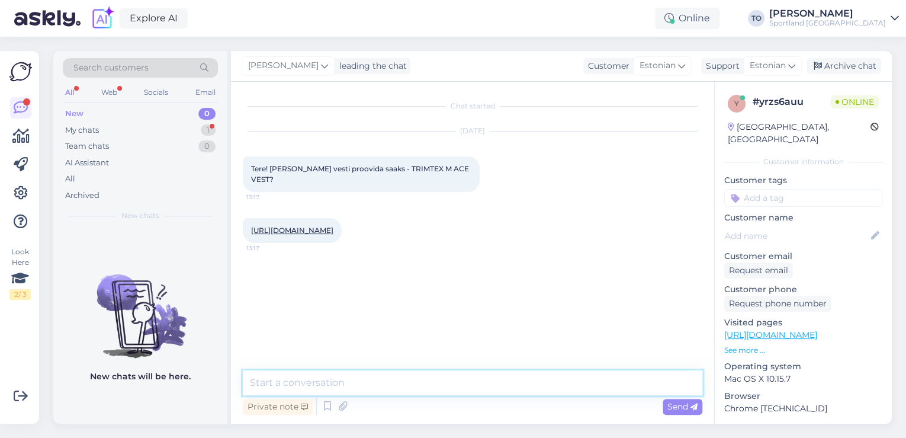
click at [461, 381] on textarea at bounding box center [473, 382] width 460 height 25
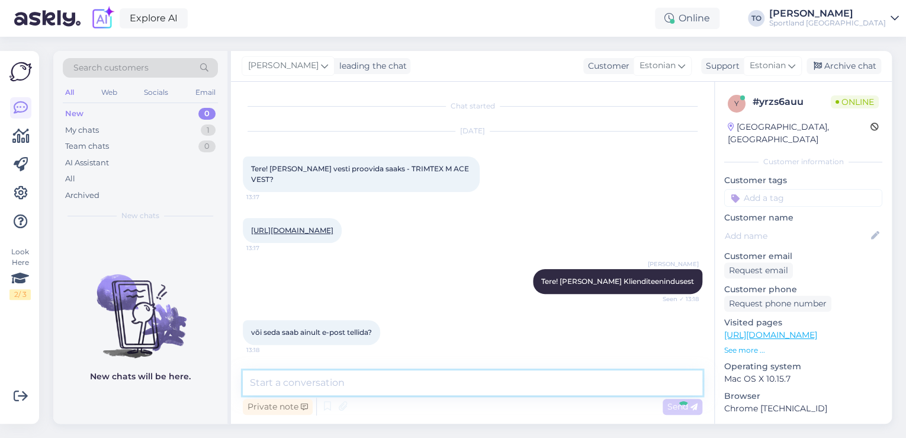
scroll to position [49, 0]
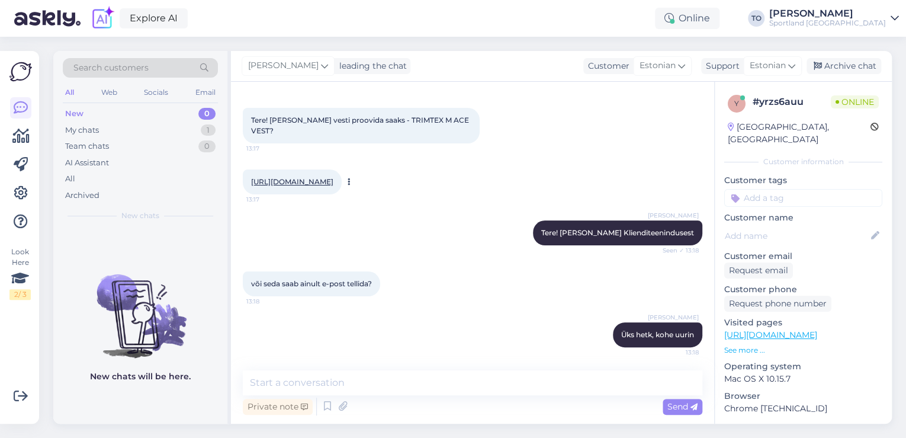
click at [342, 169] on div "[URL][DOMAIN_NAME] 13:17" at bounding box center [292, 181] width 99 height 25
click at [333, 177] on link "[URL][DOMAIN_NAME]" at bounding box center [292, 181] width 82 height 9
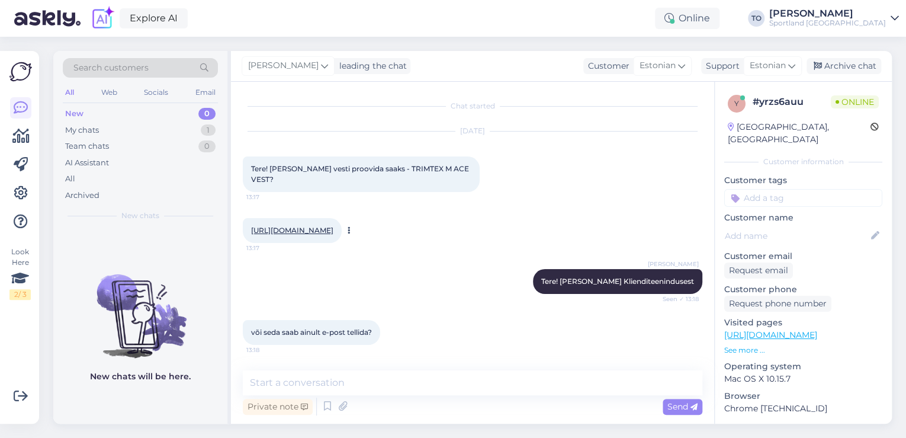
click at [333, 226] on link "[URL][DOMAIN_NAME]" at bounding box center [292, 230] width 82 height 9
drag, startPoint x: 383, startPoint y: 168, endPoint x: 463, endPoint y: 169, distance: 80.6
click at [465, 169] on div "Tere! [PERSON_NAME] vesti proovida saaks - TRIMTEX M ACE VEST? 13:17" at bounding box center [361, 174] width 237 height 36
copy span "TRIMTEX M ACE VEST?"
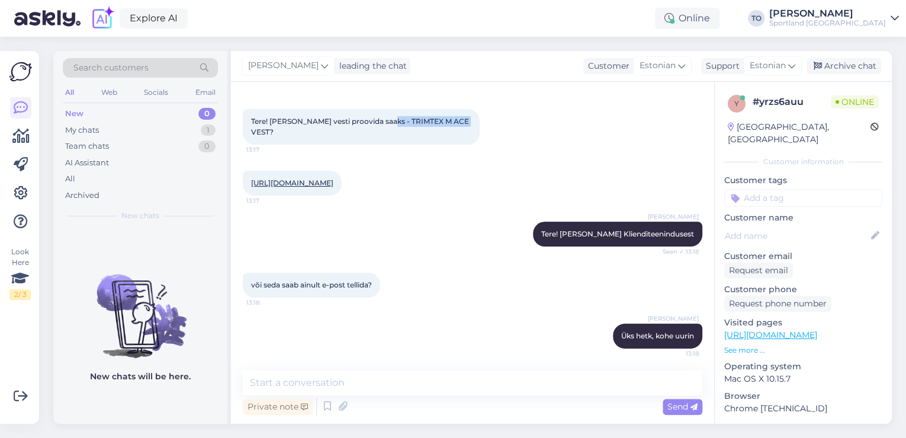
scroll to position [49, 0]
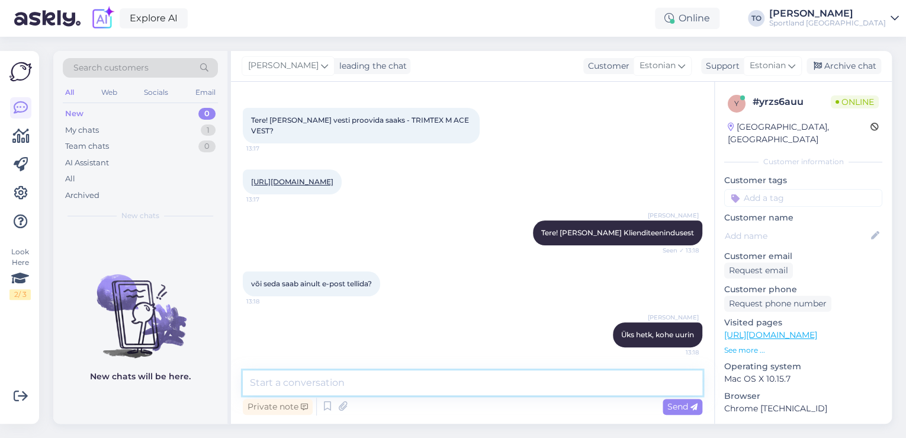
click at [341, 382] on textarea at bounding box center [473, 382] width 460 height 25
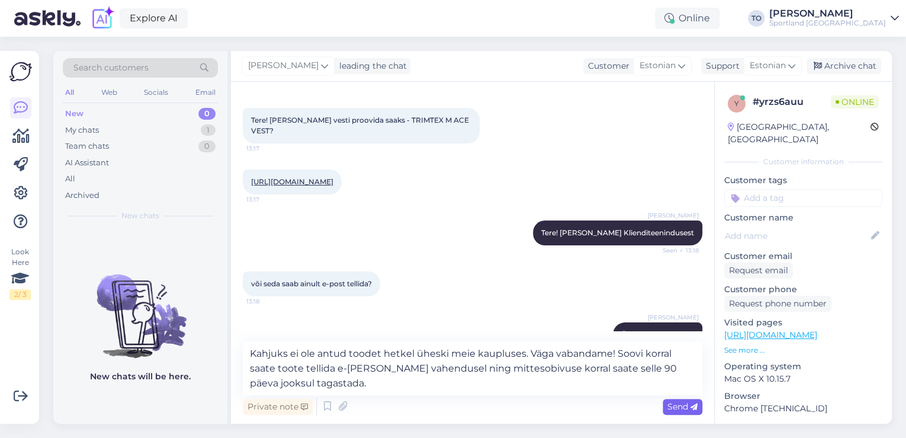
click at [668, 401] on span "Send" at bounding box center [683, 406] width 30 height 11
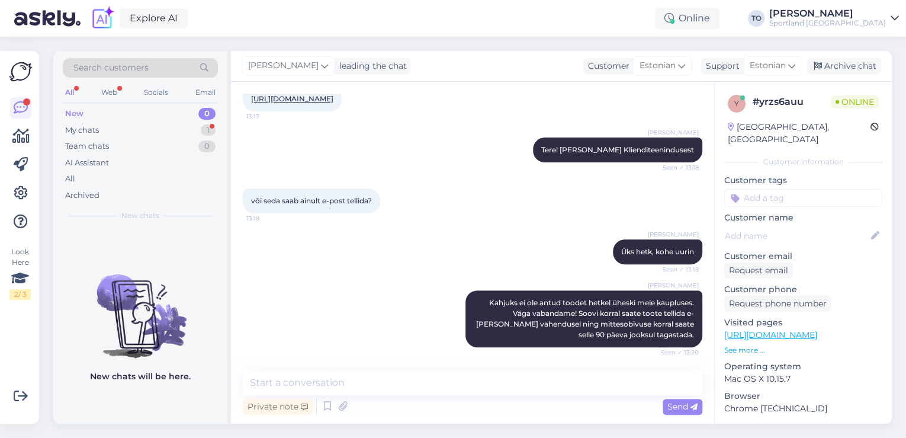
scroll to position [182, 0]
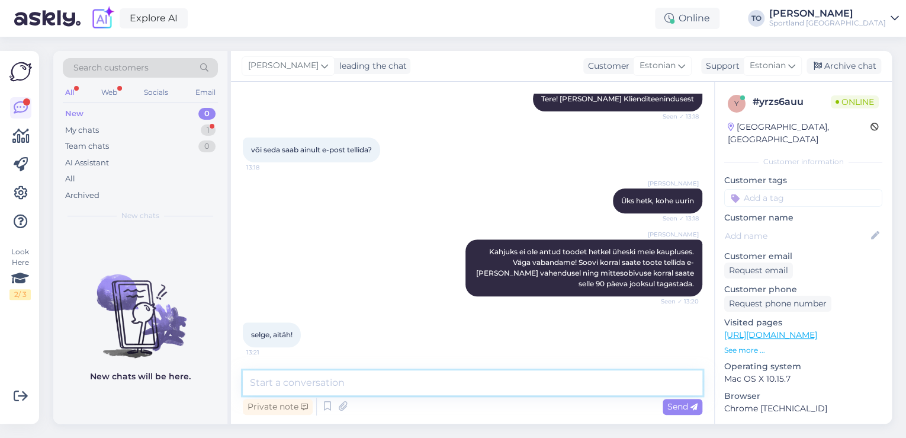
click at [363, 380] on textarea at bounding box center [473, 382] width 460 height 25
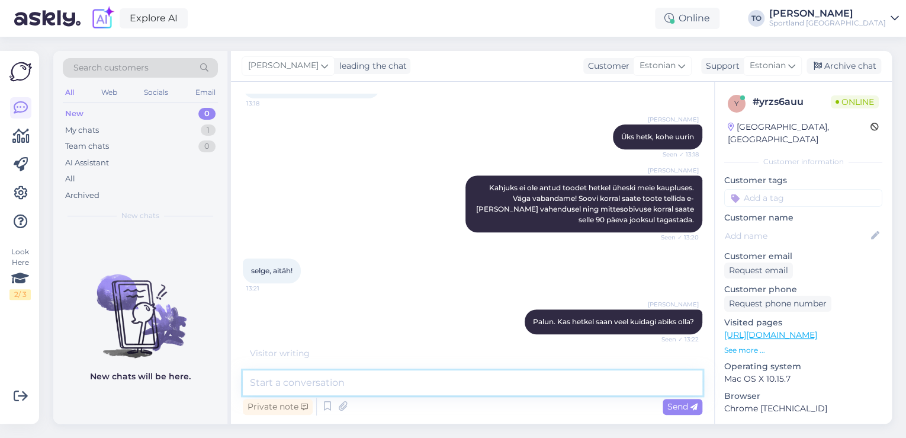
scroll to position [284, 0]
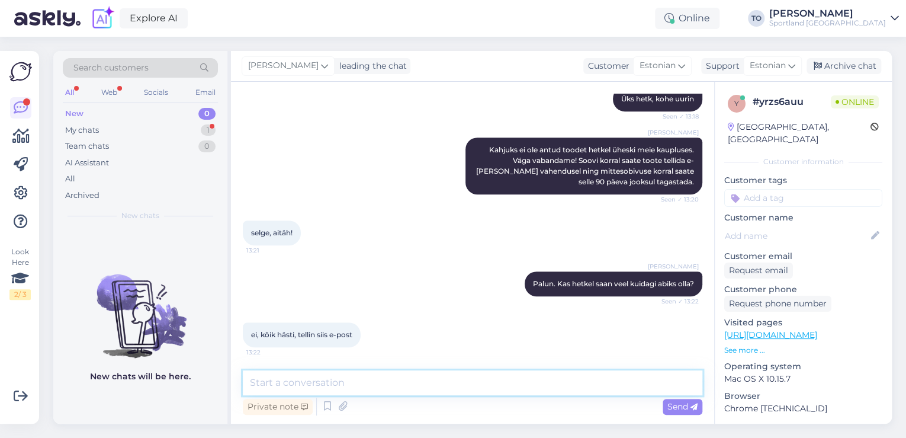
click at [412, 391] on textarea at bounding box center [473, 382] width 460 height 25
click at [249, 386] on textarea "Ilusat päeva jätku!" at bounding box center [473, 382] width 460 height 25
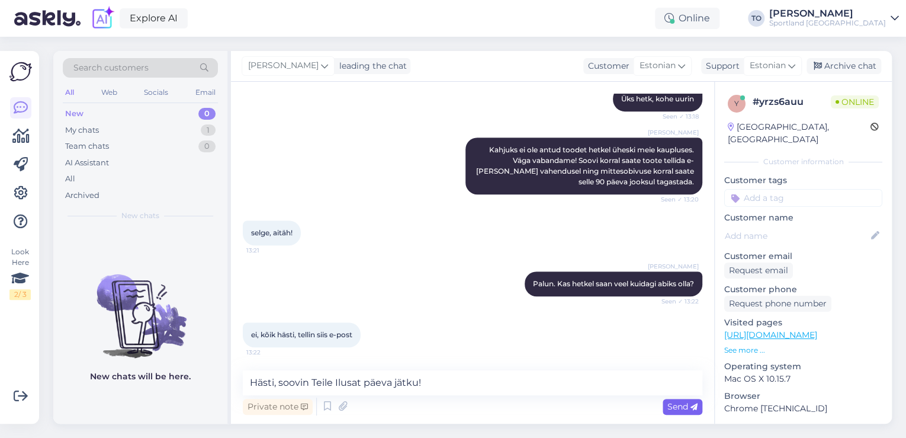
click at [679, 402] on span "Send" at bounding box center [683, 406] width 30 height 11
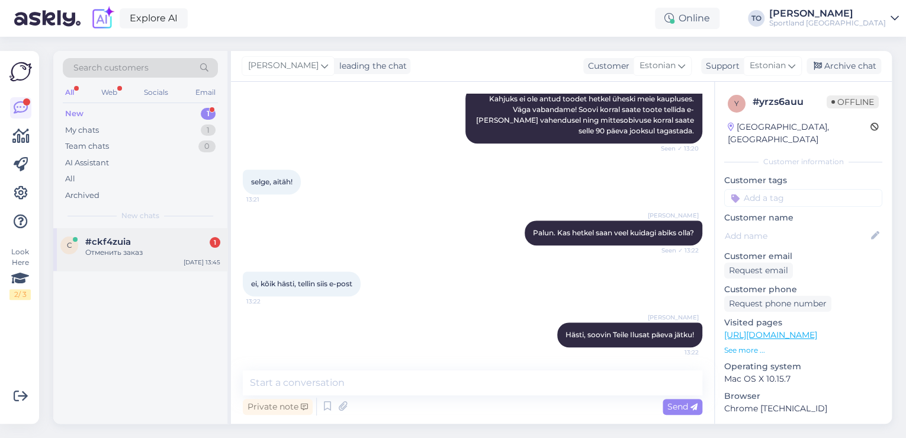
click at [175, 242] on div "#ckf4zuia 1" at bounding box center [152, 241] width 135 height 11
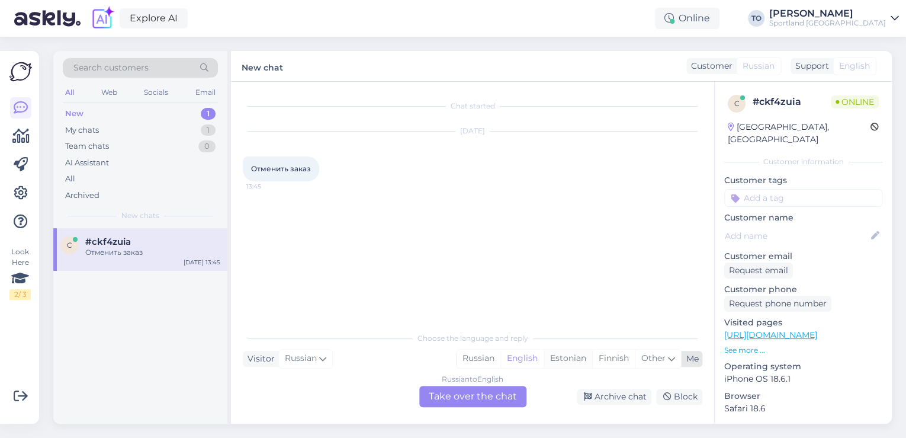
click at [576, 365] on div "Estonian" at bounding box center [568, 358] width 49 height 18
click at [461, 398] on div "Russian to Estonian Take over the chat" at bounding box center [472, 396] width 107 height 21
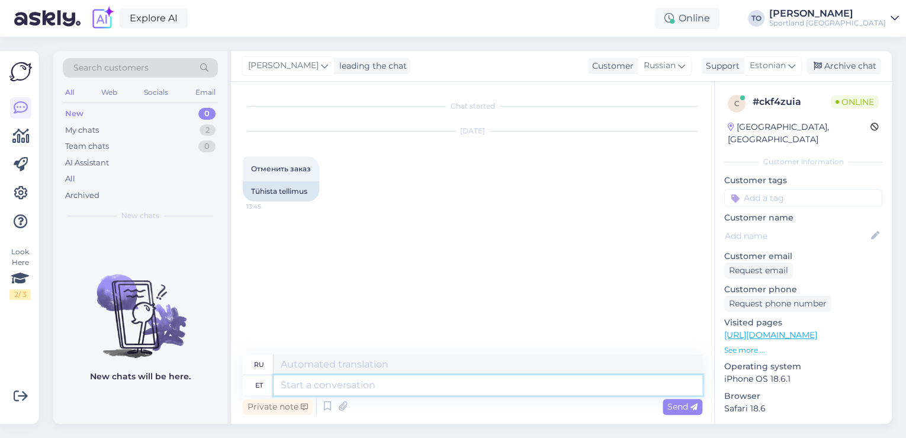
click at [458, 381] on textarea at bounding box center [488, 385] width 429 height 20
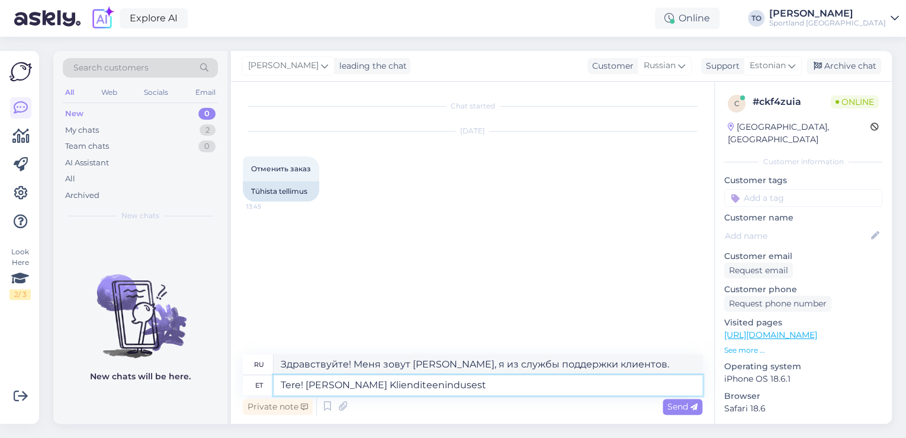
drag, startPoint x: 682, startPoint y: 384, endPoint x: 682, endPoint y: 392, distance: 7.7
click at [682, 389] on textarea "Tere! [PERSON_NAME] Klienditeenindusest" at bounding box center [488, 385] width 429 height 20
click at [681, 404] on span "Send" at bounding box center [683, 406] width 30 height 11
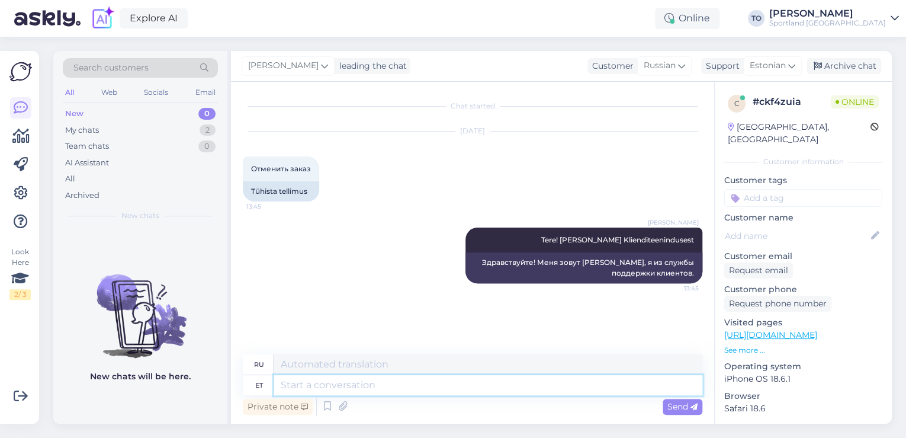
click at [316, 387] on textarea at bounding box center [488, 385] width 429 height 20
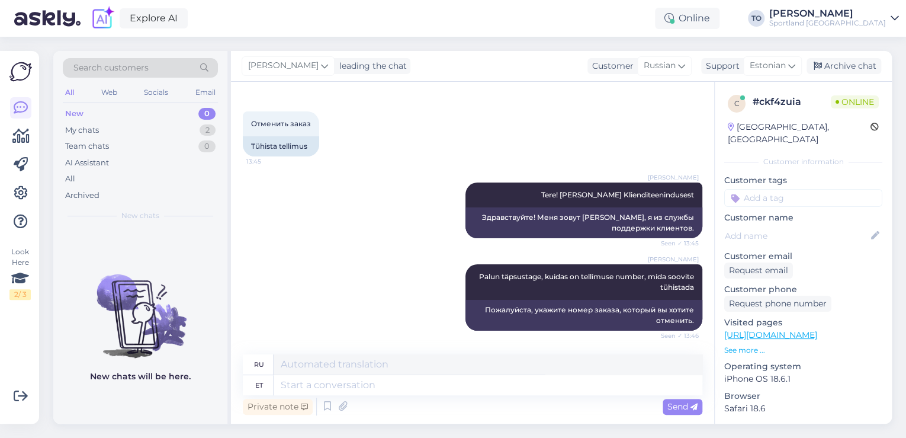
click at [770, 189] on input at bounding box center [803, 198] width 158 height 18
click at [805, 223] on div "Tellimuse tühistamine" at bounding box center [804, 229] width 90 height 12
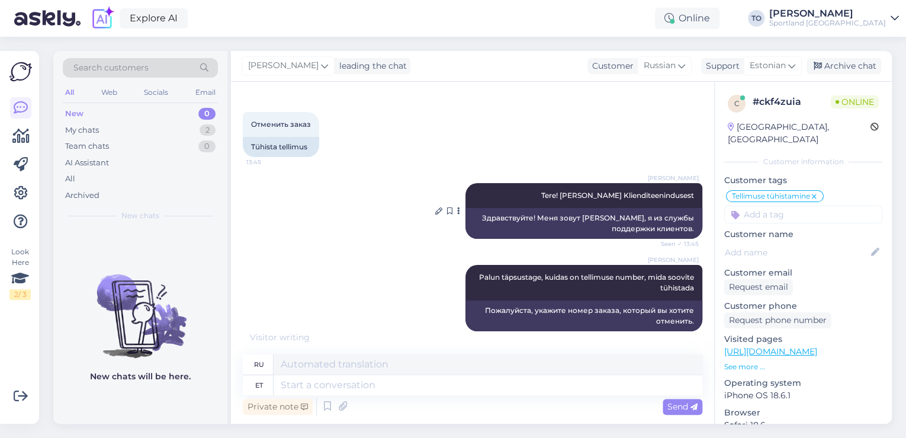
scroll to position [116, 0]
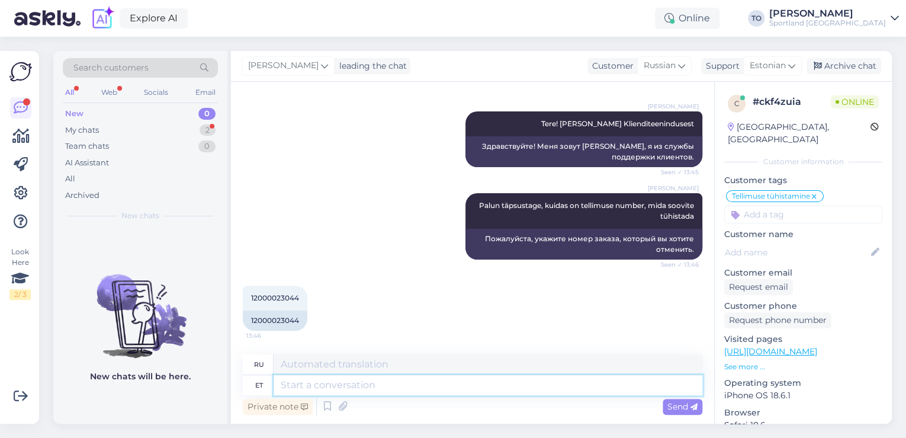
click at [564, 377] on textarea at bounding box center [488, 385] width 429 height 20
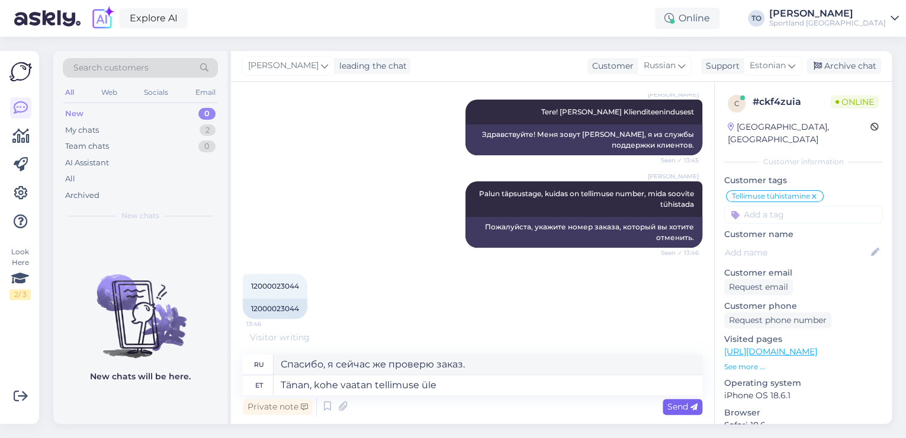
click at [676, 407] on span "Send" at bounding box center [683, 406] width 30 height 11
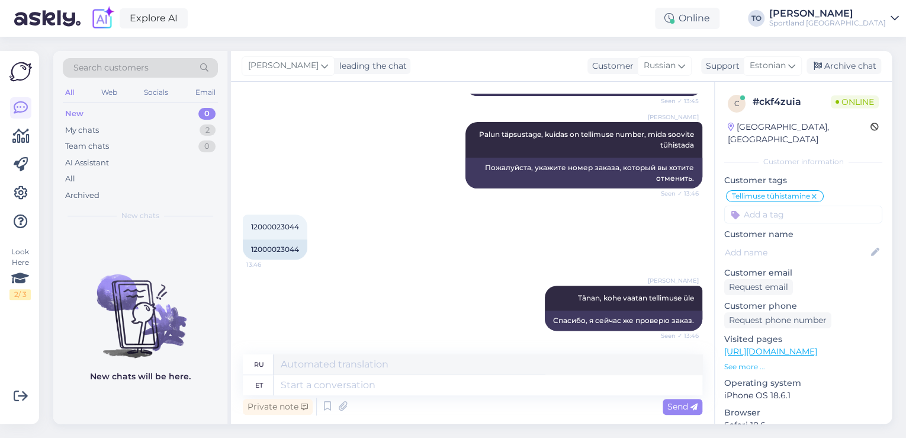
scroll to position [187, 0]
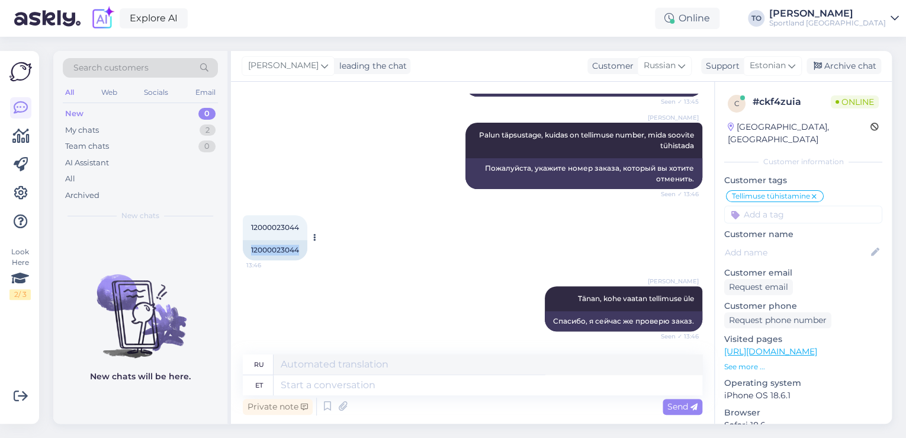
drag, startPoint x: 252, startPoint y: 249, endPoint x: 301, endPoint y: 250, distance: 49.2
click at [301, 250] on div "12000023044" at bounding box center [275, 250] width 65 height 20
copy div "12000023044"
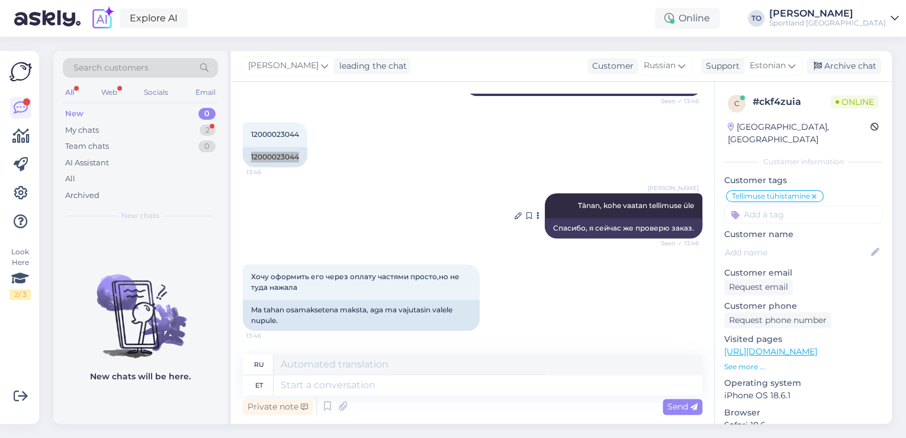
scroll to position [279, 0]
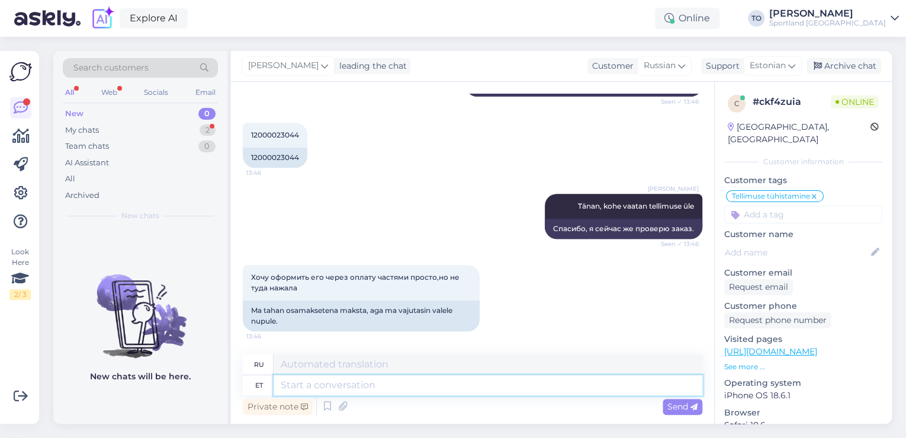
click at [384, 381] on textarea at bounding box center [488, 385] width 429 height 20
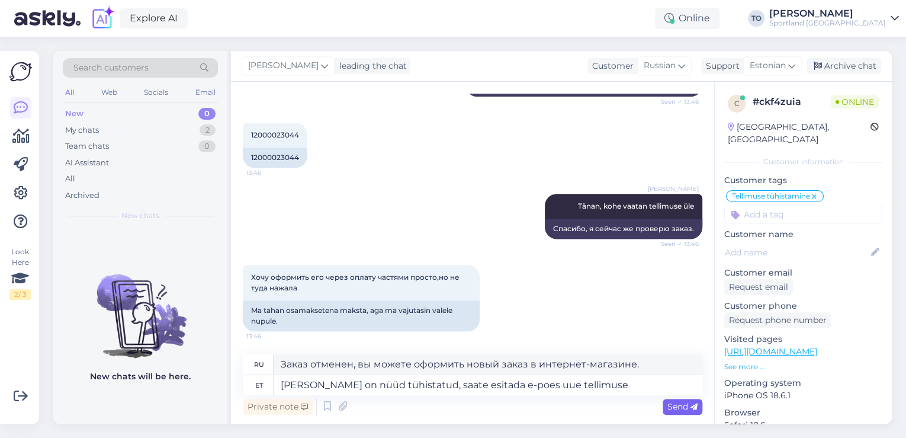
click at [695, 402] on span "Send" at bounding box center [683, 406] width 30 height 11
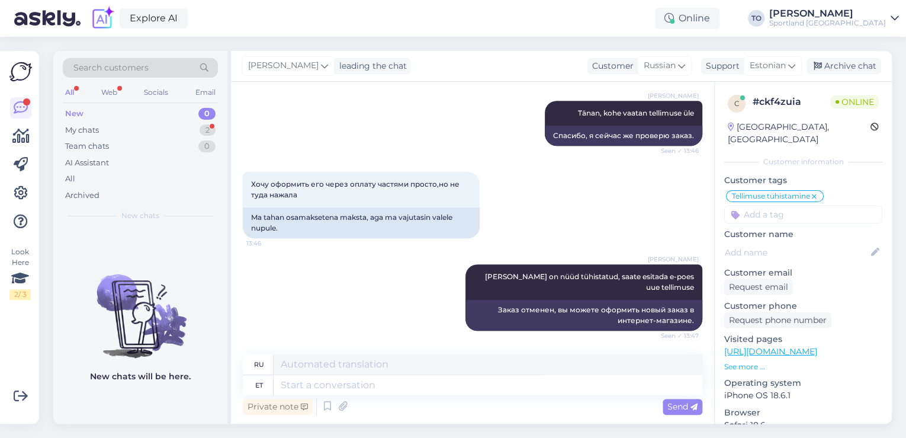
scroll to position [443, 0]
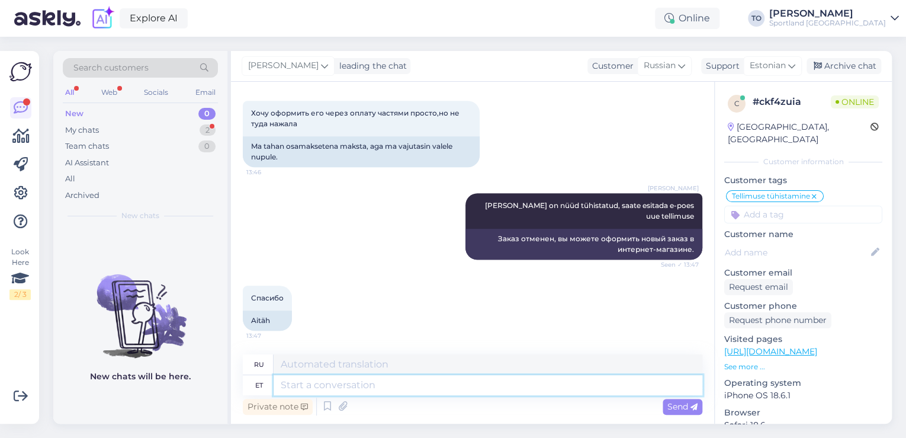
click at [479, 384] on textarea at bounding box center [488, 385] width 429 height 20
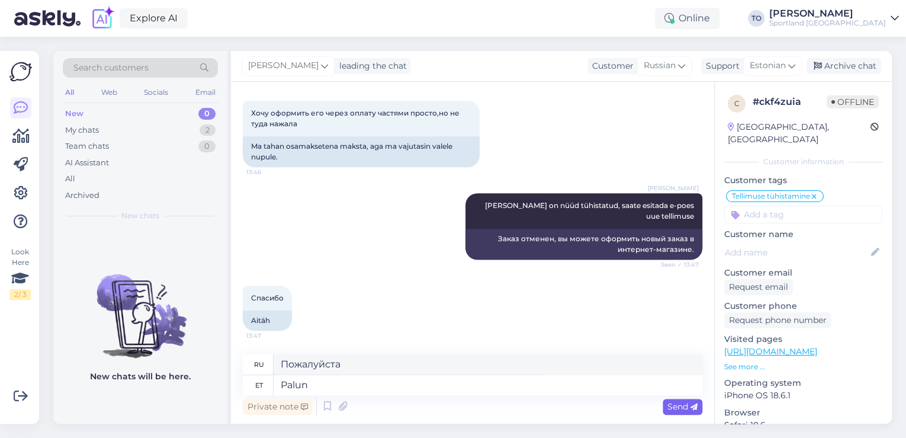
click at [674, 409] on span "Send" at bounding box center [683, 406] width 30 height 11
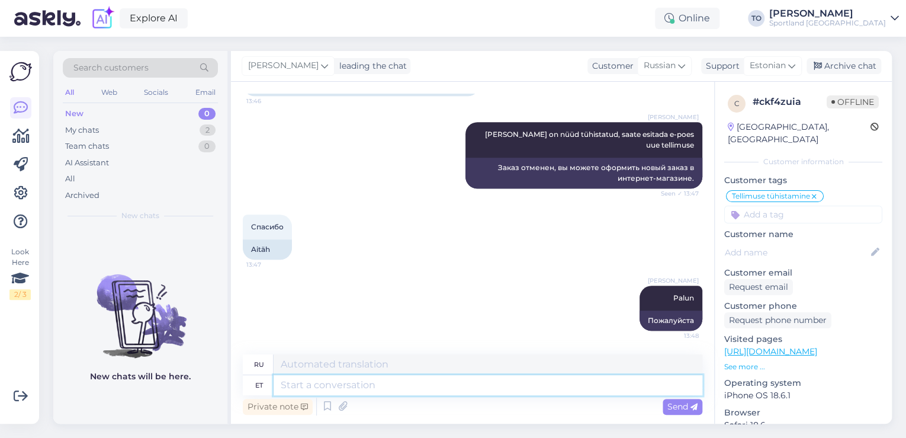
click at [566, 392] on textarea at bounding box center [488, 385] width 429 height 20
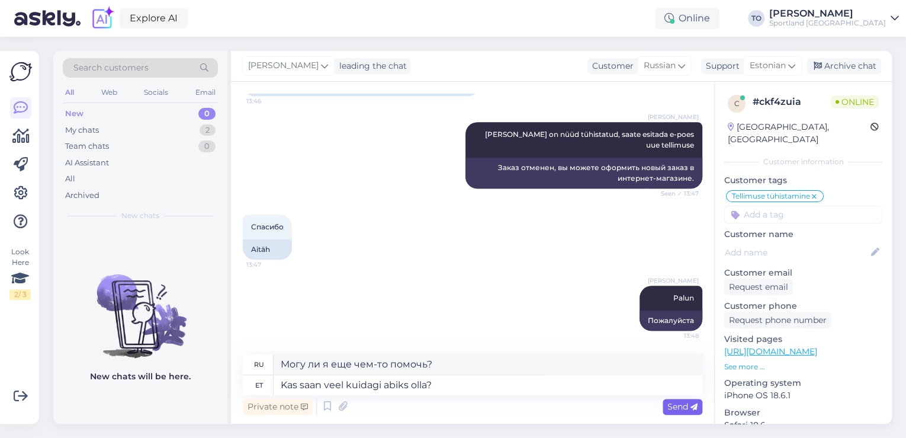
click at [682, 405] on span "Send" at bounding box center [683, 406] width 30 height 11
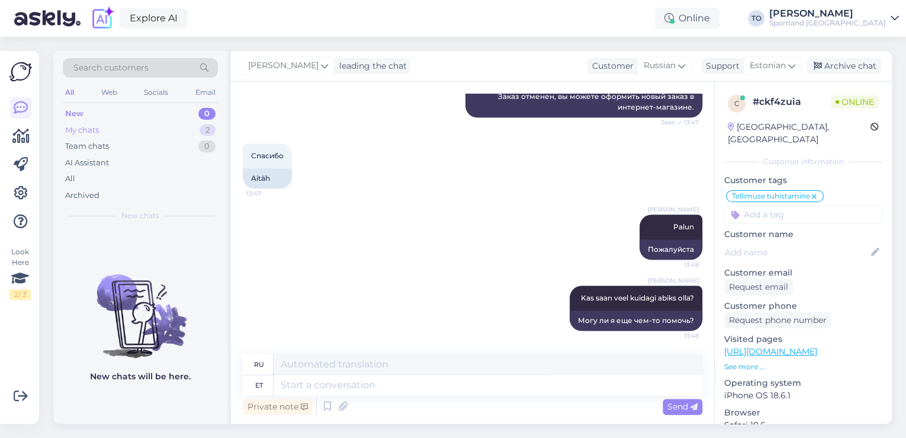
click at [207, 130] on div "2" at bounding box center [208, 130] width 16 height 12
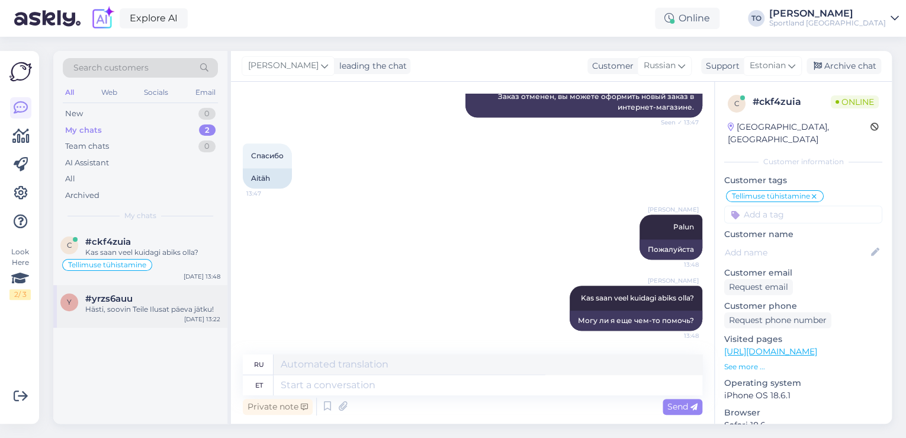
click at [161, 309] on div "Hästi, soovin Teile Ilusat päeva jätku!" at bounding box center [152, 309] width 135 height 11
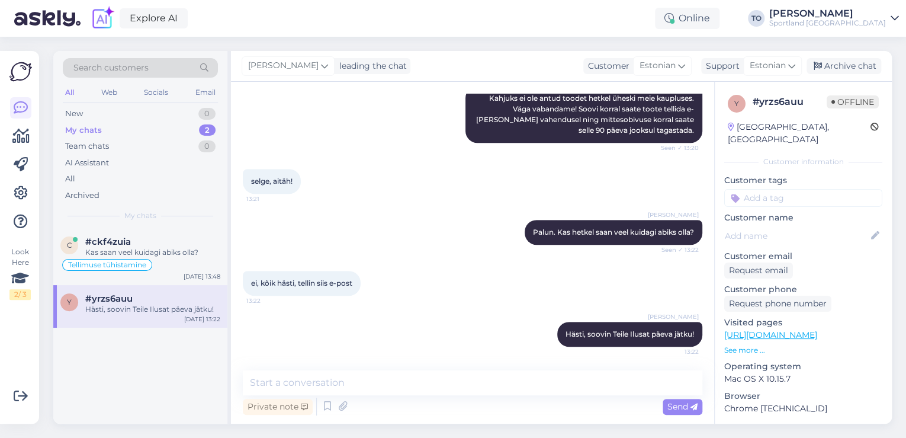
scroll to position [335, 0]
click at [801, 189] on input at bounding box center [803, 198] width 158 height 18
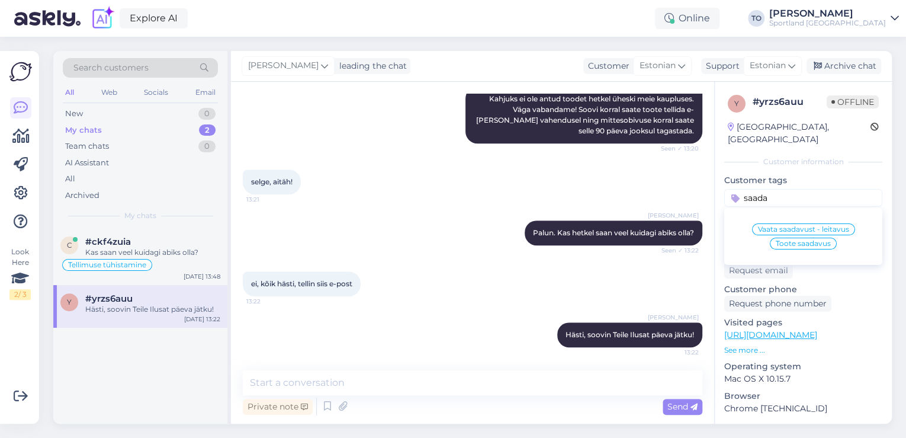
click at [817, 240] on span "Toote saadavus" at bounding box center [803, 243] width 55 height 7
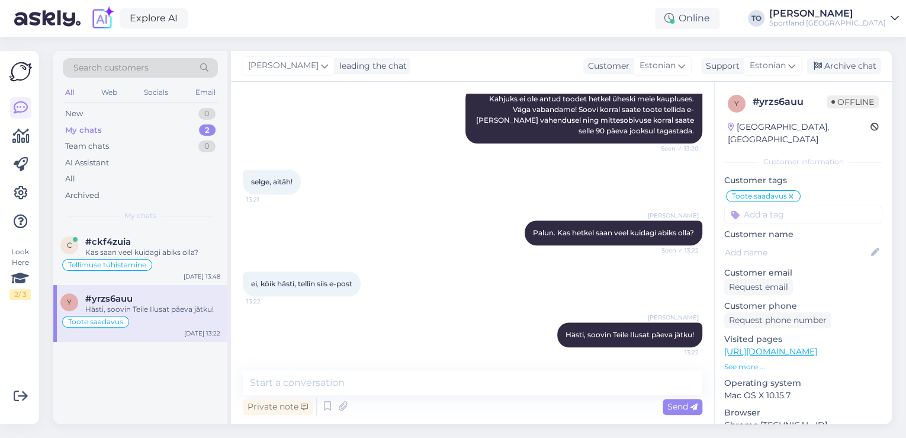
drag, startPoint x: 857, startPoint y: 70, endPoint x: 851, endPoint y: 78, distance: 10.1
click at [857, 70] on div "Archive chat" at bounding box center [844, 66] width 75 height 16
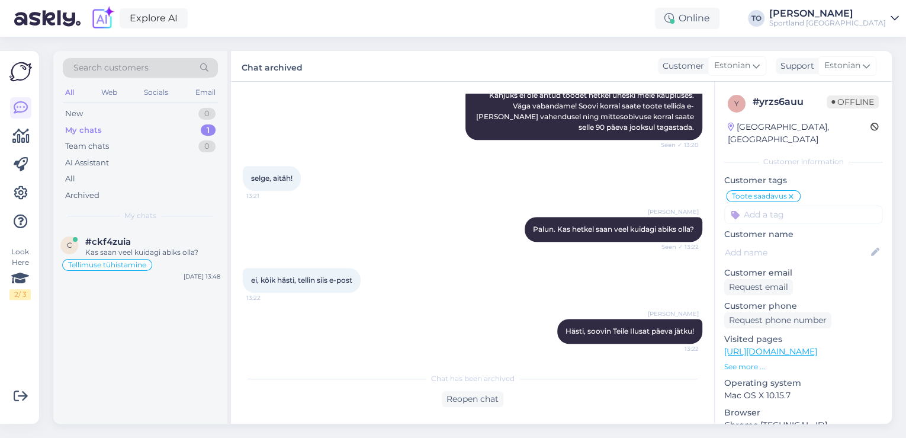
scroll to position [339, 0]
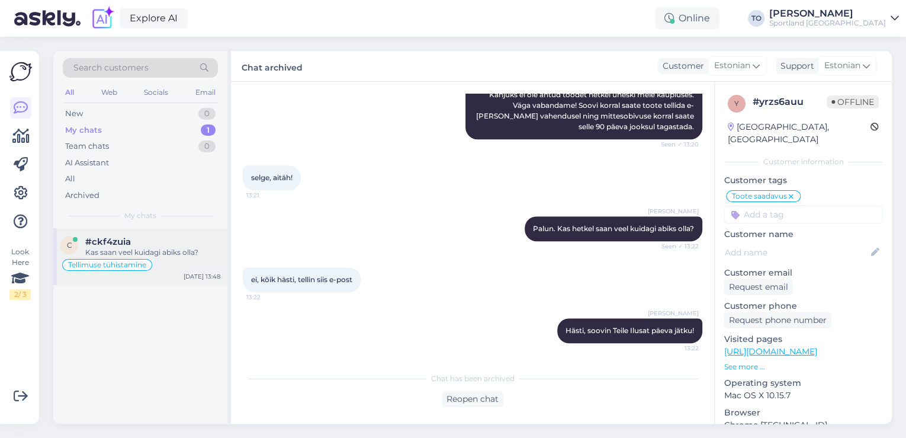
click at [182, 258] on div "Tellimuse tühistamine" at bounding box center [140, 265] width 160 height 14
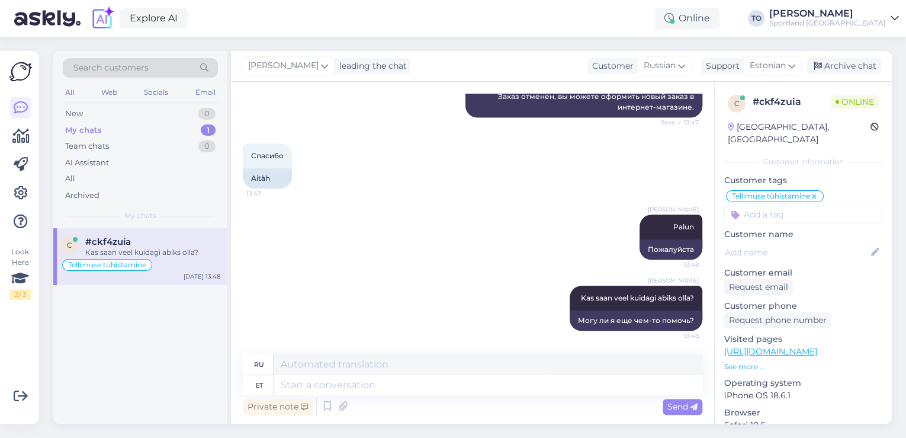
scroll to position [585, 0]
click at [839, 70] on div "Archive chat" at bounding box center [844, 66] width 75 height 16
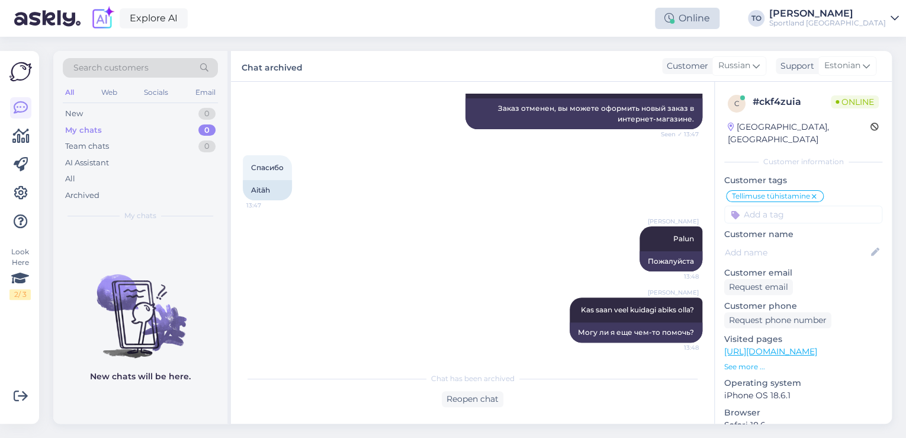
click at [720, 20] on div "Online" at bounding box center [687, 18] width 65 height 21
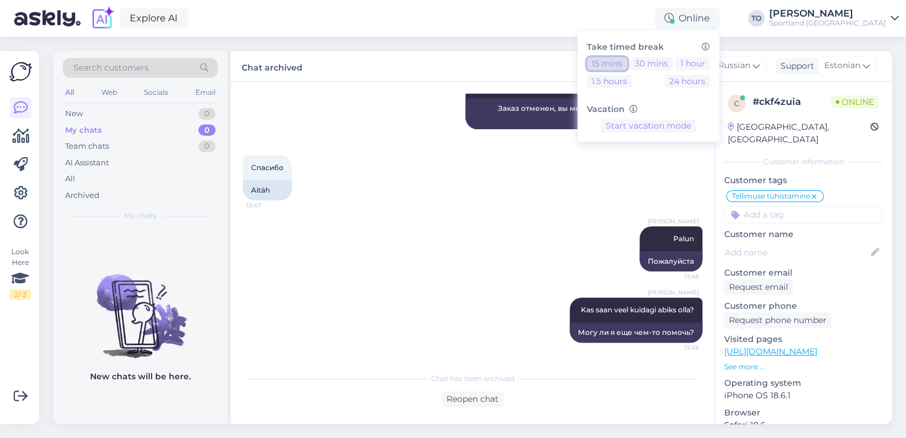
click at [627, 65] on button "15 mins" at bounding box center [607, 63] width 40 height 13
click at [858, 19] on div "Sportland [GEOGRAPHIC_DATA]" at bounding box center [827, 22] width 117 height 9
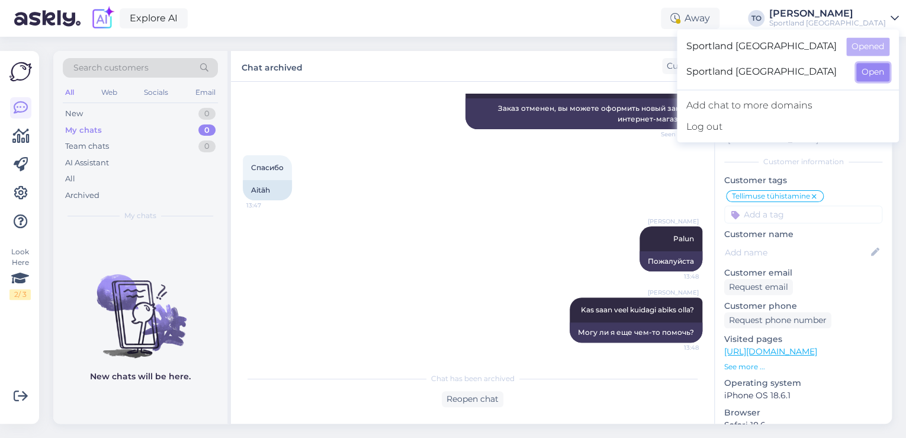
click at [862, 69] on button "Open" at bounding box center [873, 72] width 33 height 18
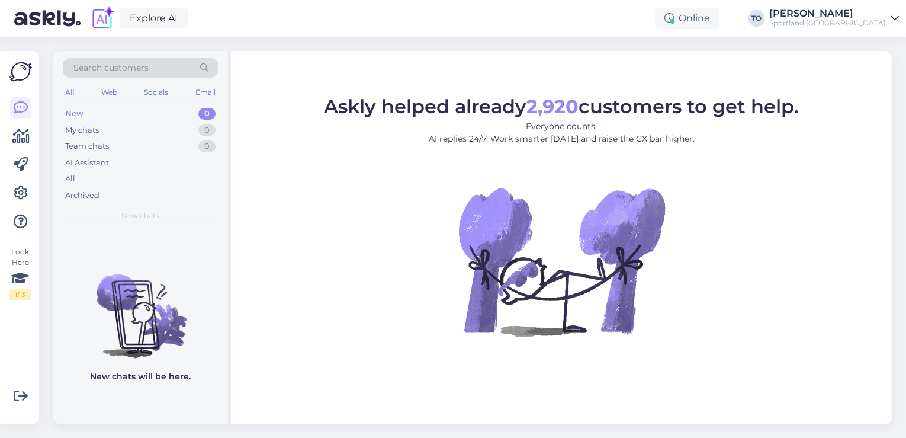
click at [720, 23] on div "Online" at bounding box center [687, 18] width 65 height 21
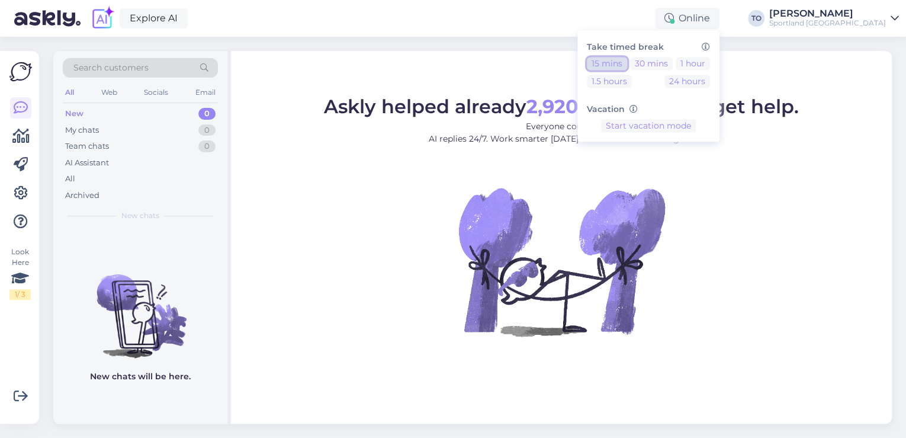
click at [627, 62] on button "15 mins" at bounding box center [607, 63] width 40 height 13
click at [674, 163] on button "End break" at bounding box center [648, 162] width 51 height 13
click at [873, 20] on div "Sportland [GEOGRAPHIC_DATA]" at bounding box center [827, 22] width 117 height 9
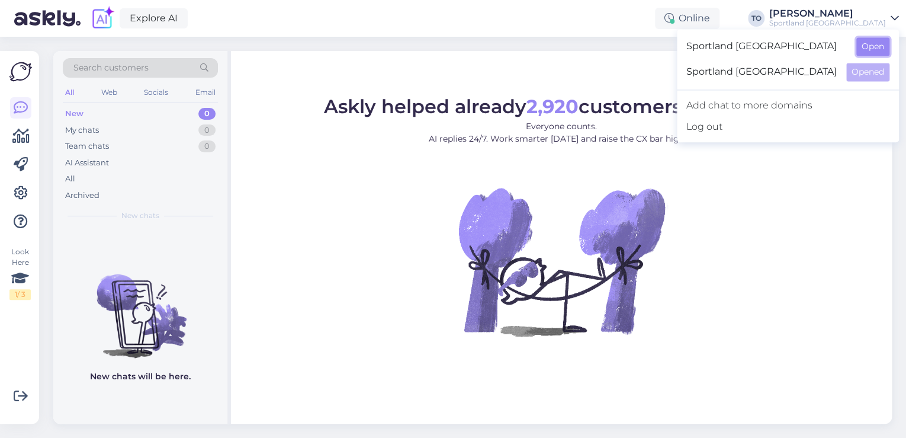
click at [878, 46] on button "Open" at bounding box center [873, 46] width 33 height 18
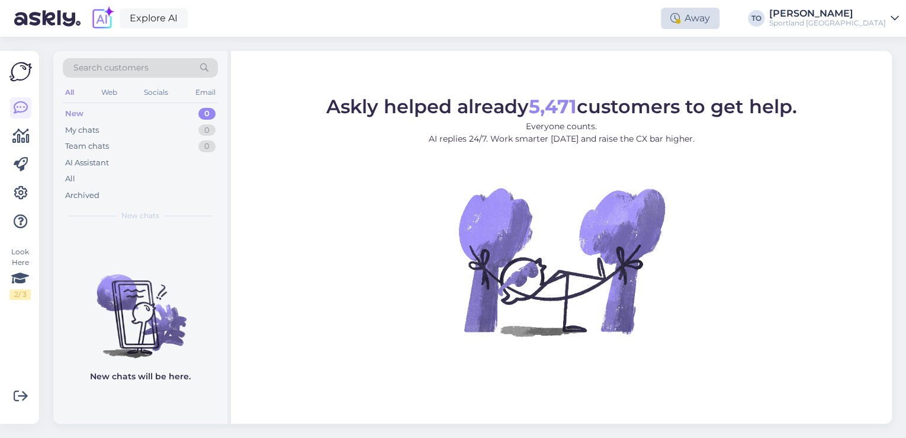
click at [720, 17] on div "Away" at bounding box center [690, 18] width 59 height 21
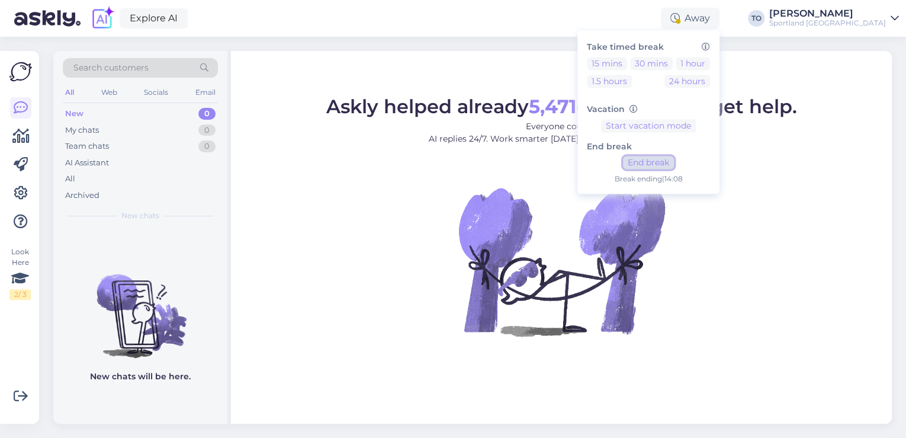
click at [674, 167] on button "End break" at bounding box center [648, 162] width 51 height 13
click at [554, 26] on div "Explore AI Online Take timed break 15 mins 30 mins 1 hour 1.5 hours 24 hours Va…" at bounding box center [453, 18] width 906 height 37
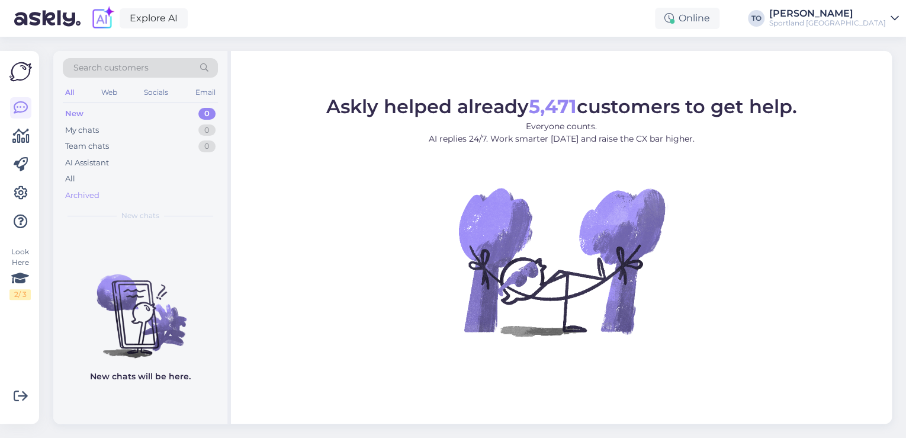
click at [108, 194] on div "Archived" at bounding box center [140, 195] width 155 height 17
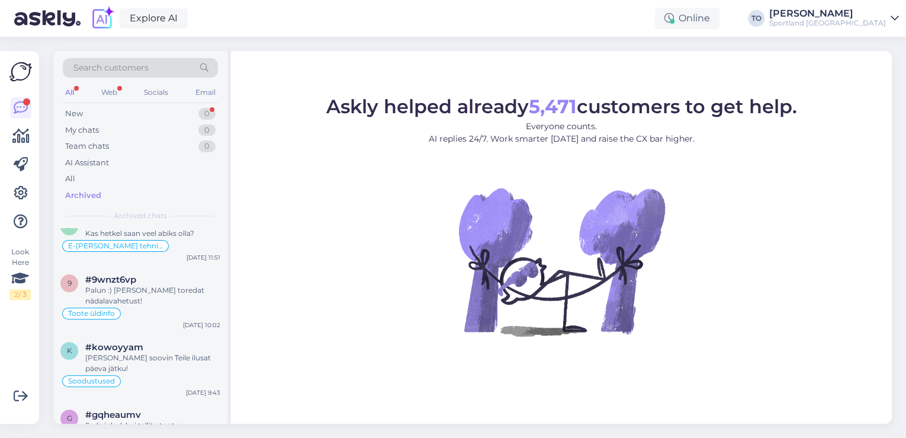
scroll to position [0, 0]
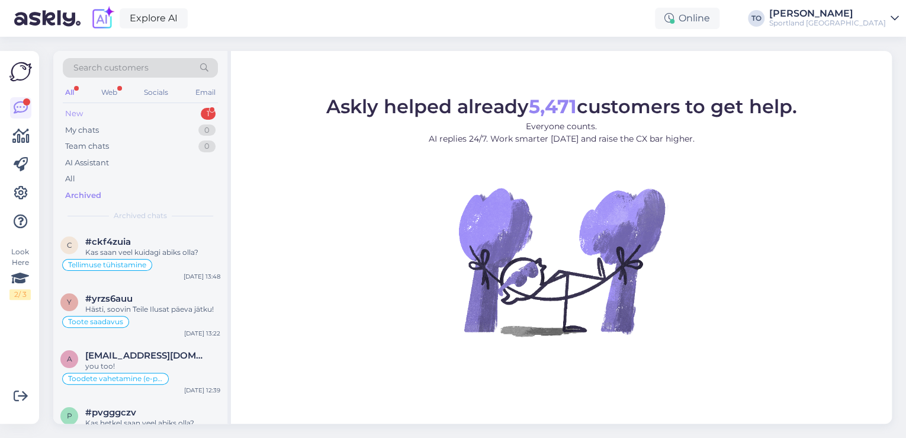
click at [177, 110] on div "New 1" at bounding box center [140, 113] width 155 height 17
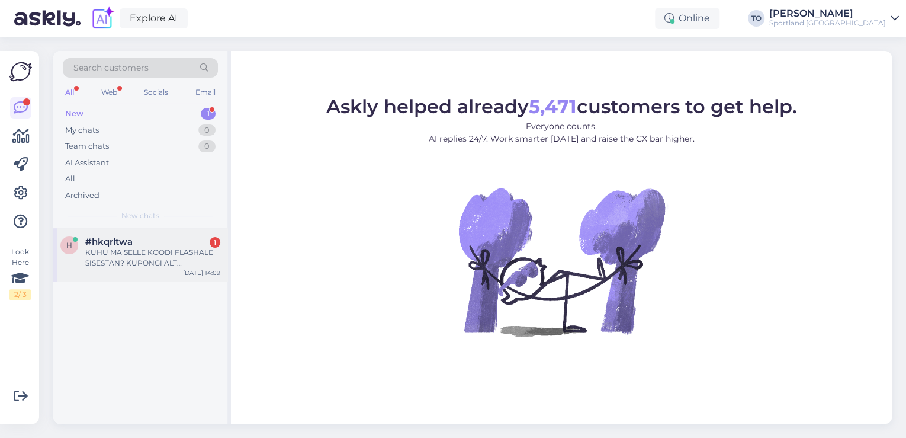
click at [162, 238] on div "#hkqrltwa 1" at bounding box center [152, 241] width 135 height 11
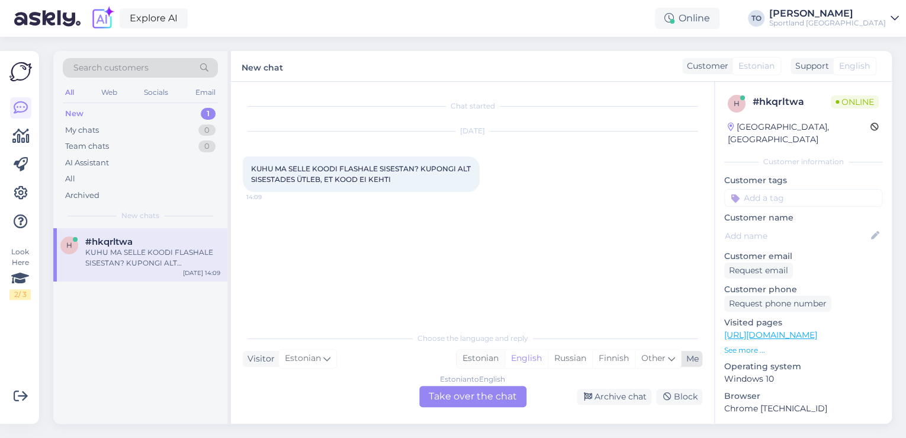
click at [486, 354] on div "Estonian" at bounding box center [481, 358] width 48 height 18
click at [488, 386] on div "Estonian to Estonian Take over the chat" at bounding box center [472, 396] width 107 height 21
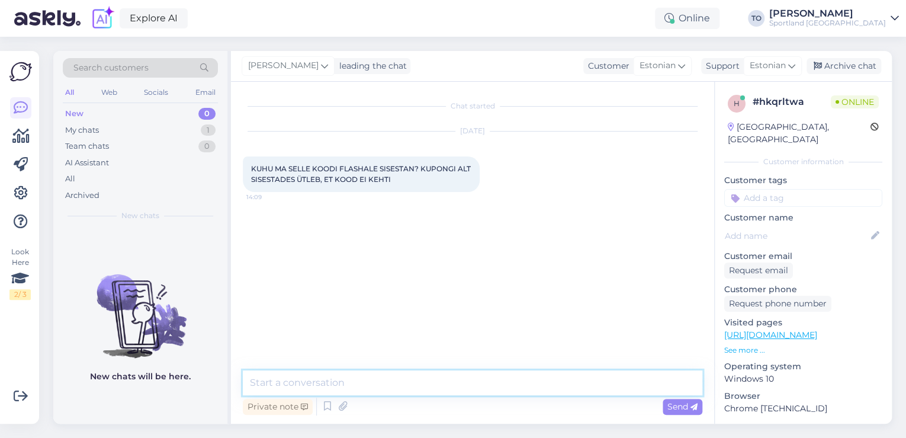
click at [485, 391] on textarea at bounding box center [473, 382] width 460 height 25
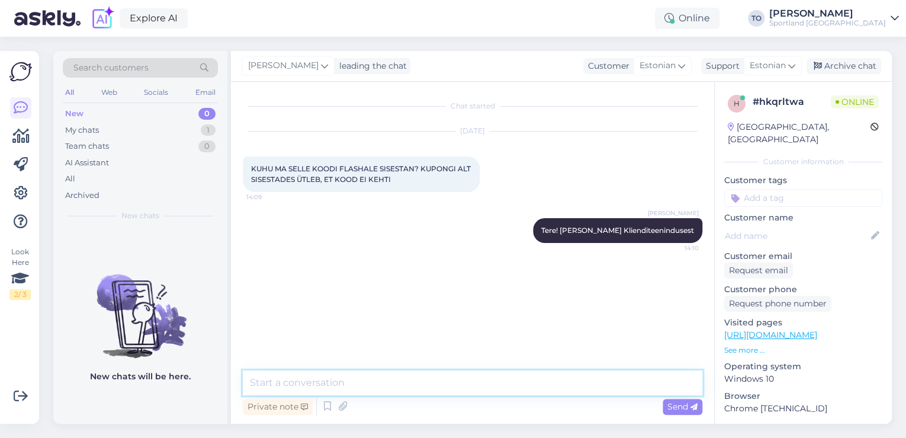
click at [355, 384] on textarea at bounding box center [473, 382] width 460 height 25
click at [494, 377] on textarea "Palun täpsustage, kas Te" at bounding box center [473, 382] width 460 height 25
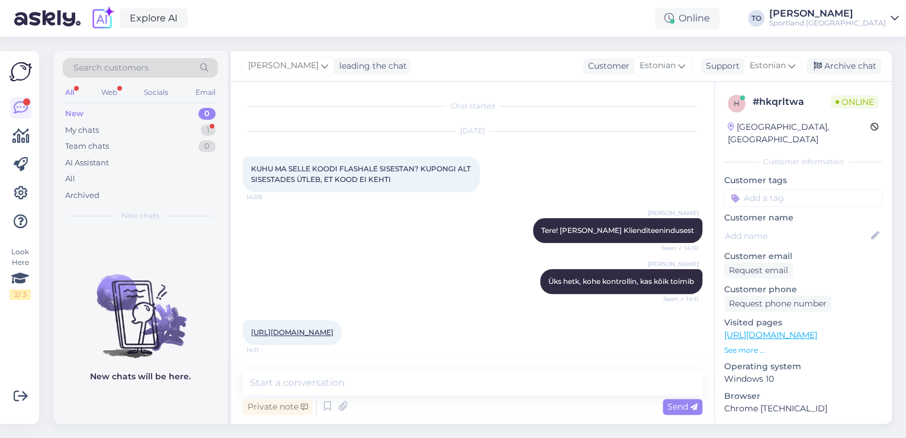
scroll to position [59, 0]
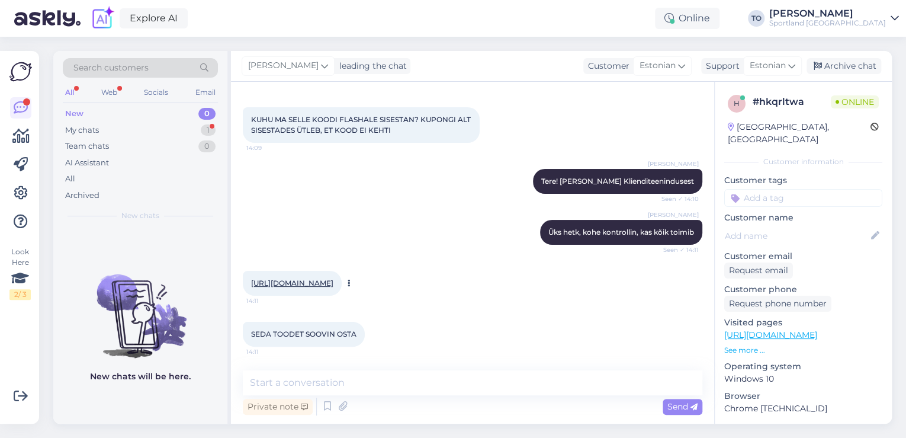
click at [318, 278] on link "[URL][DOMAIN_NAME]" at bounding box center [292, 282] width 82 height 9
click at [401, 389] on textarea at bounding box center [473, 382] width 460 height 25
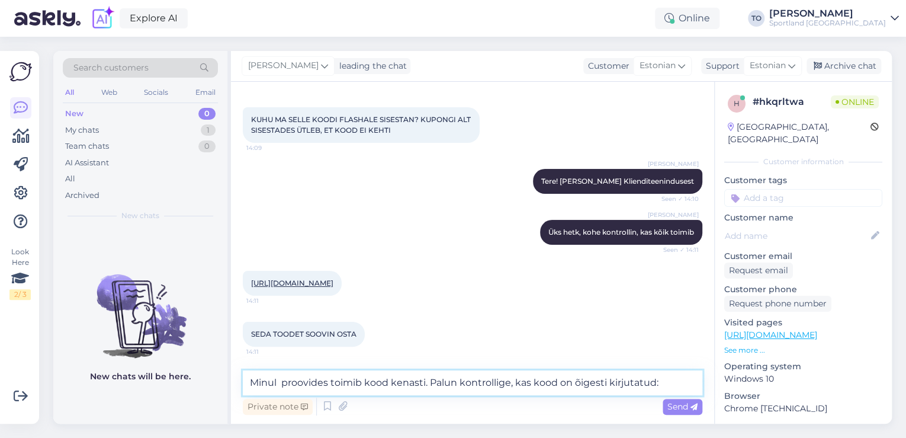
paste textarea "12000023044"
paste textarea "FLASHSALE"
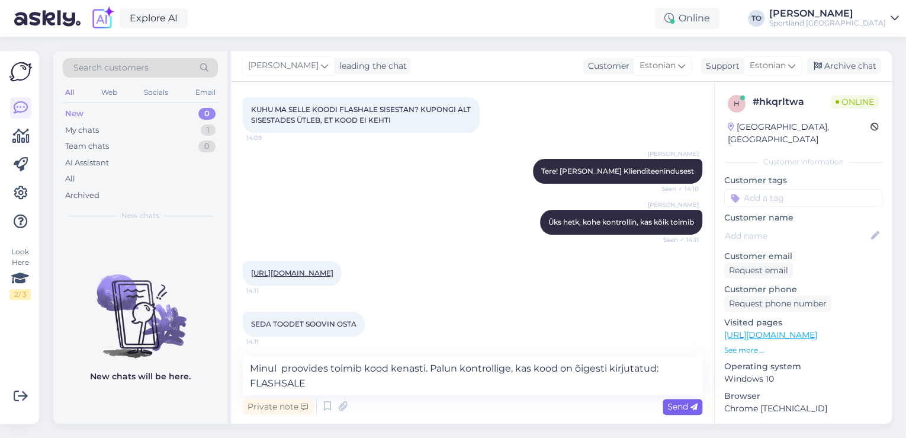
click at [678, 406] on span "Send" at bounding box center [683, 406] width 30 height 11
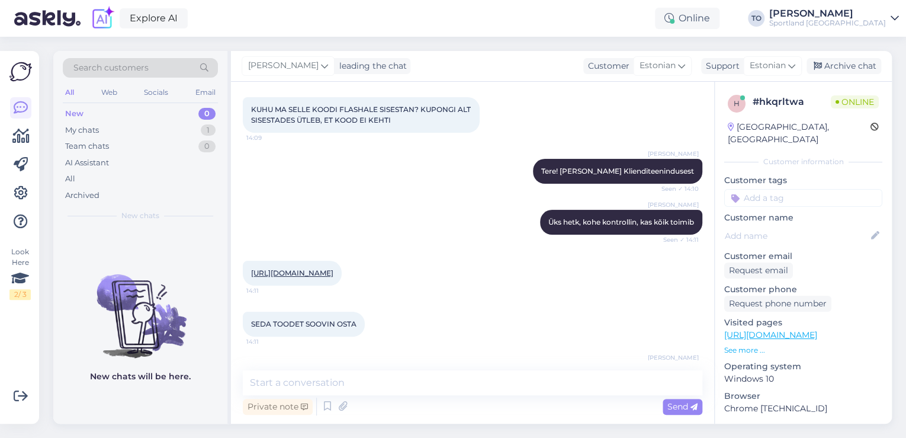
scroll to position [121, 0]
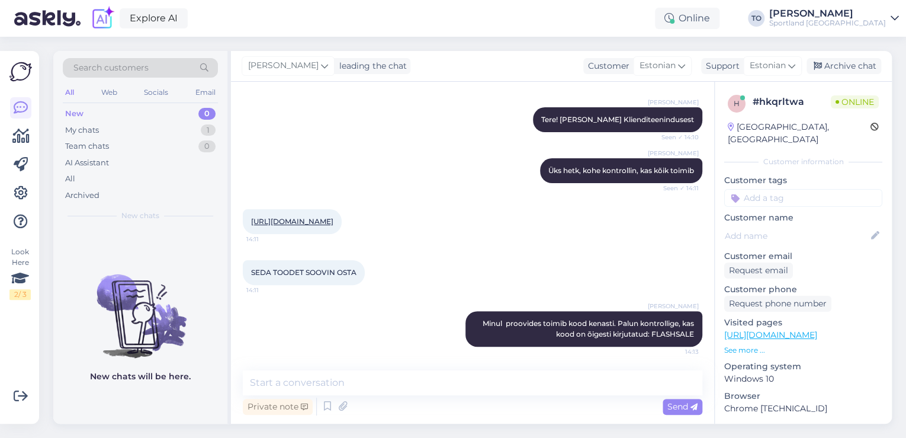
click at [785, 189] on input at bounding box center [803, 198] width 158 height 18
click at [814, 226] on span "Soodustused" at bounding box center [803, 229] width 47 height 7
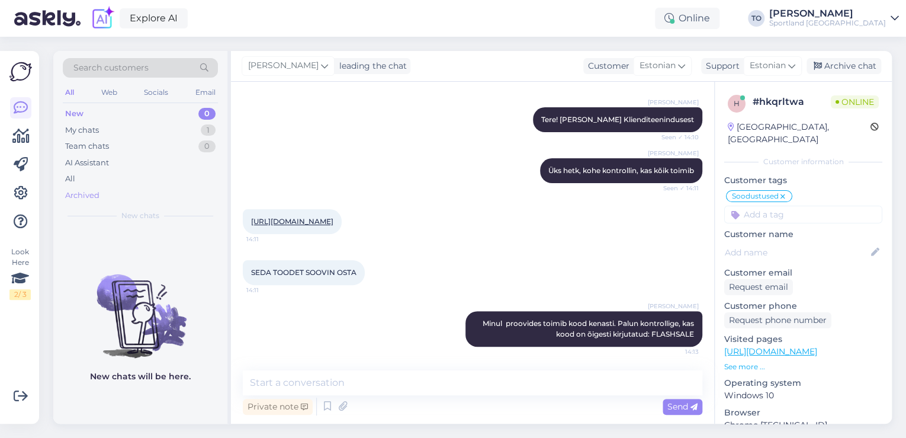
click at [82, 194] on div "Archived" at bounding box center [82, 196] width 34 height 12
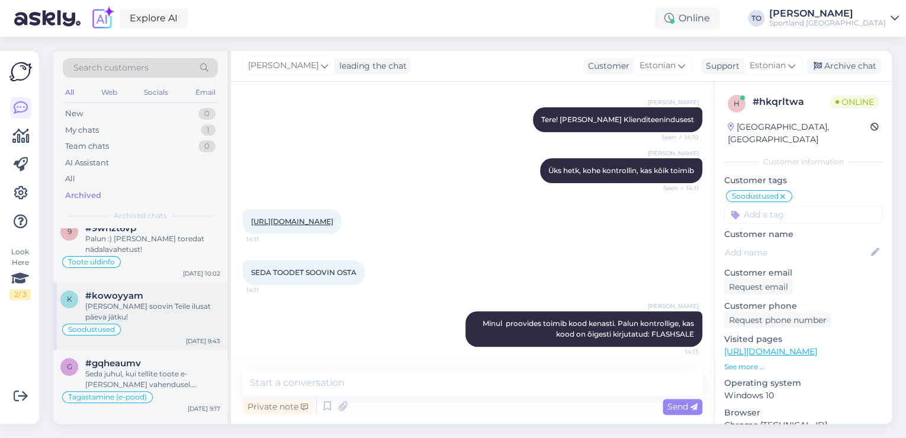
scroll to position [237, 0]
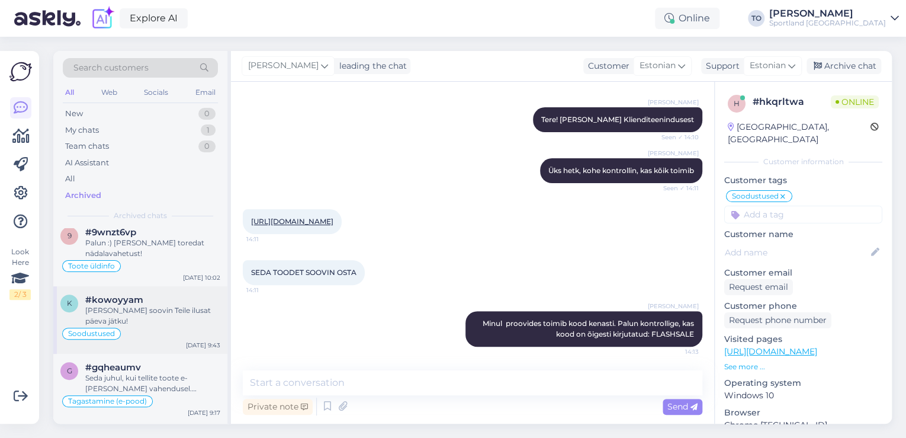
click at [179, 312] on div "[PERSON_NAME] soovin Teile ilusat päeva jätku!" at bounding box center [152, 315] width 135 height 21
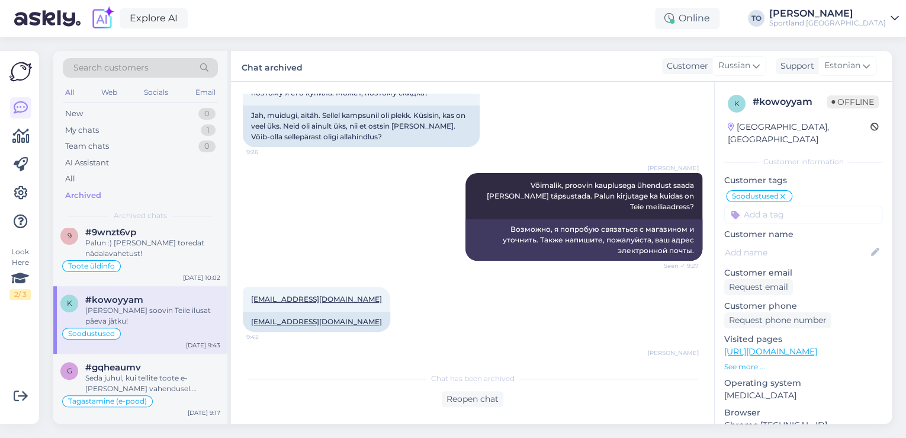
scroll to position [1376, 0]
click at [178, 128] on div "My chats 1" at bounding box center [140, 130] width 155 height 17
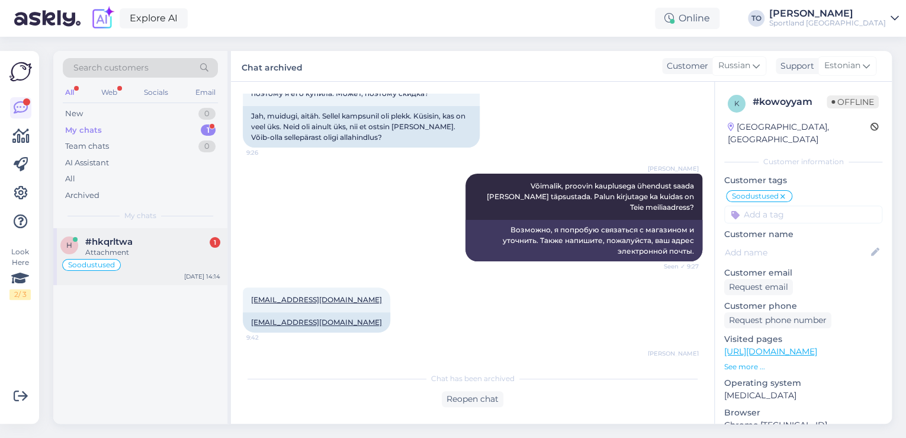
click at [156, 249] on div "Attachment" at bounding box center [152, 252] width 135 height 11
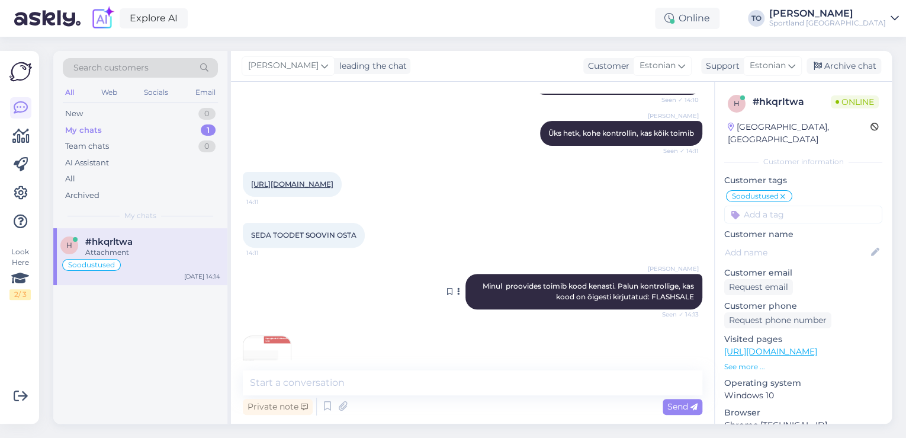
scroll to position [195, 0]
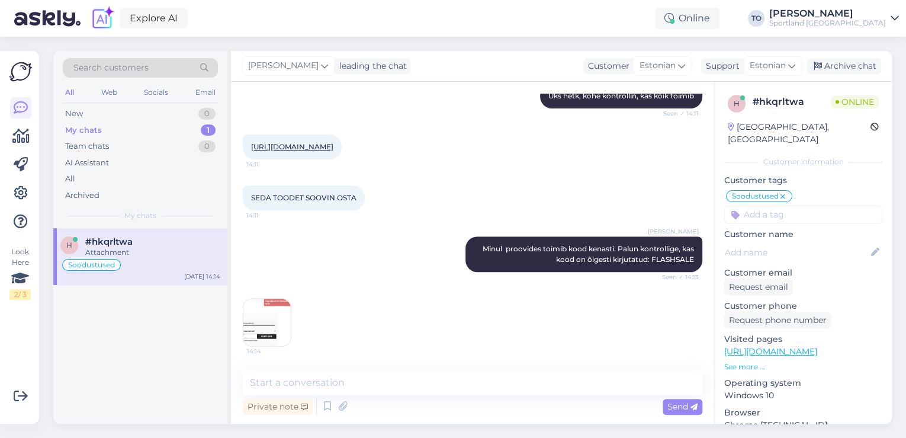
click at [246, 319] on img at bounding box center [266, 322] width 47 height 47
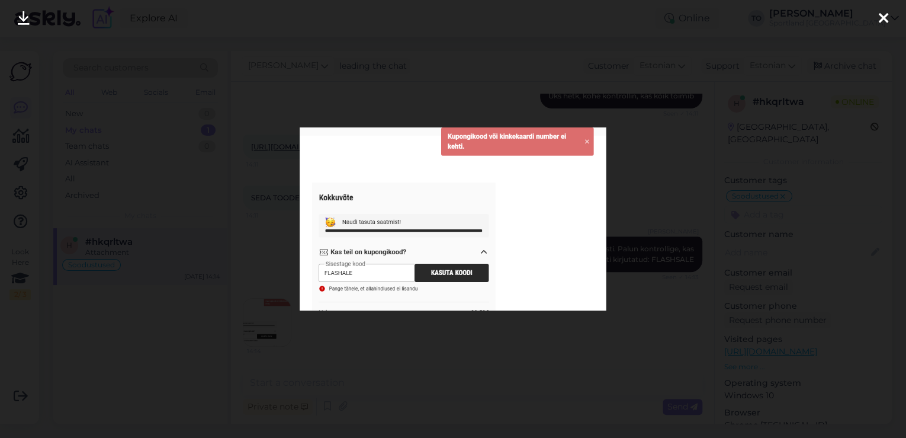
click at [885, 9] on div at bounding box center [884, 18] width 24 height 37
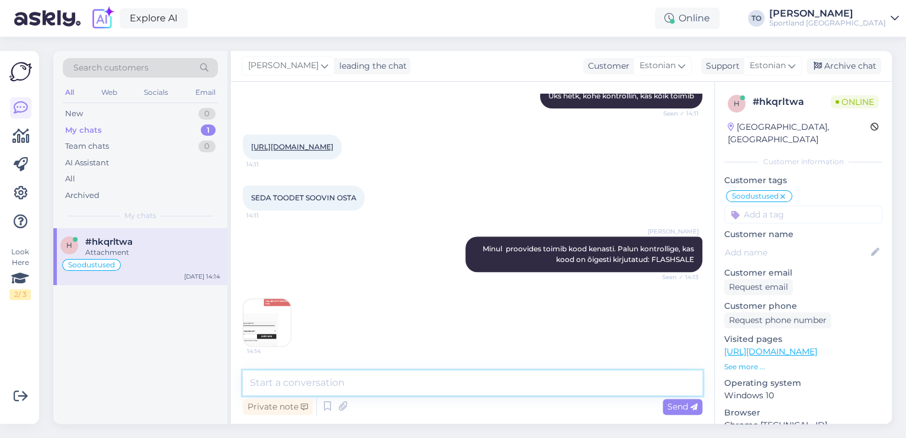
click at [467, 374] on textarea at bounding box center [473, 382] width 460 height 25
click at [442, 378] on textarea at bounding box center [473, 382] width 460 height 25
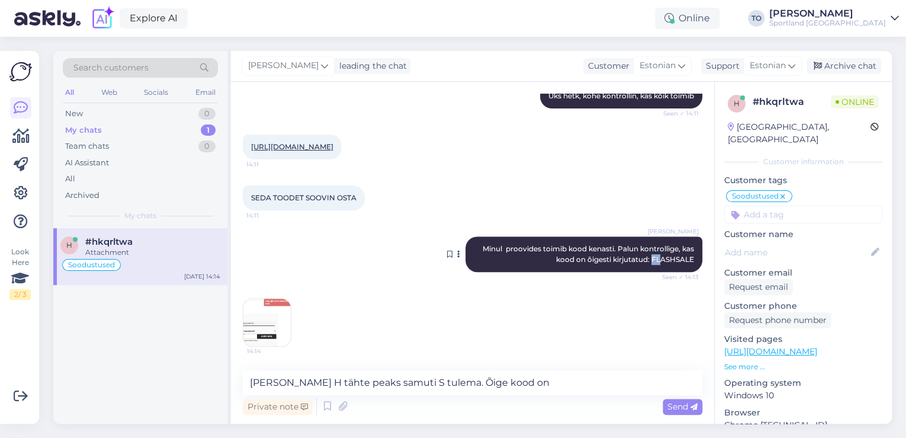
drag, startPoint x: 644, startPoint y: 258, endPoint x: 651, endPoint y: 258, distance: 6.5
click at [651, 258] on span "Minul proovides toimib kood kenasti. Palun kontrollige, kas kood on õigesti kir…" at bounding box center [589, 254] width 213 height 20
click at [640, 280] on div "[PERSON_NAME] proovides toimib kood kenasti. Palun kontrollige, kas kood on õig…" at bounding box center [473, 254] width 460 height 62
drag, startPoint x: 644, startPoint y: 261, endPoint x: 688, endPoint y: 258, distance: 44.5
click at [688, 258] on div "[PERSON_NAME] proovides toimib kood kenasti. Palun kontrollige, kas kood on õig…" at bounding box center [584, 254] width 237 height 36
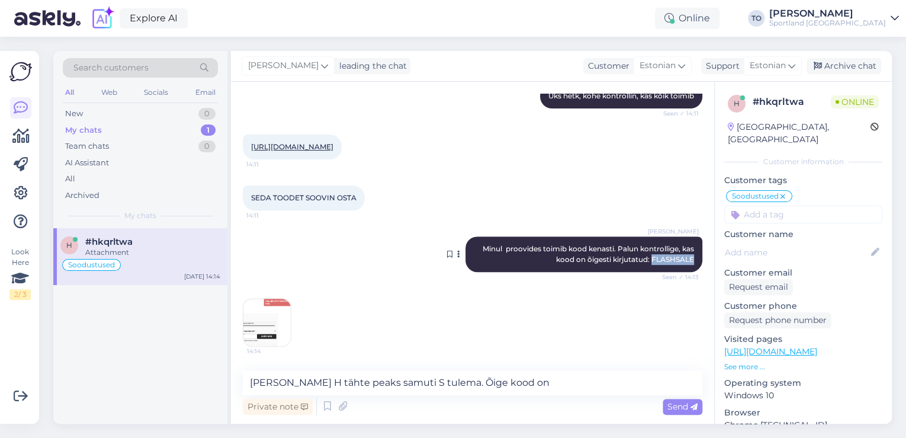
copy span "FLASHSALE"
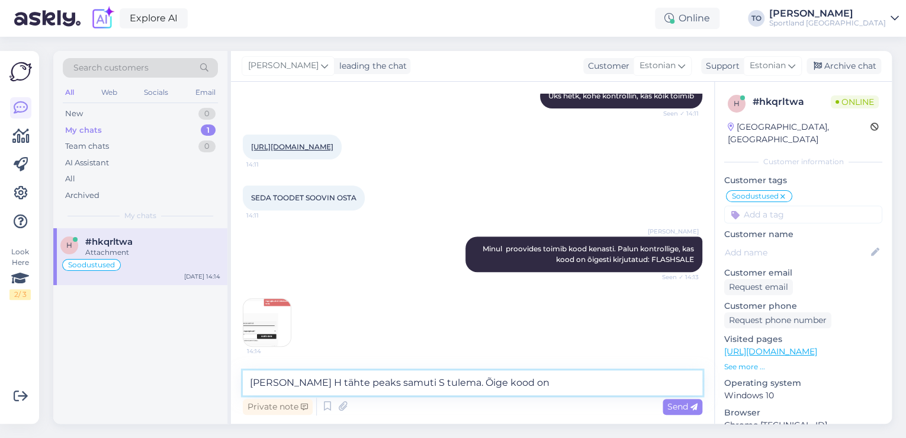
click at [511, 377] on textarea "[PERSON_NAME] H tähte peaks samuti S tulema. Õige kood on" at bounding box center [473, 382] width 460 height 25
paste textarea "FLASHSALE"
click at [675, 405] on span "Send" at bounding box center [683, 406] width 30 height 11
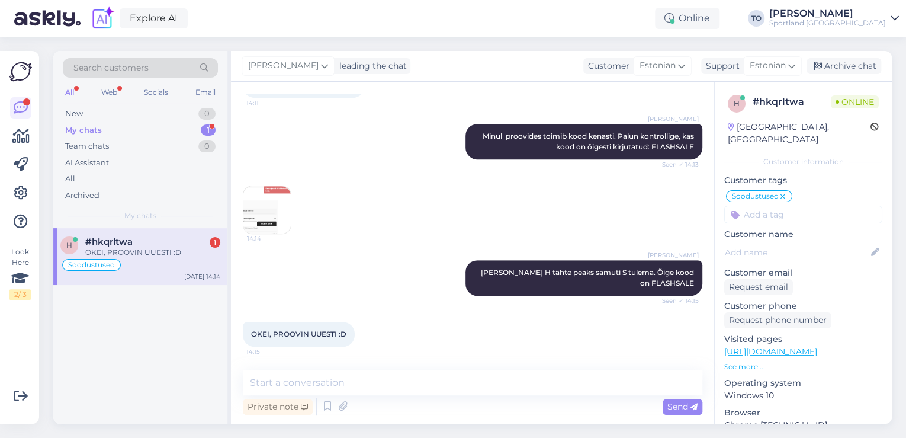
scroll to position [308, 0]
click at [467, 381] on textarea at bounding box center [473, 382] width 460 height 25
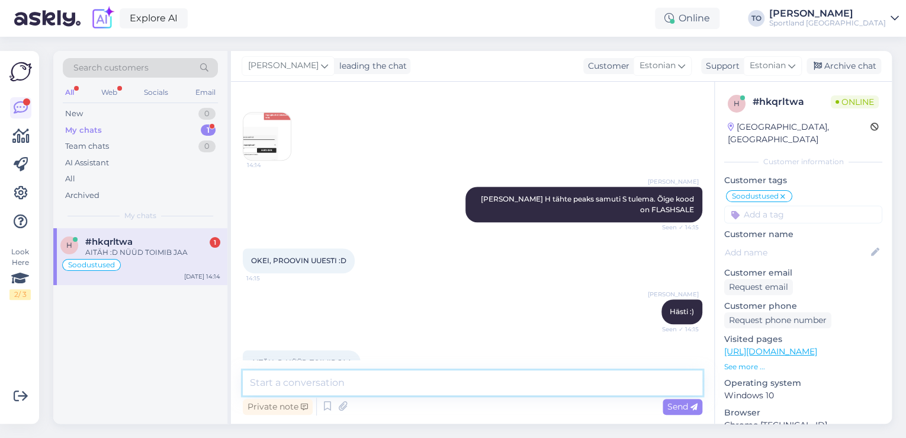
scroll to position [410, 0]
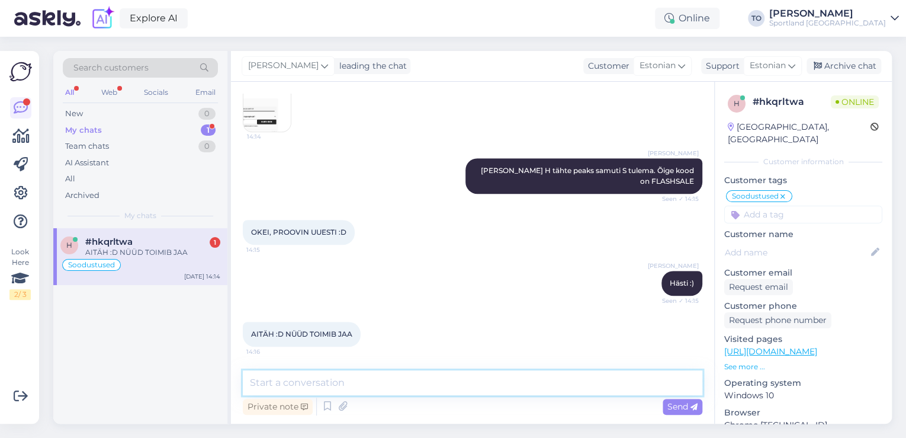
click at [476, 387] on textarea at bounding box center [473, 382] width 460 height 25
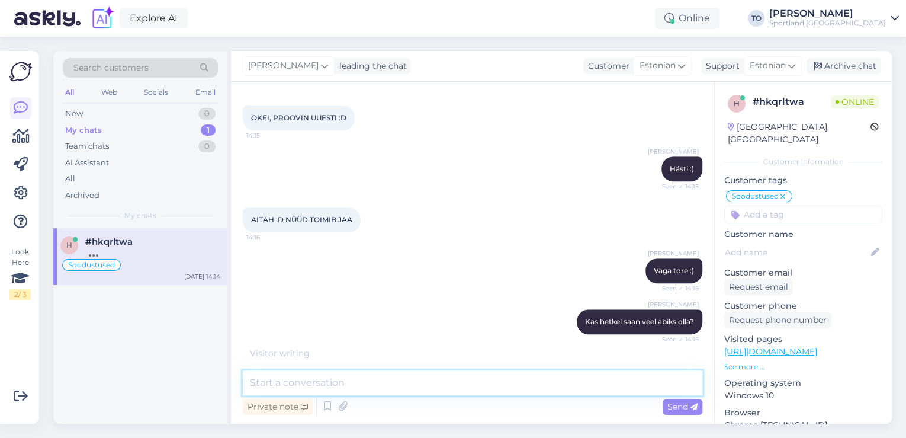
scroll to position [563, 0]
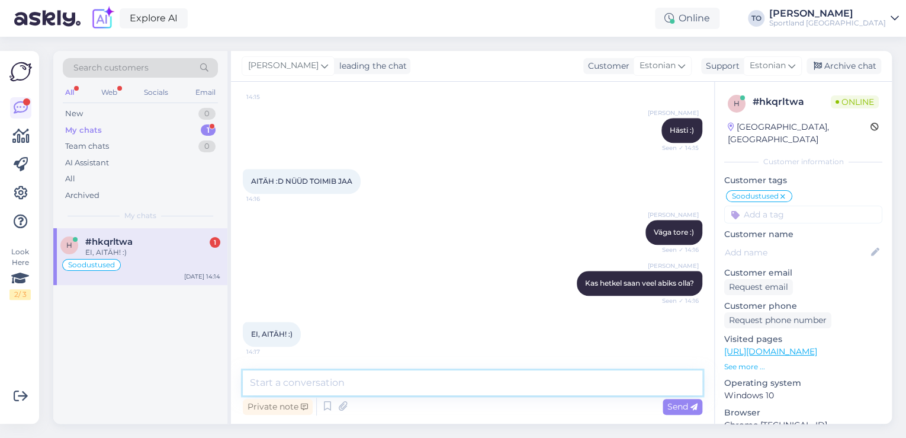
click at [519, 390] on textarea at bounding box center [473, 382] width 460 height 25
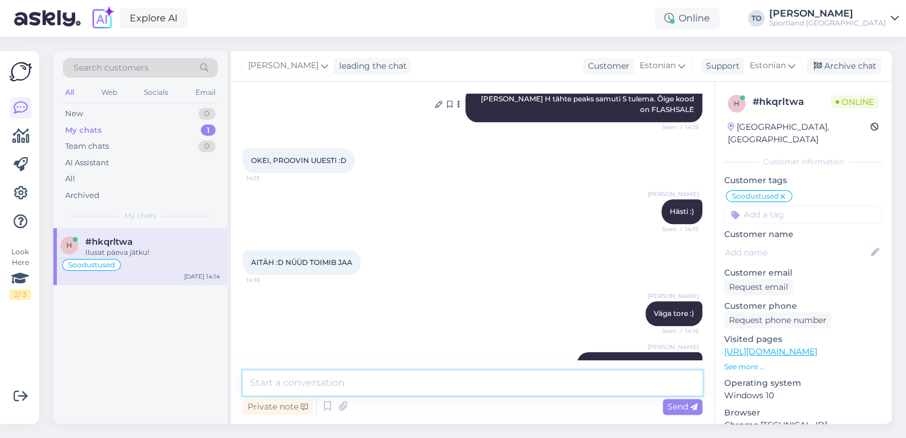
scroll to position [424, 0]
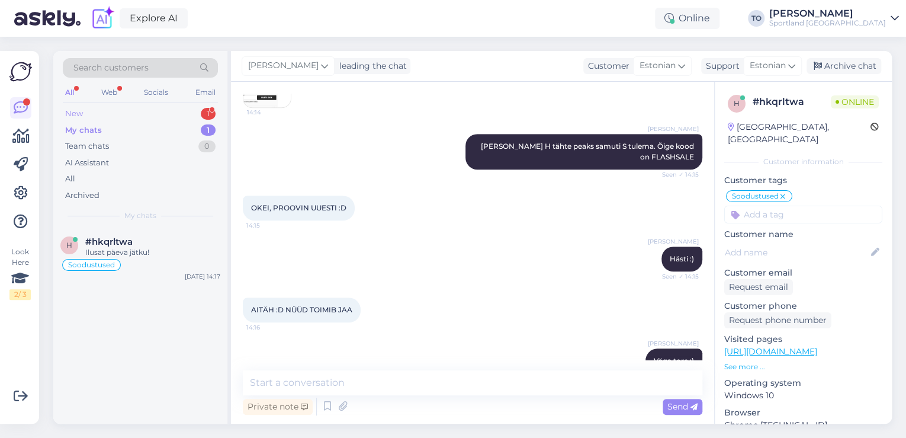
click at [179, 110] on div "New 1" at bounding box center [140, 113] width 155 height 17
drag, startPoint x: 190, startPoint y: 244, endPoint x: 196, endPoint y: 243, distance: 6.5
click at [192, 244] on div "#vqnfqj4g 1" at bounding box center [152, 241] width 135 height 11
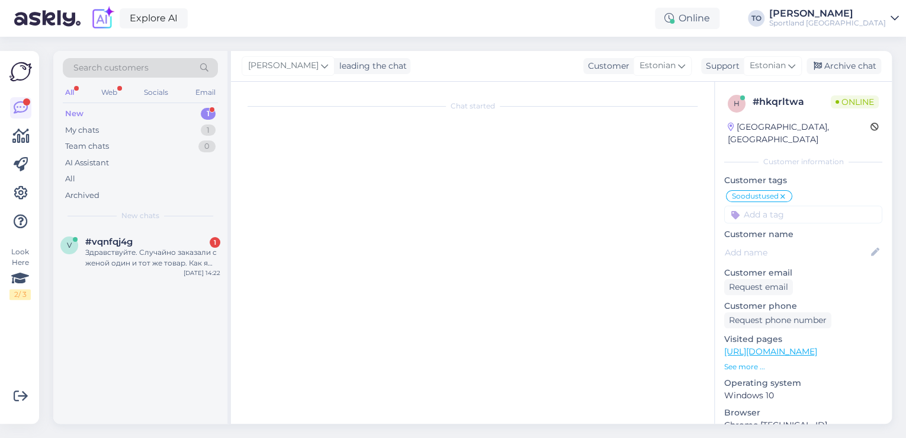
scroll to position [0, 0]
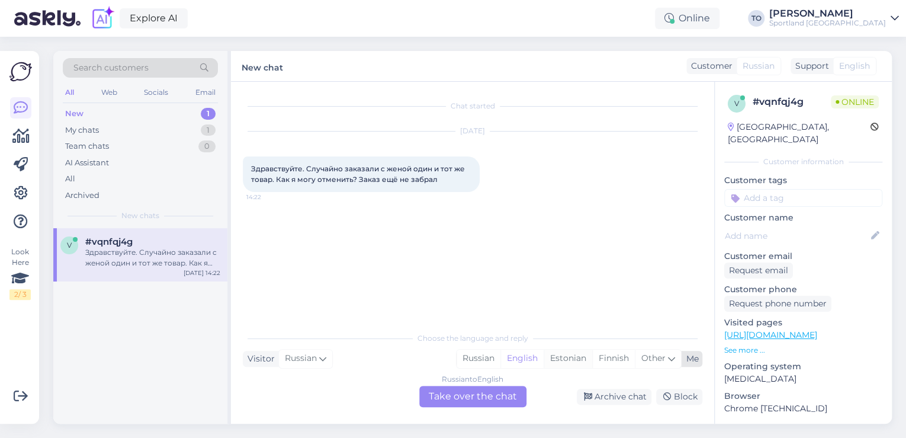
click at [557, 358] on div "Estonian" at bounding box center [568, 358] width 49 height 18
click at [510, 392] on div "Russian to Estonian Take over the chat" at bounding box center [472, 396] width 107 height 21
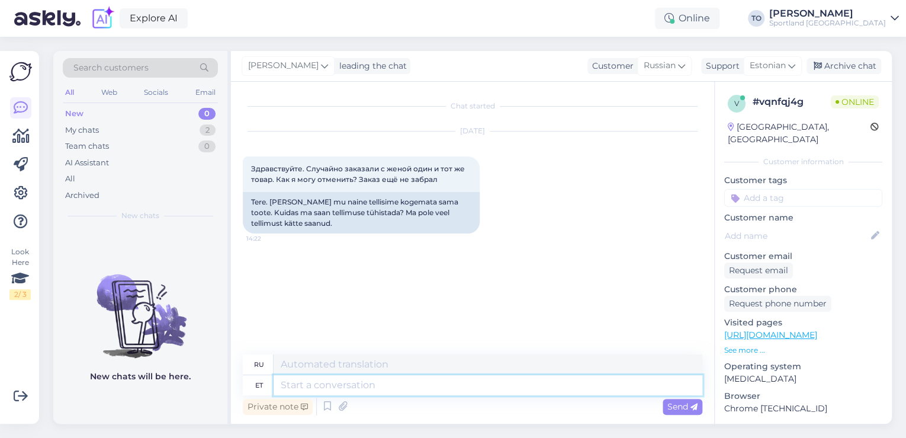
click at [510, 383] on textarea at bounding box center [488, 385] width 429 height 20
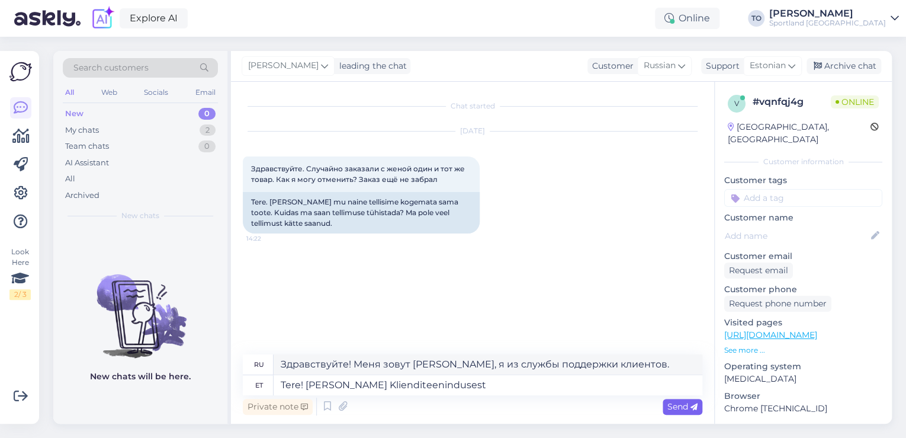
click at [677, 401] on span "Send" at bounding box center [683, 406] width 30 height 11
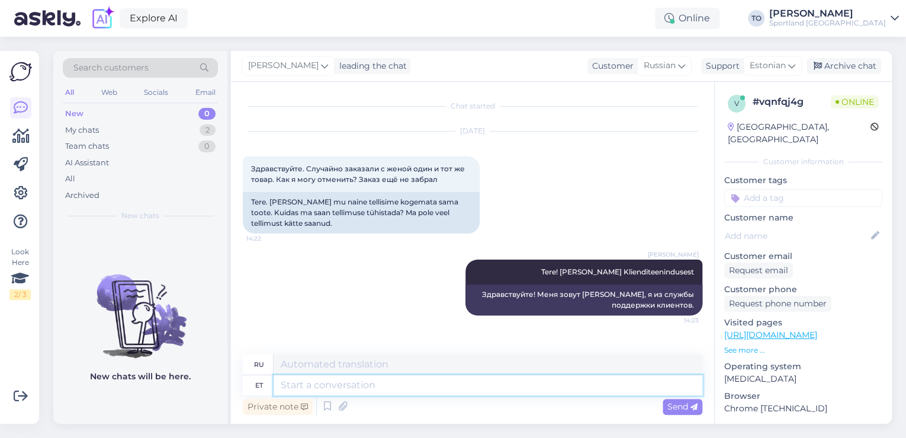
click at [483, 388] on textarea at bounding box center [488, 385] width 429 height 20
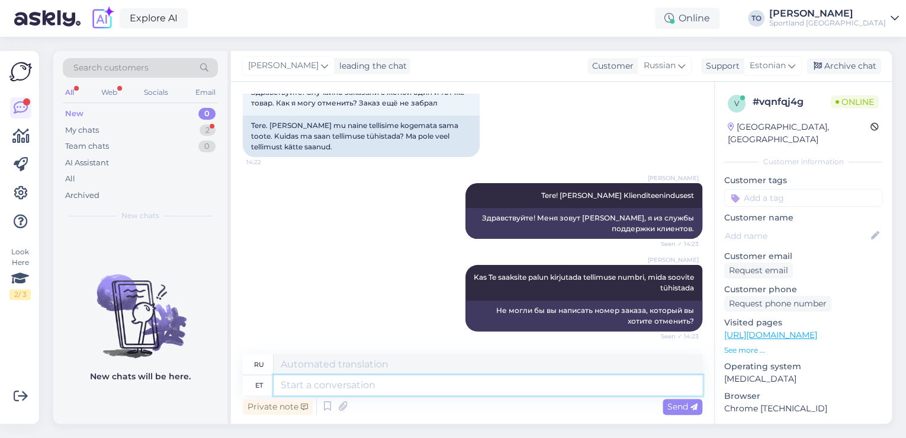
scroll to position [147, 0]
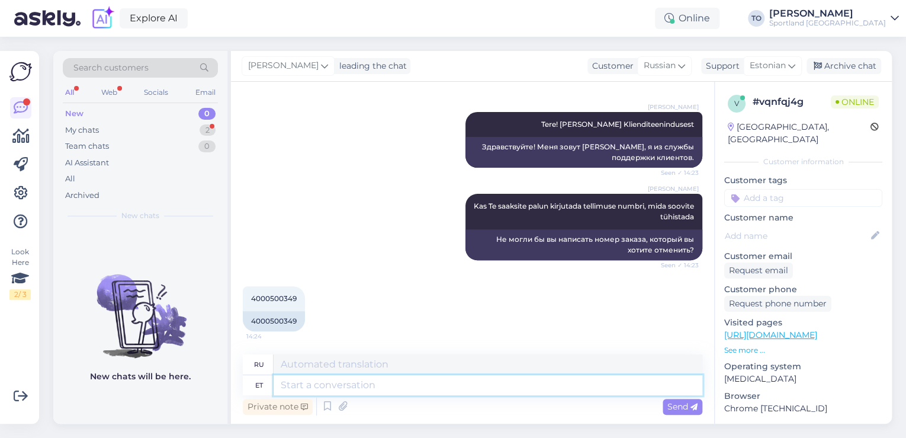
click at [304, 387] on textarea at bounding box center [488, 385] width 429 height 20
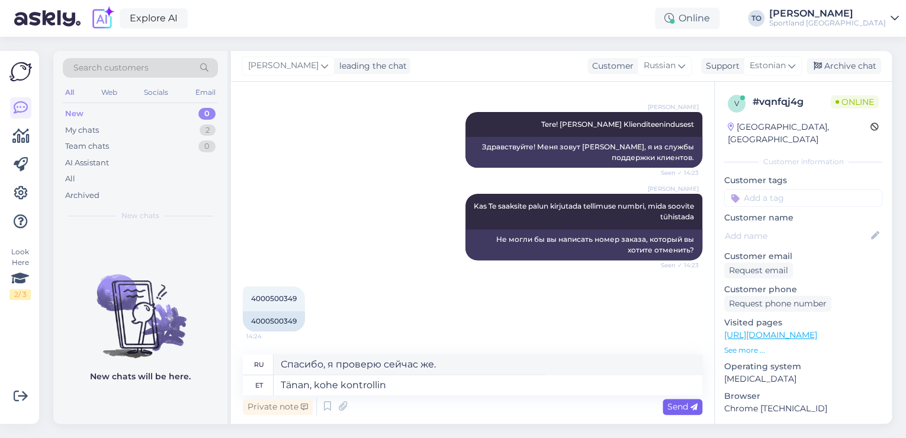
click at [668, 404] on span "Send" at bounding box center [683, 406] width 30 height 11
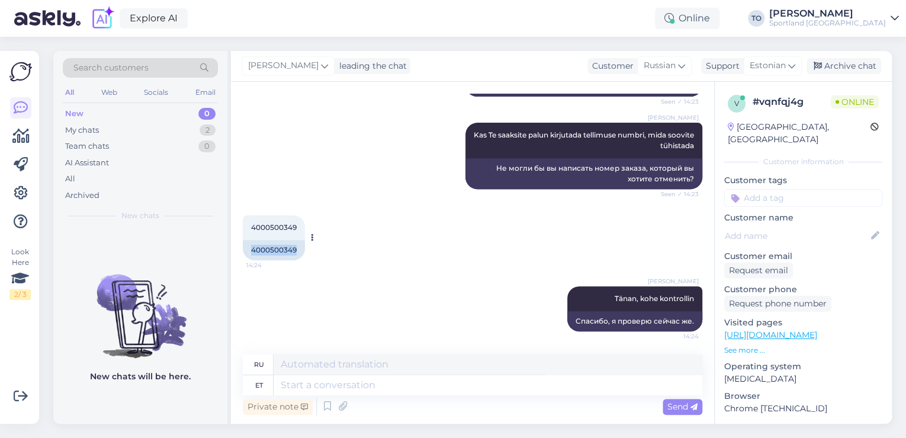
drag, startPoint x: 252, startPoint y: 250, endPoint x: 304, endPoint y: 252, distance: 52.2
click at [304, 252] on div "4000500349 14:24 4000500349" at bounding box center [274, 237] width 62 height 45
copy div "4000500349"
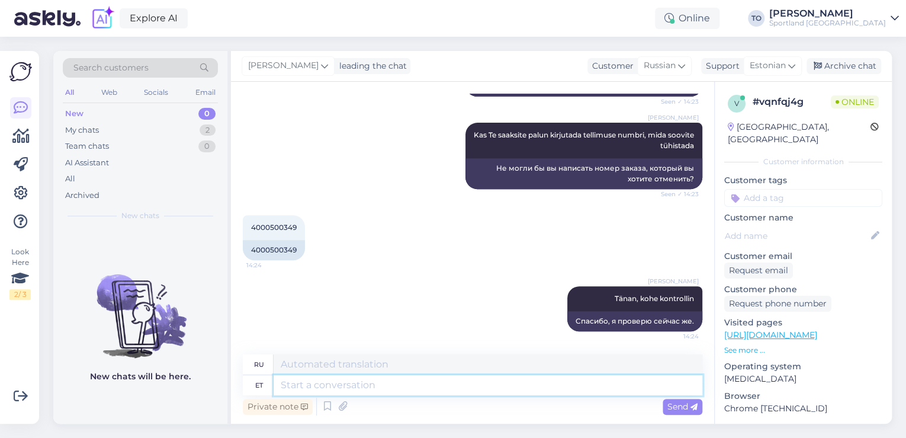
click at [477, 383] on textarea at bounding box center [488, 385] width 429 height 20
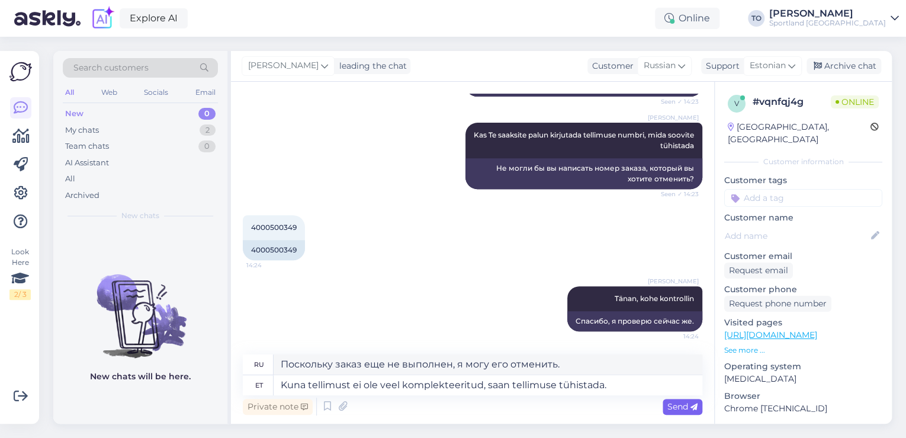
drag, startPoint x: 678, startPoint y: 406, endPoint x: 676, endPoint y: 436, distance: 30.2
click at [678, 408] on span "Send" at bounding box center [683, 406] width 30 height 11
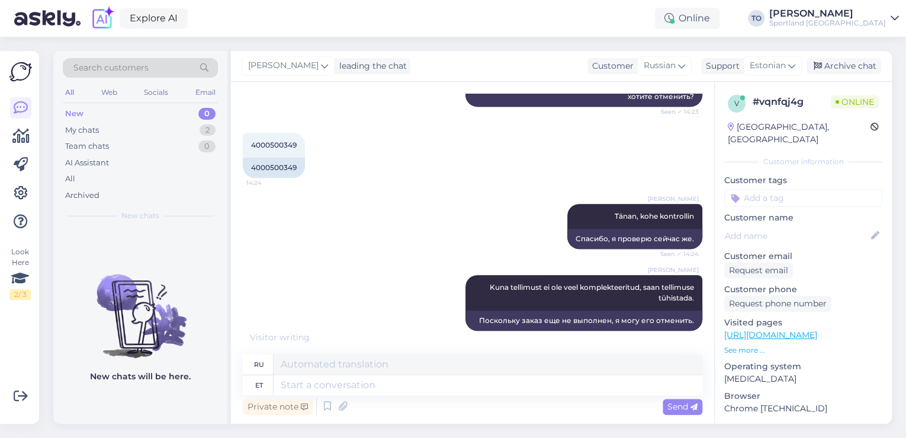
scroll to position [372, 0]
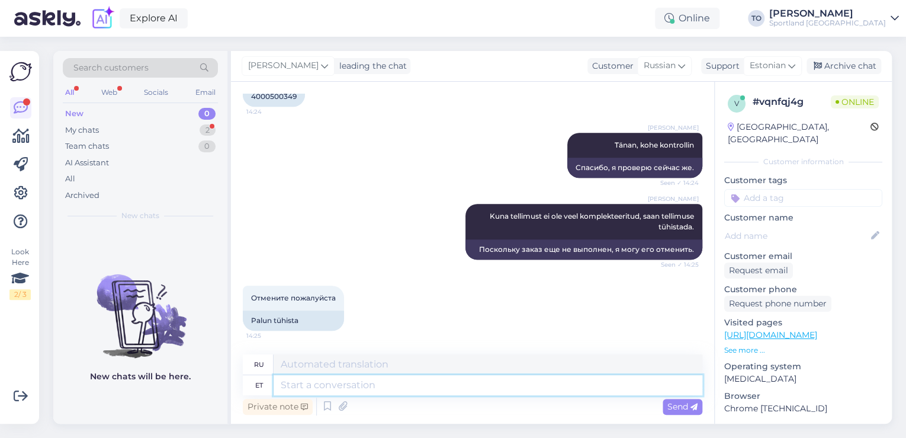
click at [514, 385] on textarea at bounding box center [488, 385] width 429 height 20
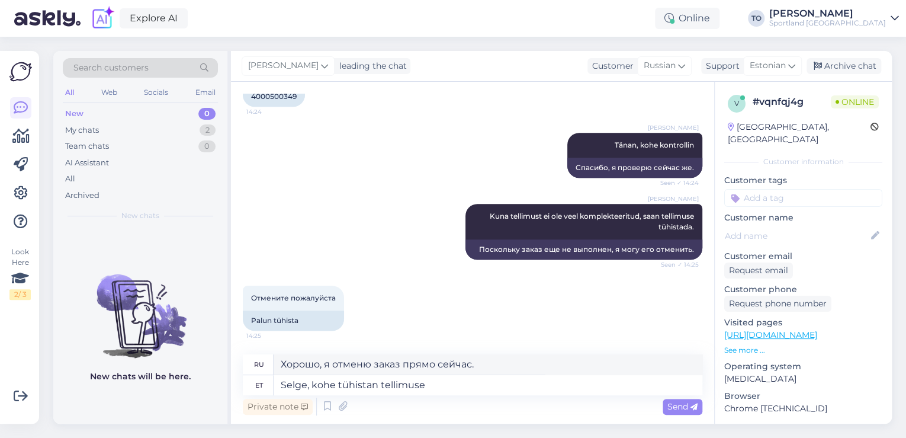
click at [673, 405] on span "Send" at bounding box center [683, 406] width 30 height 11
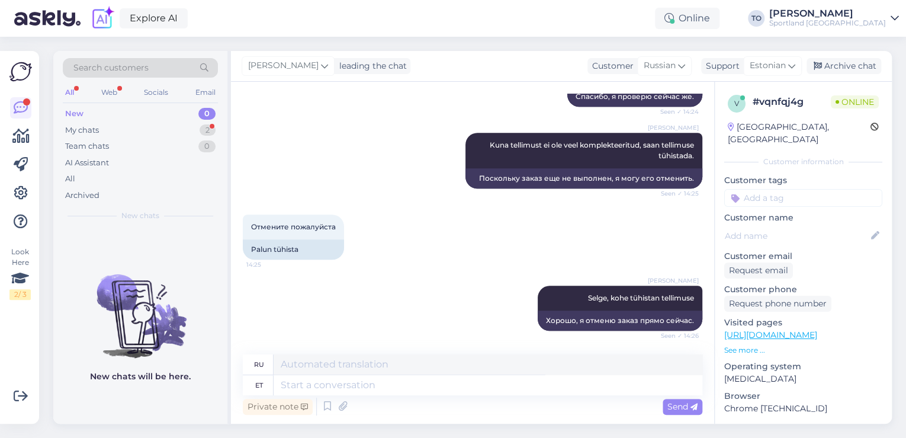
scroll to position [514, 0]
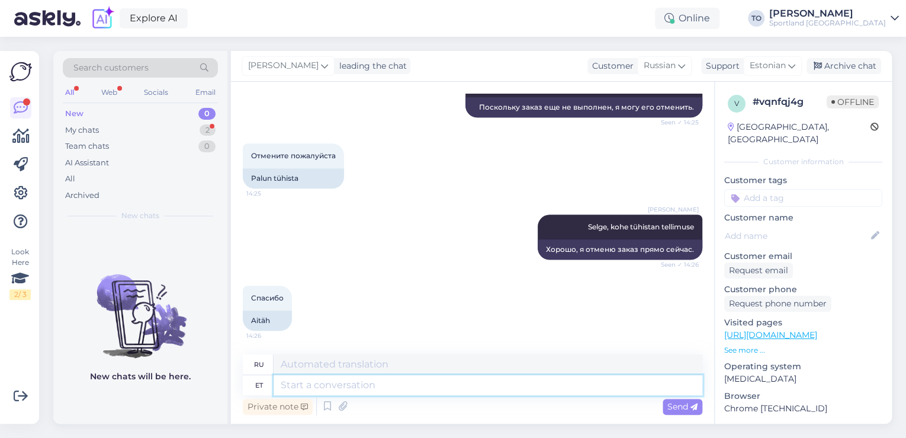
click at [336, 380] on textarea at bounding box center [488, 385] width 429 height 20
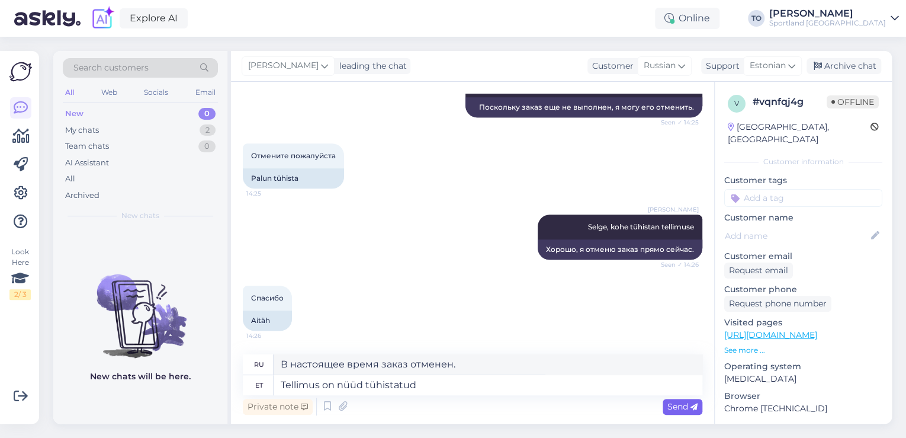
click at [677, 401] on span "Send" at bounding box center [683, 406] width 30 height 11
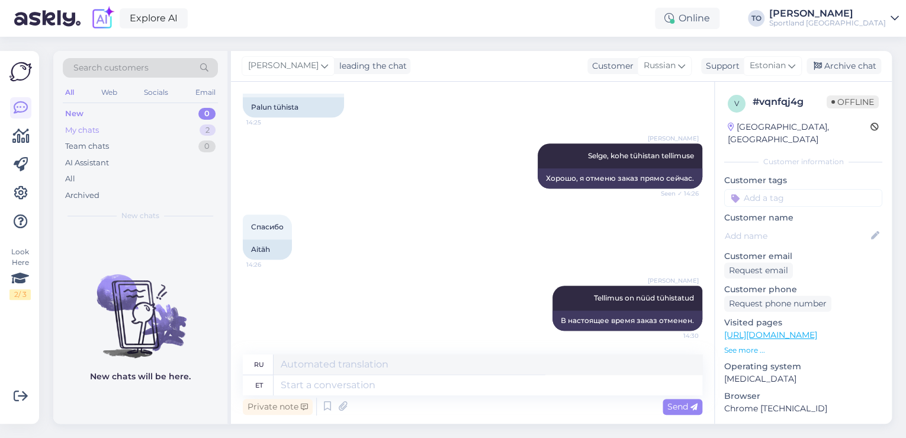
click at [187, 128] on div "My chats 2" at bounding box center [140, 130] width 155 height 17
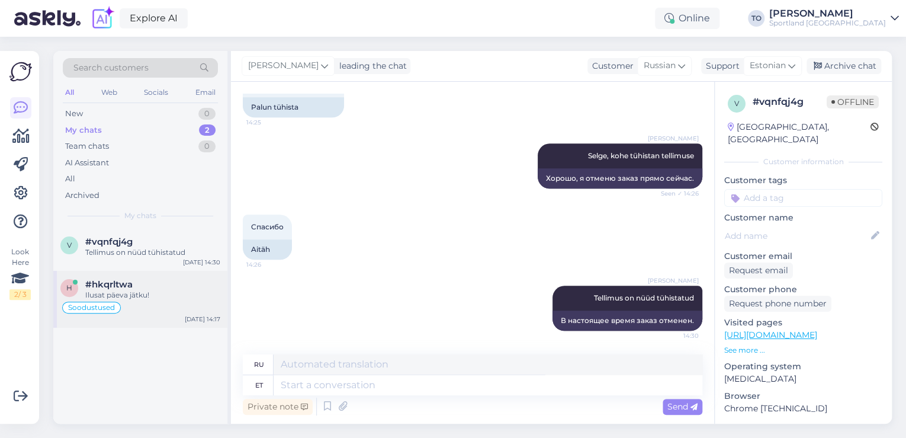
click at [190, 284] on div "#hkqrltwa" at bounding box center [152, 284] width 135 height 11
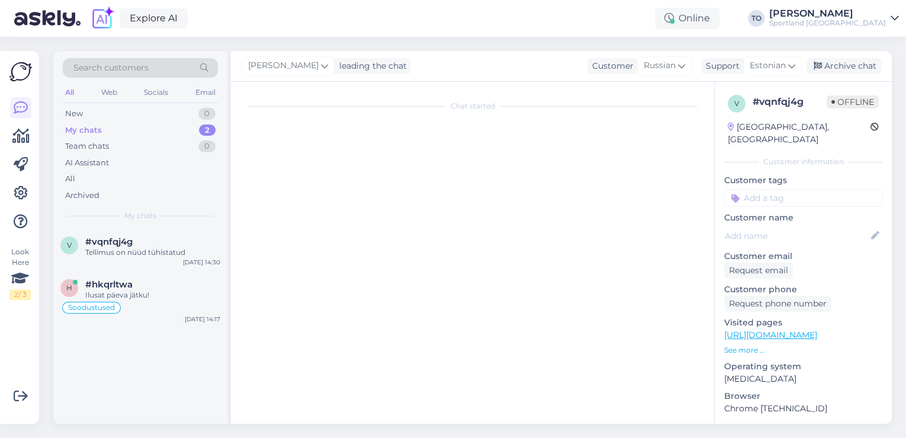
scroll to position [614, 0]
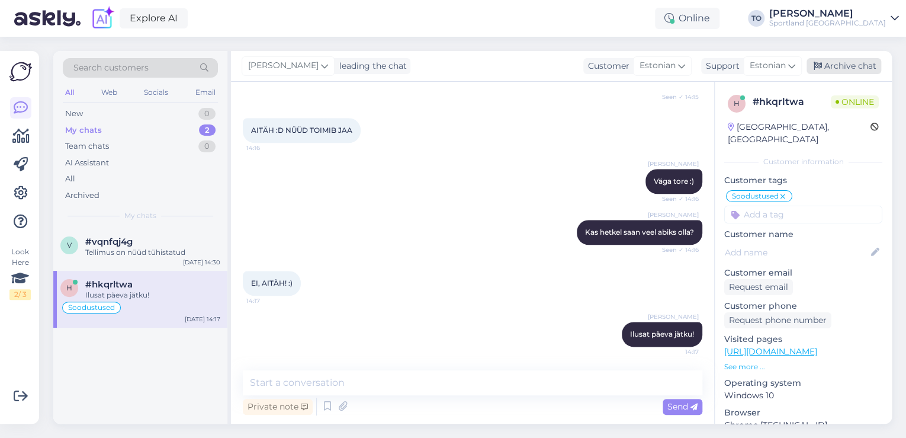
click at [845, 69] on div "Archive chat" at bounding box center [844, 66] width 75 height 16
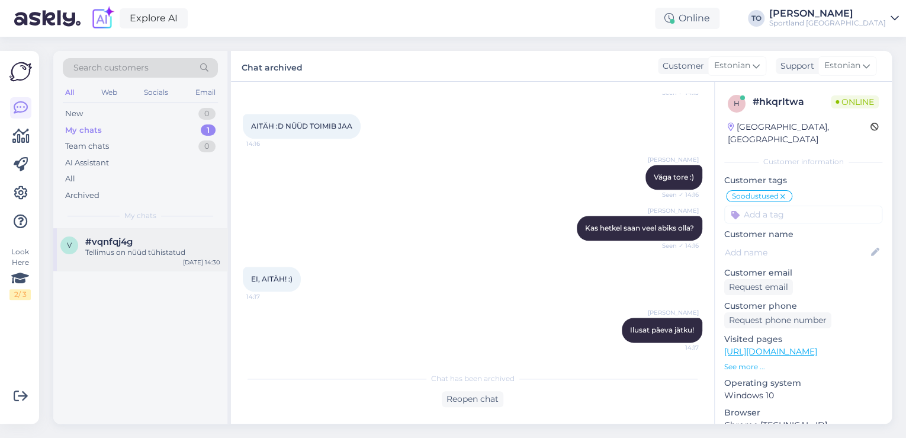
click at [168, 244] on div "#vqnfqj4g" at bounding box center [152, 241] width 135 height 11
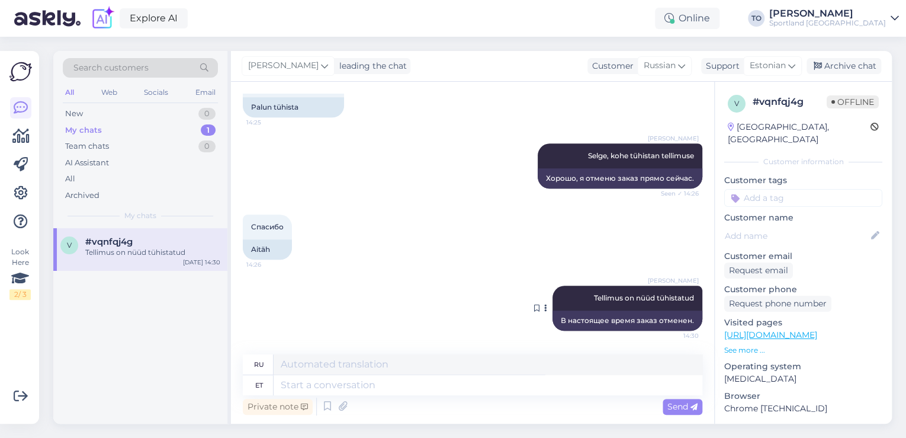
scroll to position [585, 0]
click at [857, 69] on div "Archive chat" at bounding box center [844, 66] width 75 height 16
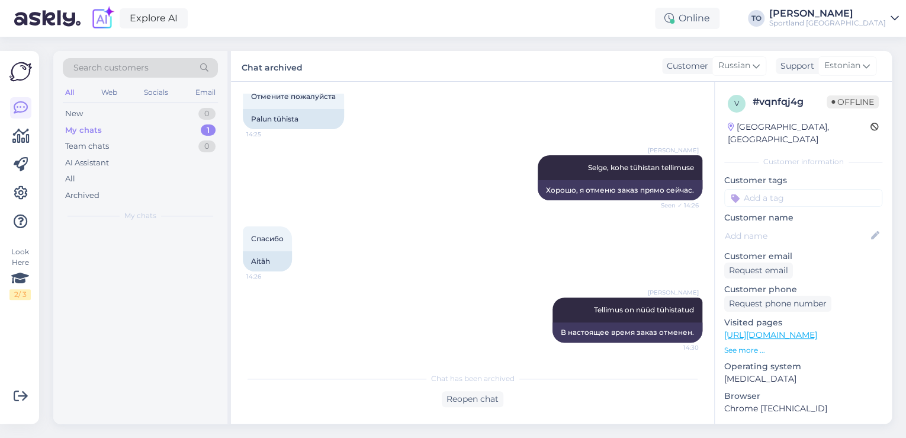
scroll to position [573, 0]
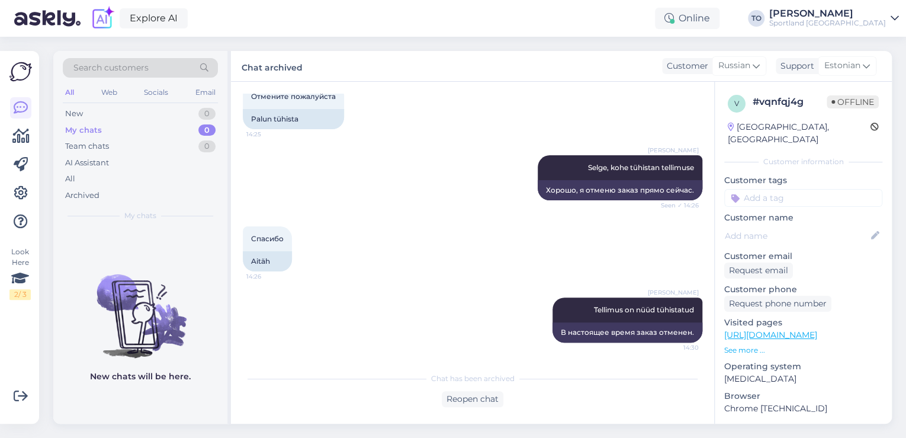
click at [858, 24] on div "Sportland [GEOGRAPHIC_DATA]" at bounding box center [827, 22] width 117 height 9
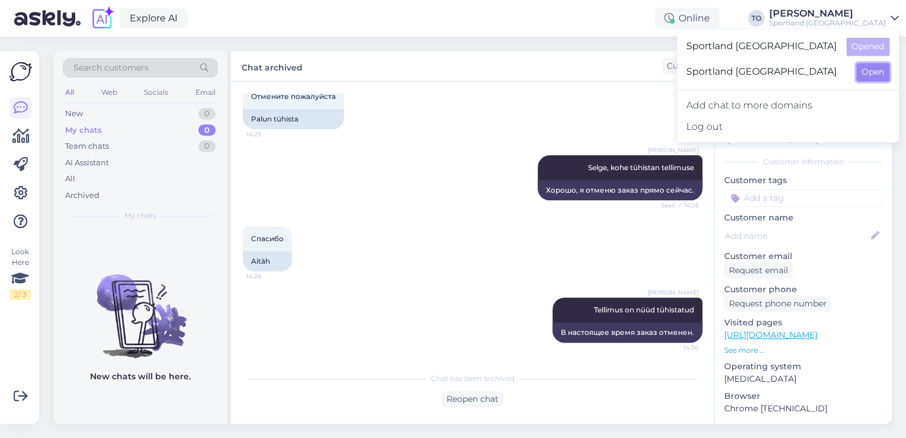
click at [866, 72] on button "Open" at bounding box center [873, 72] width 33 height 18
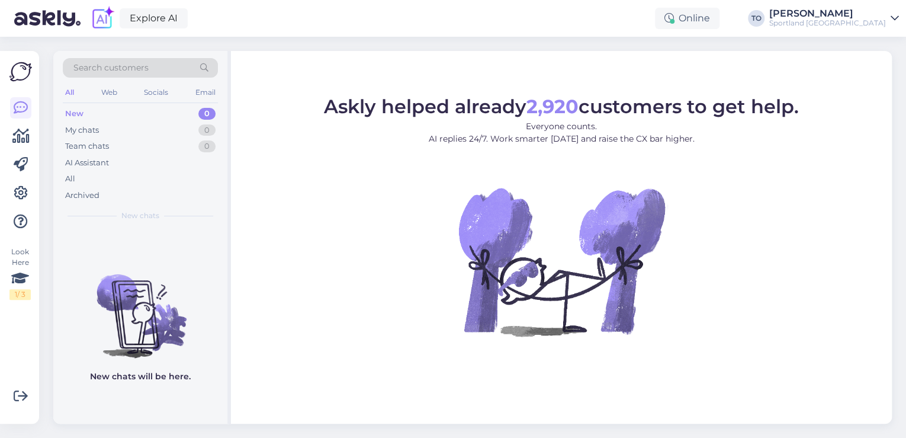
click at [880, 21] on div "Sportland [GEOGRAPHIC_DATA]" at bounding box center [827, 22] width 117 height 9
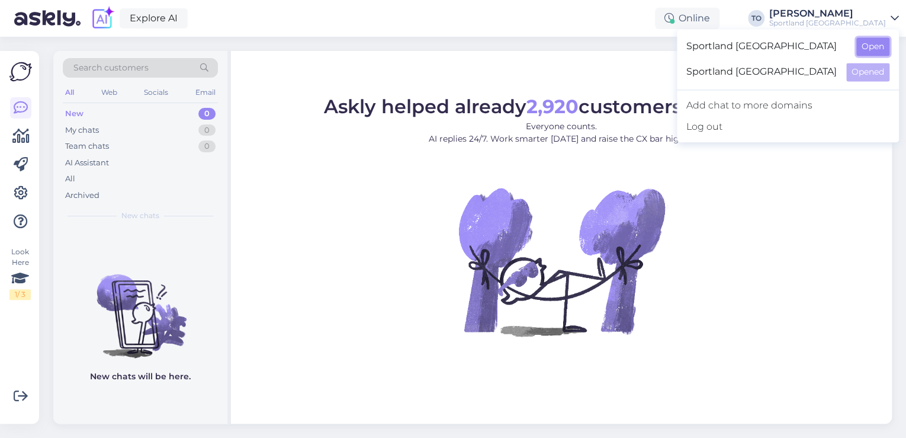
click at [870, 41] on button "Open" at bounding box center [873, 46] width 33 height 18
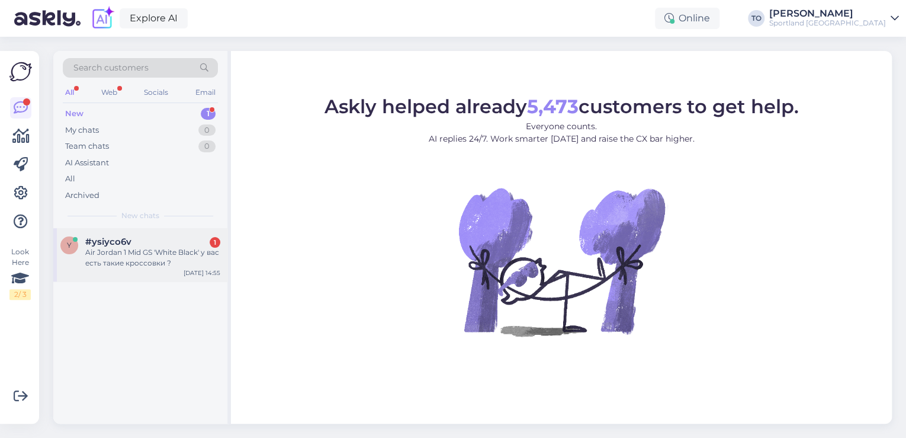
drag, startPoint x: 125, startPoint y: 249, endPoint x: 163, endPoint y: 257, distance: 39.4
click at [126, 249] on div "Air Jordan 1 Mid GS 'White Black' у вас есть такие кроссовки ?" at bounding box center [152, 257] width 135 height 21
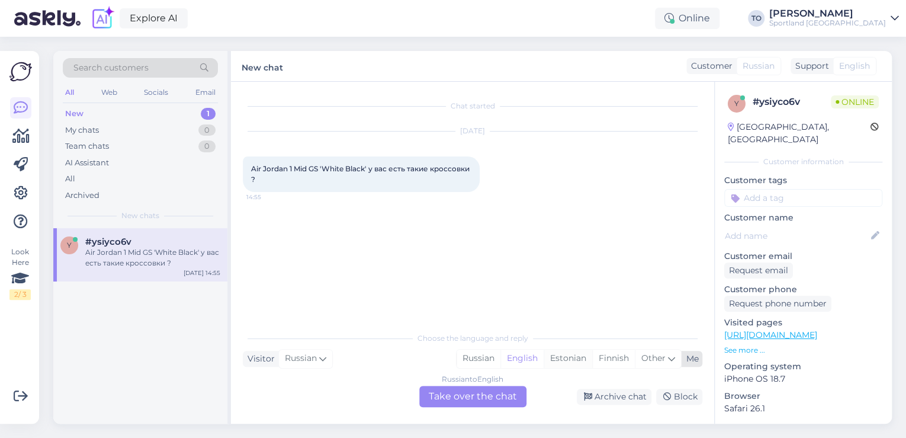
click at [570, 357] on div "Estonian" at bounding box center [568, 358] width 49 height 18
click at [470, 398] on div "Russian to Estonian Take over the chat" at bounding box center [472, 396] width 107 height 21
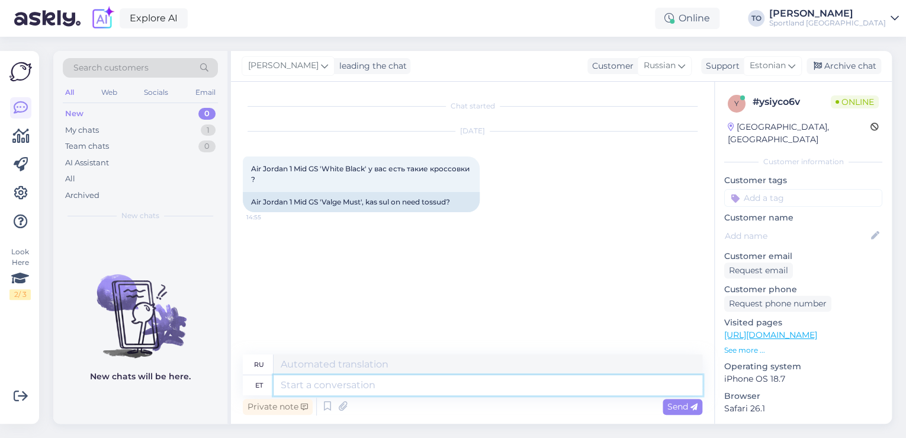
click at [450, 387] on textarea at bounding box center [488, 385] width 429 height 20
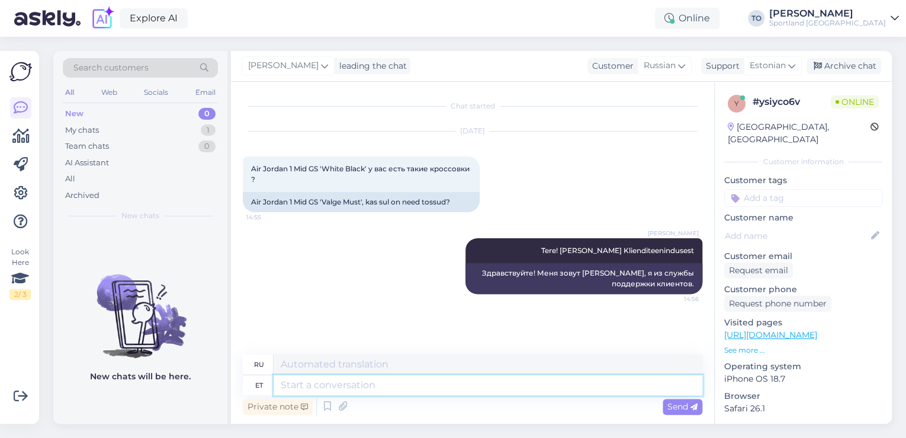
click at [424, 386] on textarea at bounding box center [488, 385] width 429 height 20
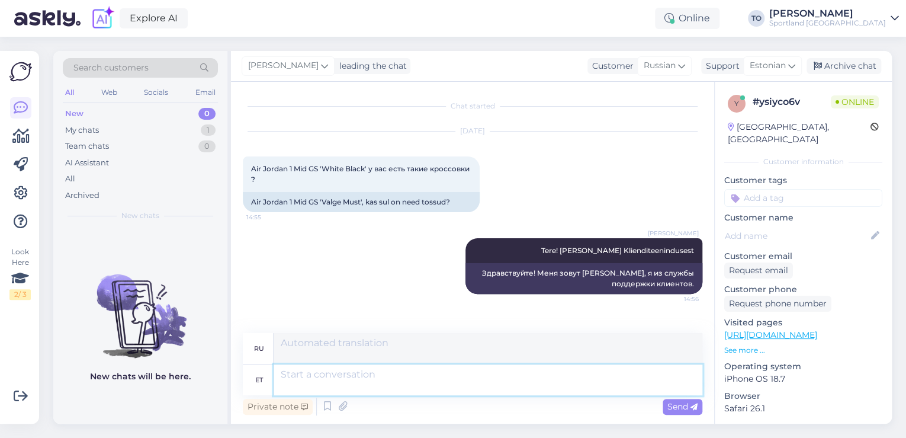
scroll to position [66, 0]
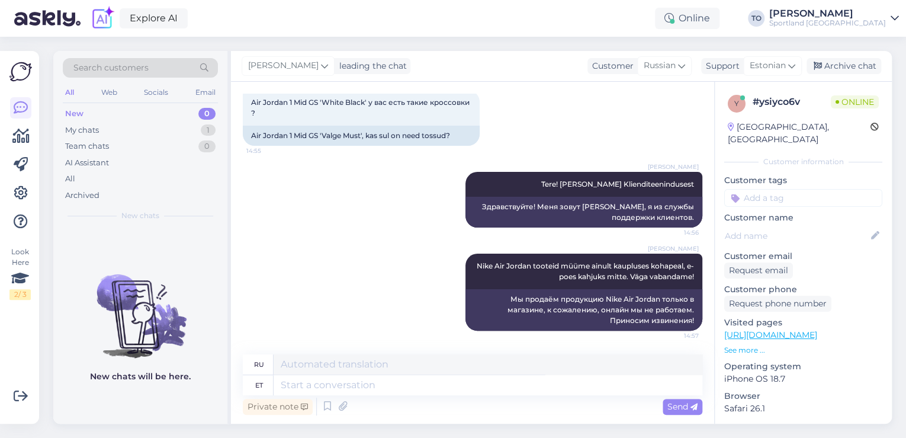
click at [798, 189] on input at bounding box center [803, 198] width 158 height 18
click at [797, 240] on span "Toote saadavus" at bounding box center [803, 243] width 55 height 7
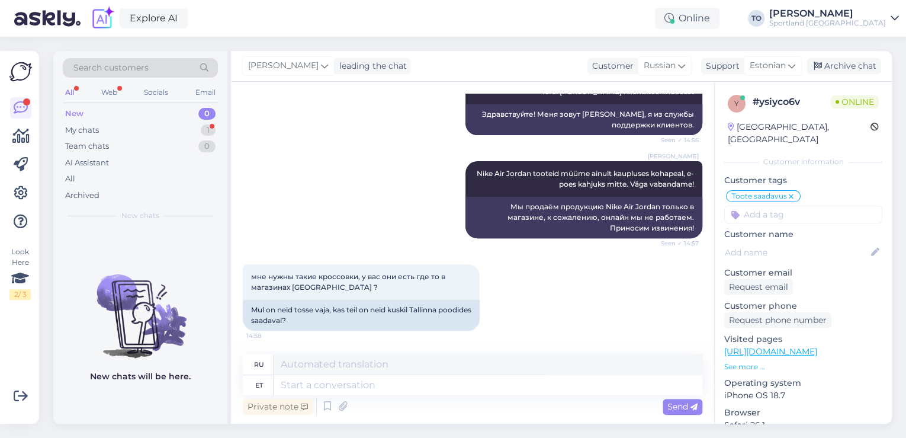
scroll to position [158, 0]
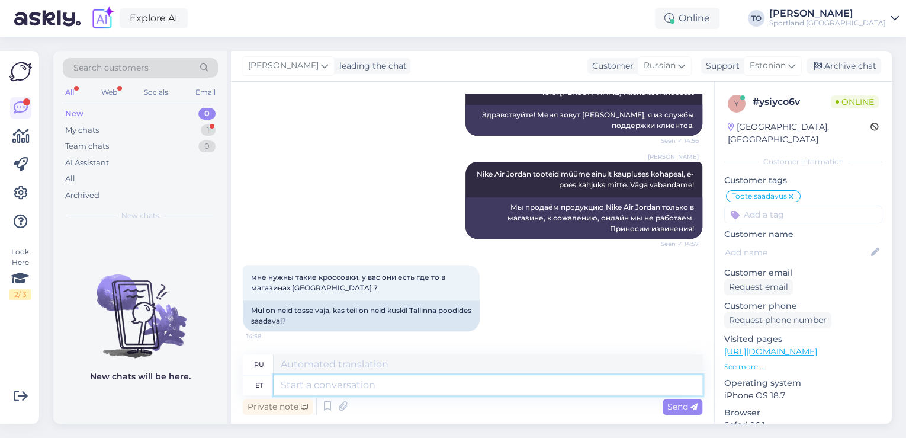
click at [312, 391] on textarea at bounding box center [488, 385] width 429 height 20
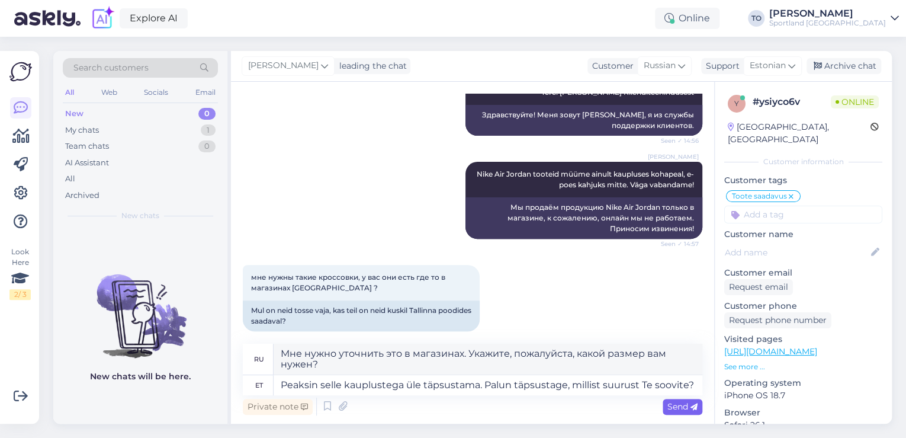
click at [684, 408] on span "Send" at bounding box center [683, 406] width 30 height 11
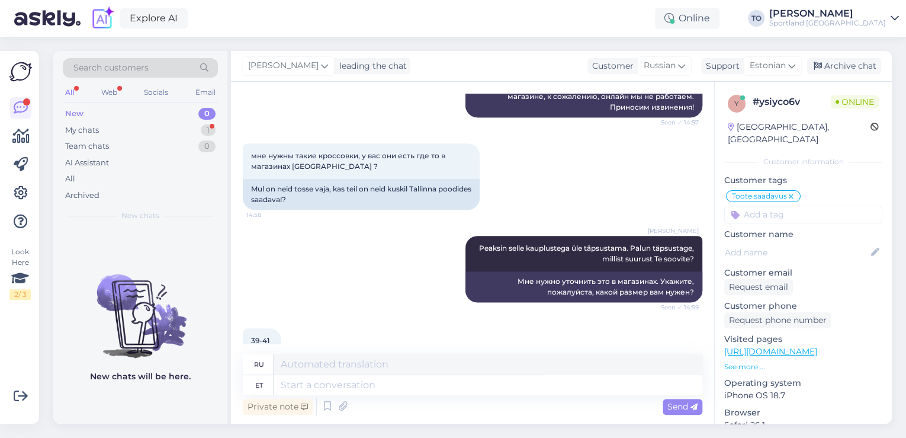
scroll to position [322, 0]
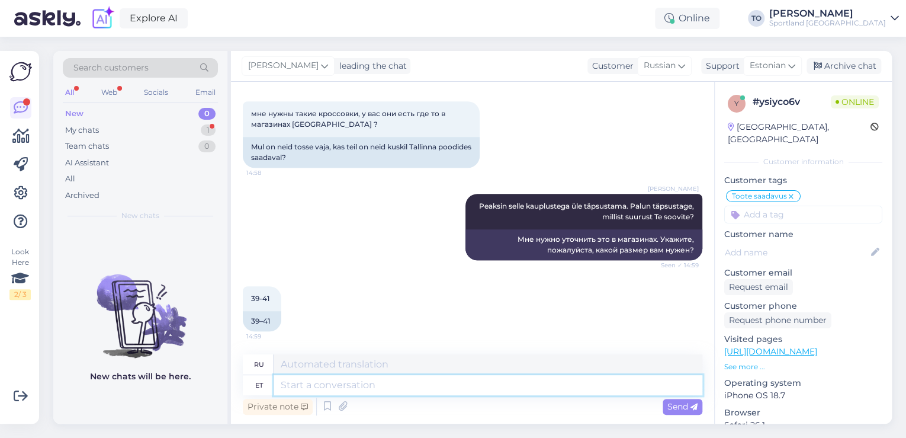
click at [493, 393] on textarea at bounding box center [488, 385] width 429 height 20
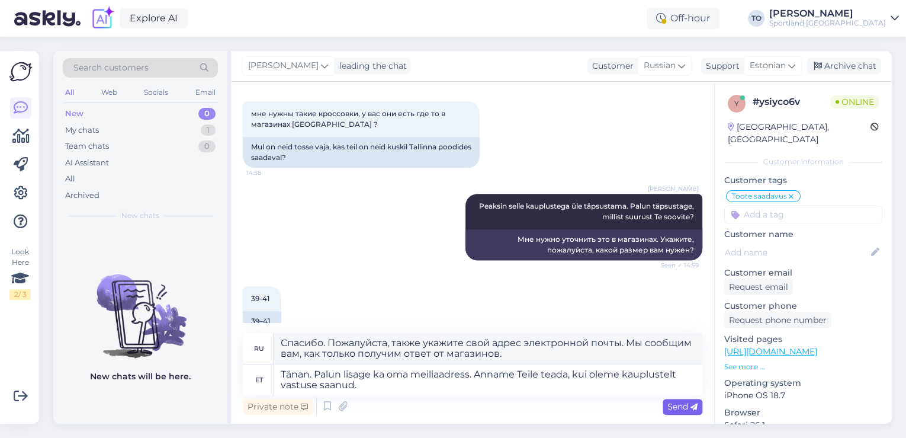
click at [687, 412] on div "Send" at bounding box center [683, 407] width 40 height 16
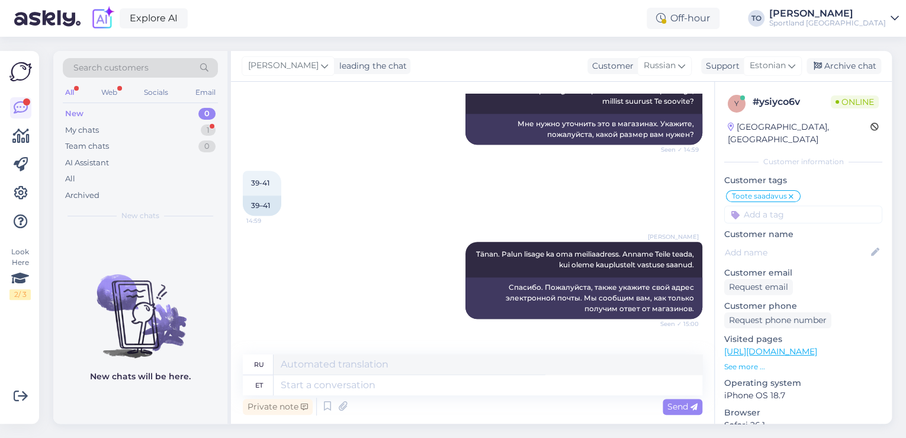
scroll to position [496, 0]
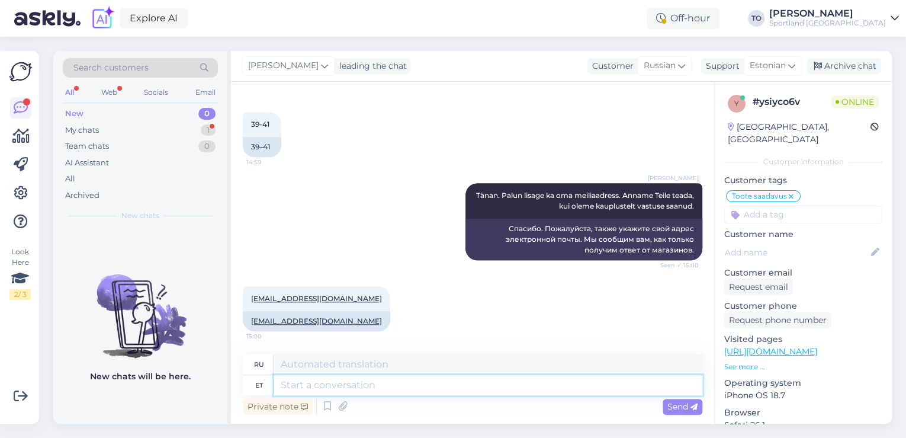
click at [352, 382] on textarea at bounding box center [488, 385] width 429 height 20
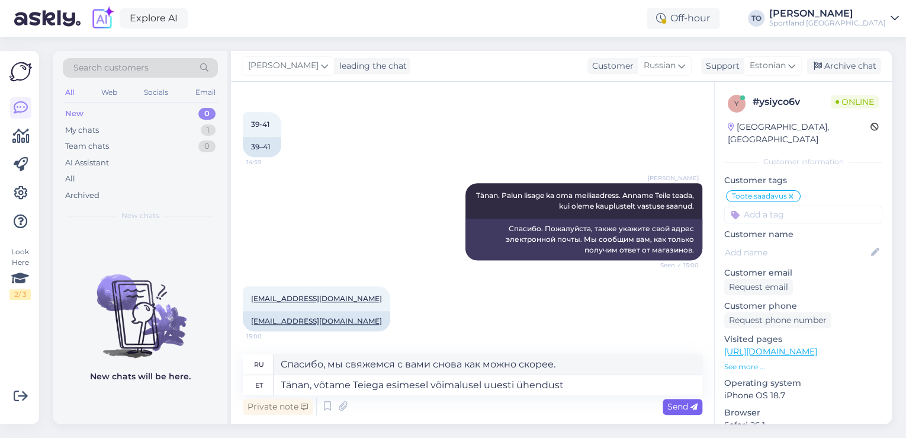
click at [679, 406] on span "Send" at bounding box center [683, 406] width 30 height 11
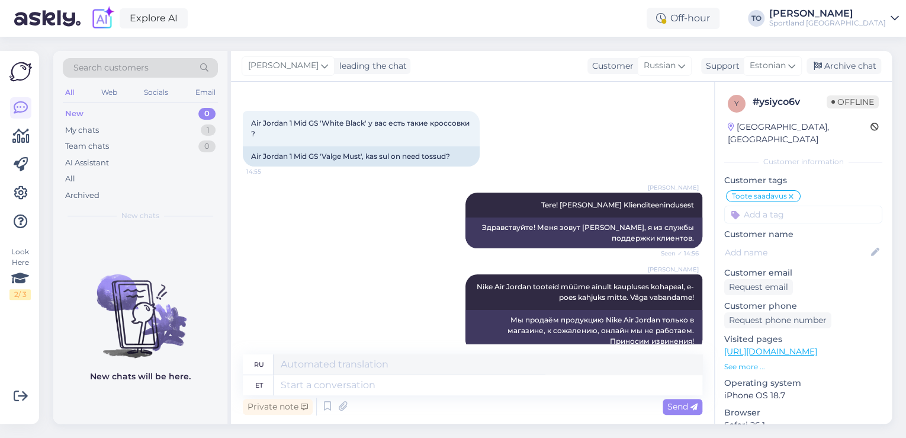
scroll to position [0, 0]
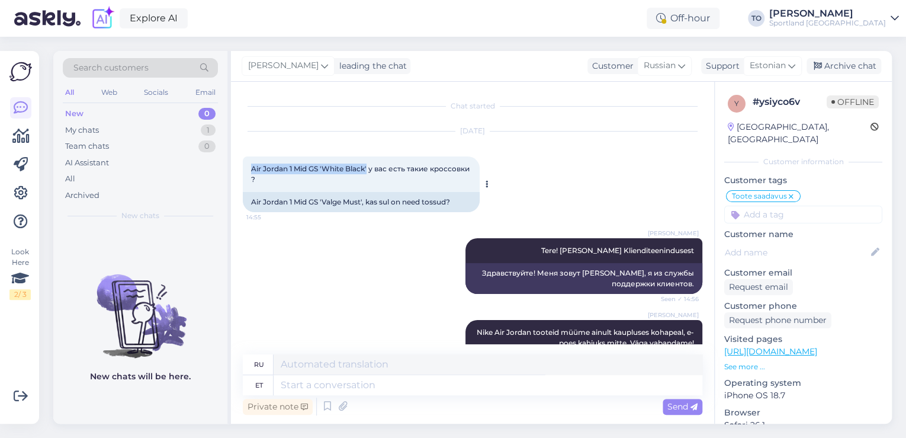
drag, startPoint x: 251, startPoint y: 166, endPoint x: 368, endPoint y: 165, distance: 116.7
click at [368, 165] on span "Air Jordan 1 Mid GS 'White Black' у вас есть такие кроссовки ?" at bounding box center [361, 174] width 220 height 20
copy span "Air Jordan 1 Mid GS 'White Black'"
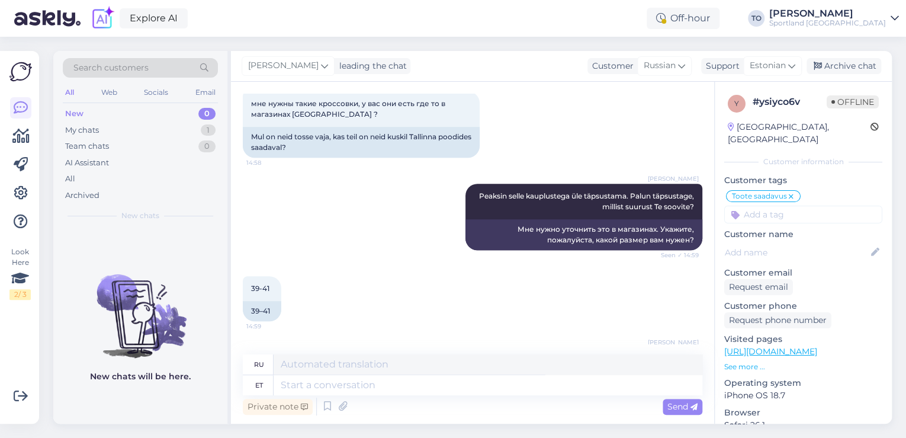
scroll to position [521, 0]
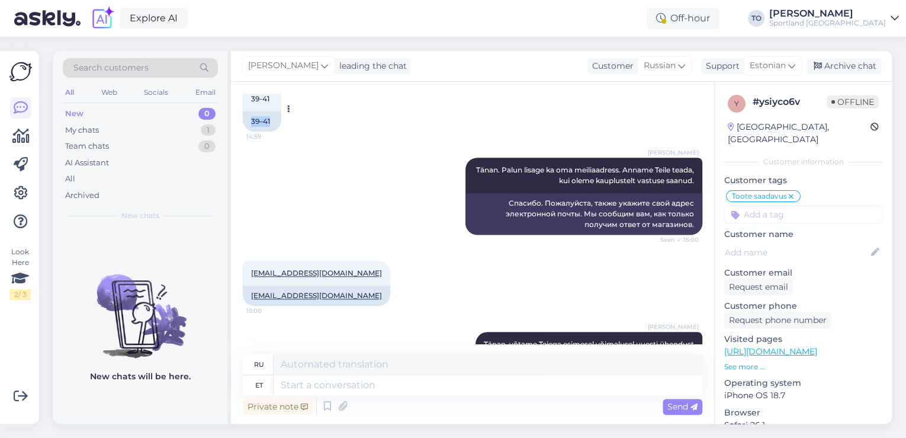
drag, startPoint x: 251, startPoint y: 118, endPoint x: 275, endPoint y: 118, distance: 23.7
click at [275, 118] on div "39–41" at bounding box center [262, 121] width 39 height 20
copy div "39–41"
drag, startPoint x: 291, startPoint y: 269, endPoint x: 387, endPoint y: 198, distance: 119.1
click at [387, 198] on div "[PERSON_NAME] Tänan. Palun lisage ka oma meiliaadress. Anname Teile teada, kui …" at bounding box center [473, 196] width 460 height 103
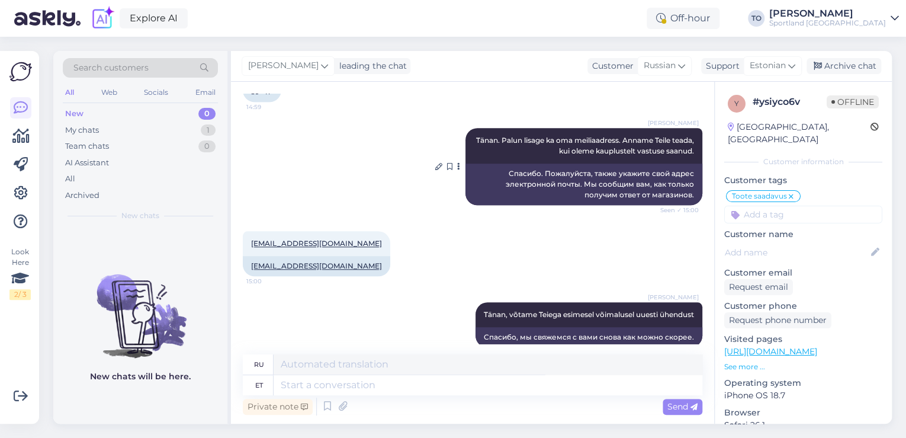
scroll to position [567, 0]
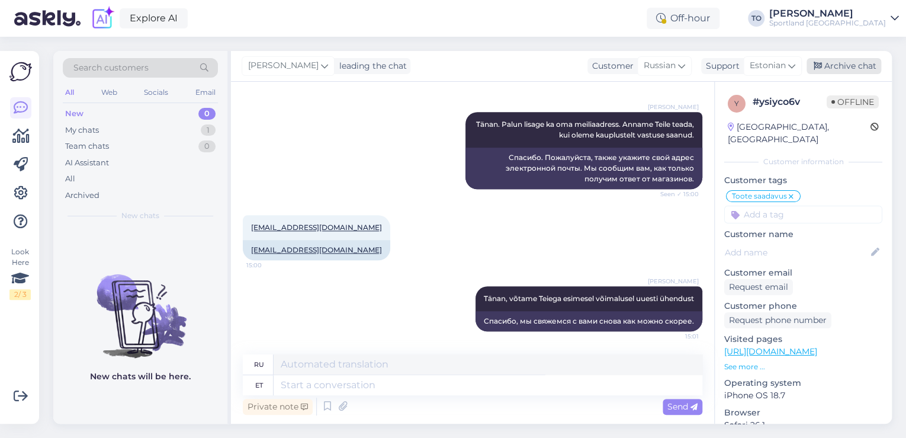
click at [848, 67] on div "Archive chat" at bounding box center [844, 66] width 75 height 16
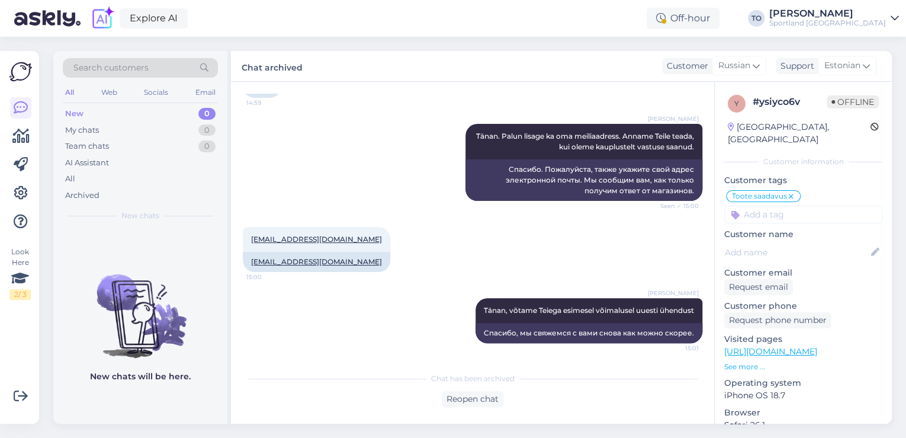
click at [875, 15] on div "[PERSON_NAME]" at bounding box center [827, 13] width 117 height 9
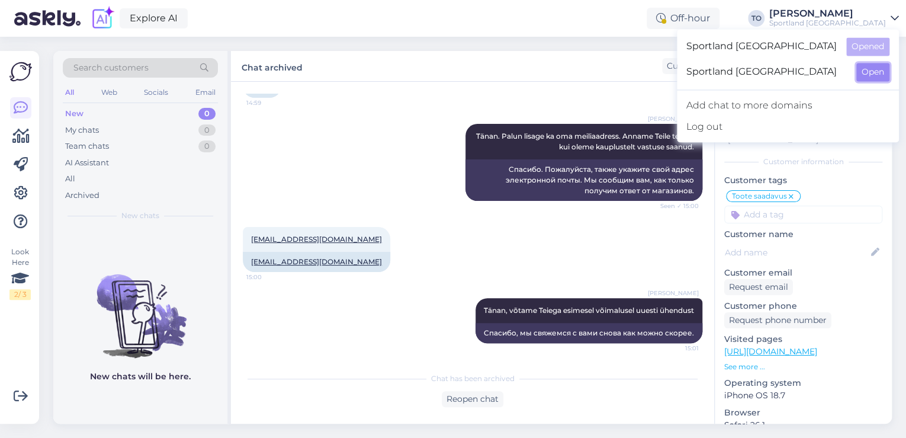
click at [873, 75] on button "Open" at bounding box center [873, 72] width 33 height 18
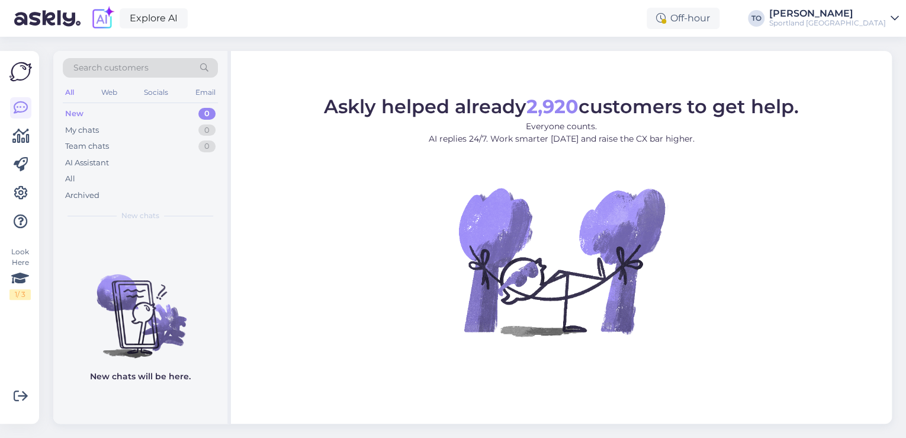
click at [874, 13] on div "[PERSON_NAME]" at bounding box center [827, 13] width 117 height 9
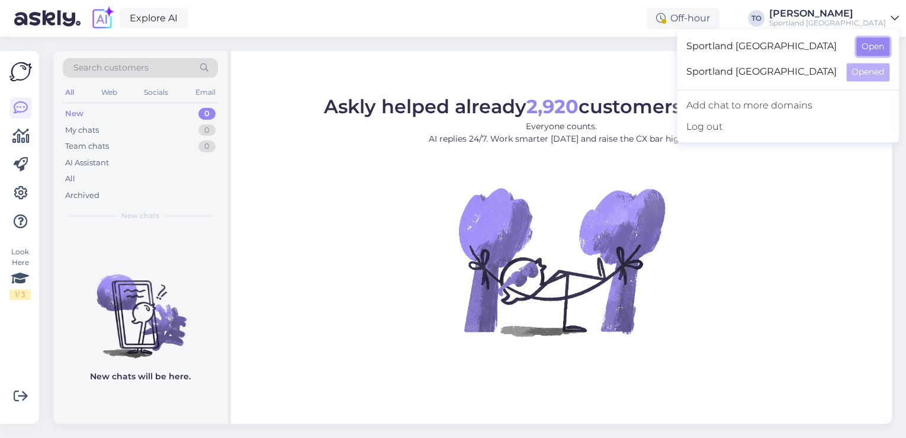
click at [872, 43] on button "Open" at bounding box center [873, 46] width 33 height 18
